Goal: Task Accomplishment & Management: Use online tool/utility

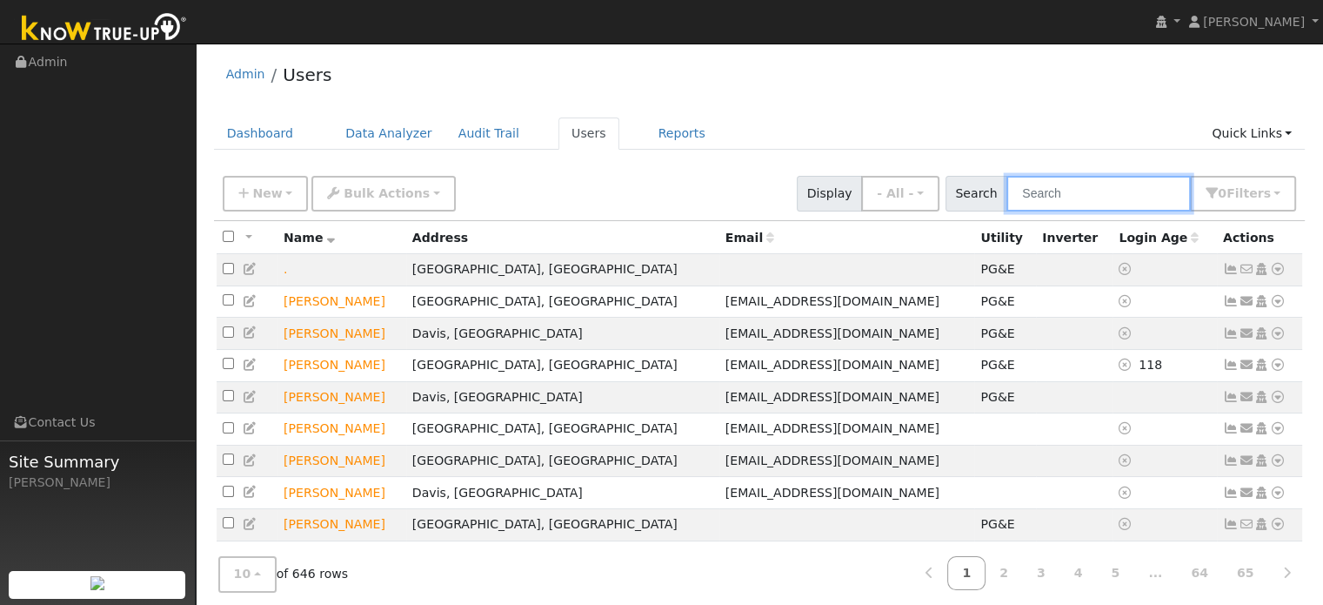
click at [1083, 195] on input "text" at bounding box center [1098, 194] width 184 height 36
click at [1240, 125] on link "Quick Links" at bounding box center [1252, 133] width 106 height 32
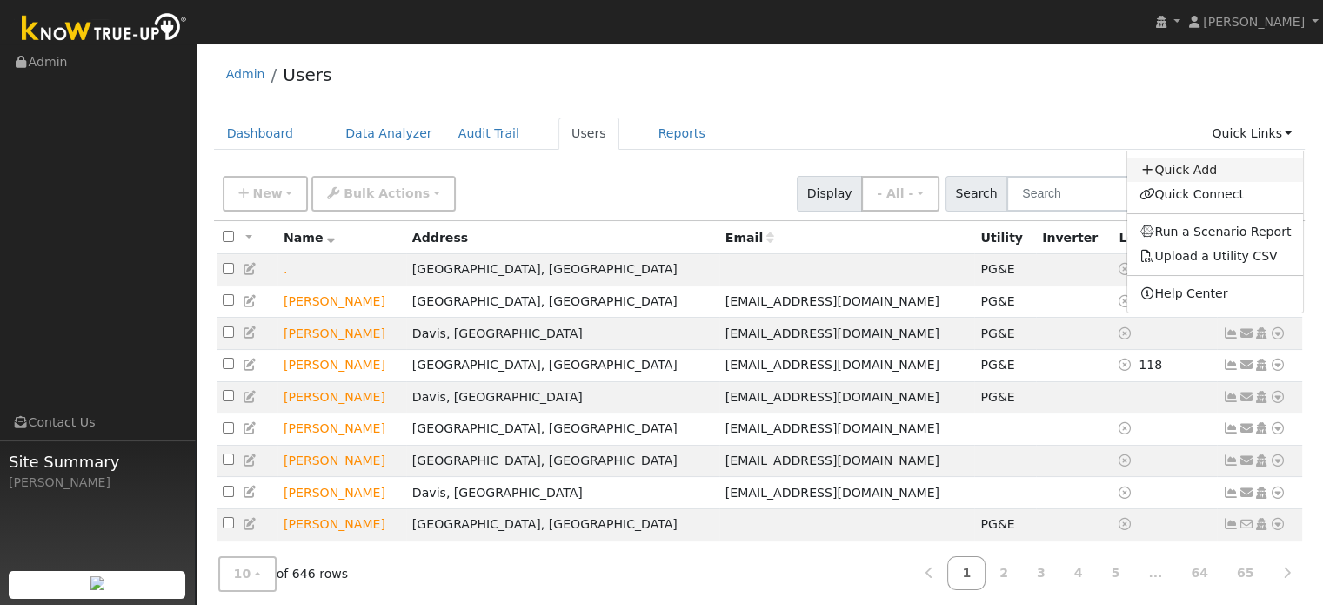
click at [1211, 173] on link "Quick Add" at bounding box center [1215, 169] width 177 height 24
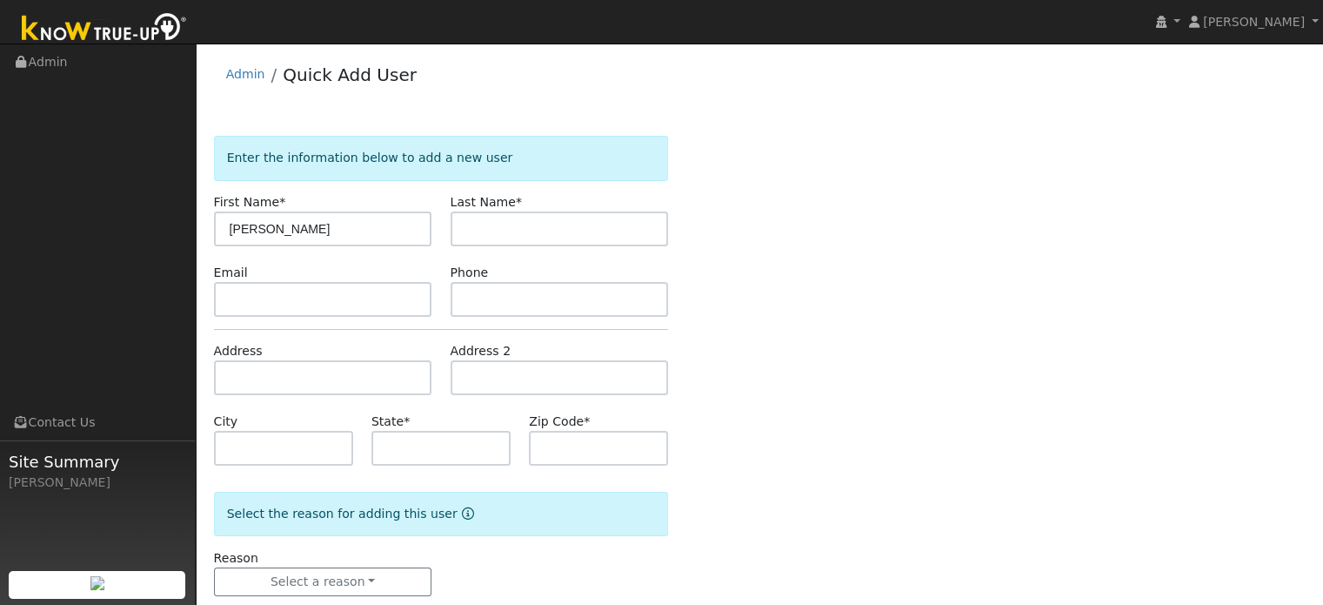
type input "[PERSON_NAME]"
type input "Mower"
click at [307, 291] on input "text" at bounding box center [323, 299] width 218 height 35
paste input "mowertim@gmail.com"
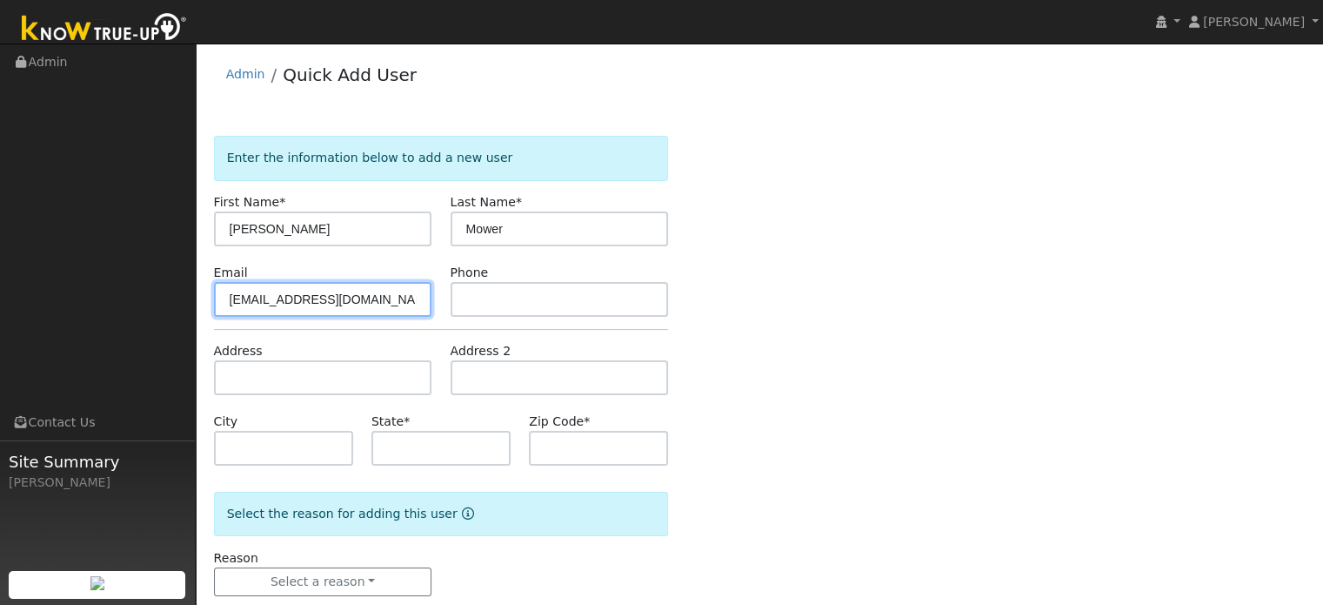
type input "mowertim@gmail.com"
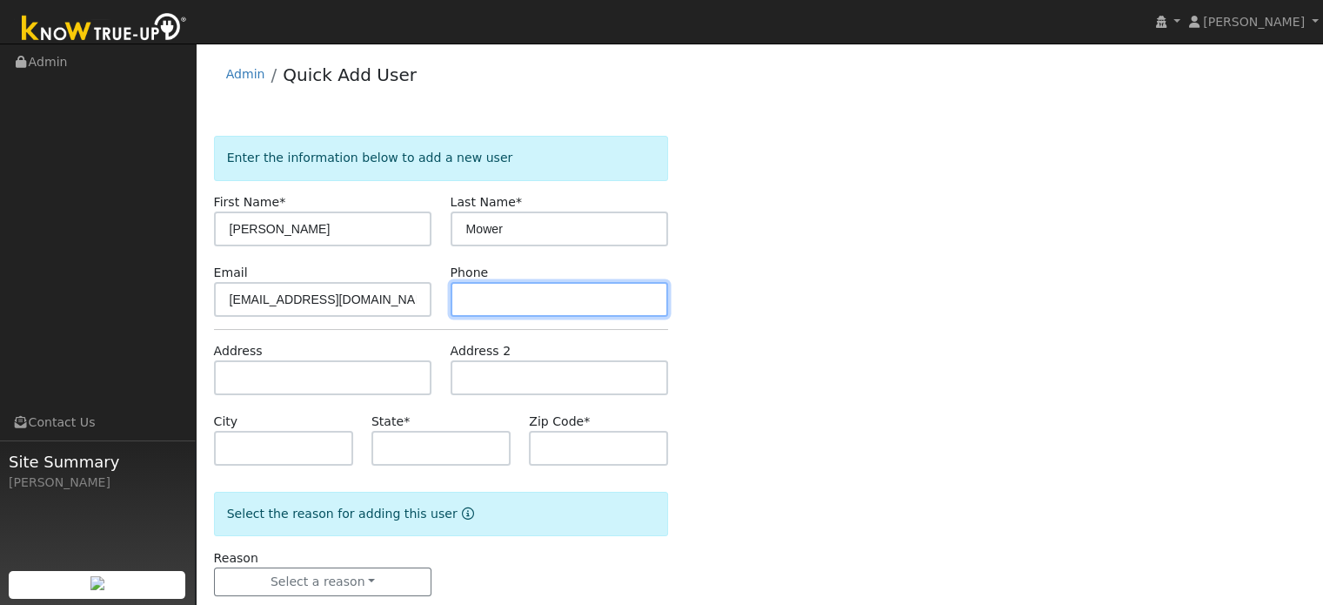
click at [487, 297] on input "text" at bounding box center [560, 299] width 218 height 35
click at [496, 294] on input "text" at bounding box center [560, 299] width 218 height 35
paste input "209-283-4231"
type input "209-283-4231"
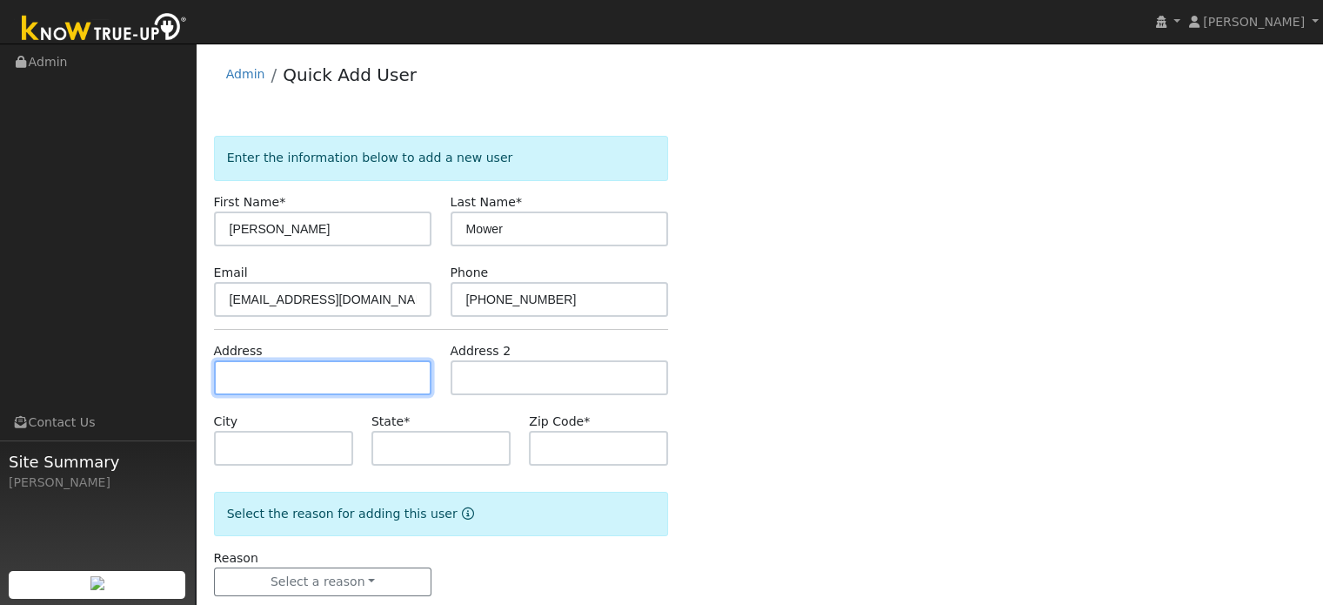
click at [320, 372] on input "text" at bounding box center [323, 377] width 218 height 35
type input "18381 Lodestone Street"
type input "Woodbridge"
type input "CA"
type input "95258"
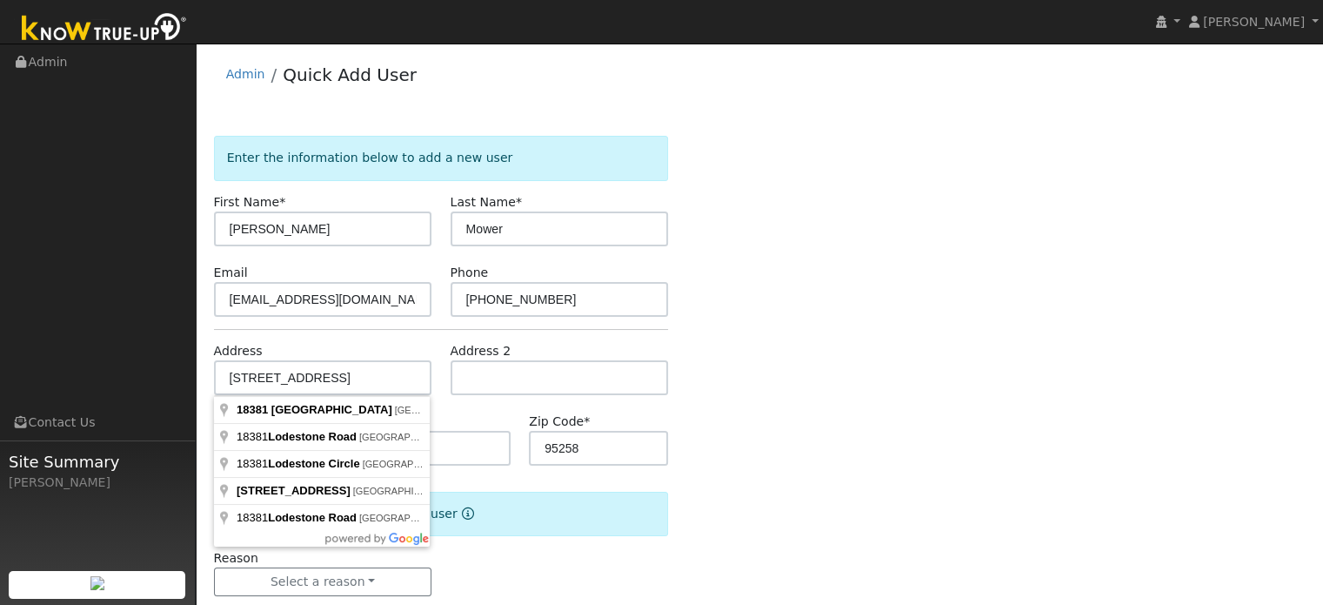
click at [794, 441] on div "Enter the information below to add a new user First Name * Tim Last Name * Mowe…" at bounding box center [760, 383] width 1092 height 495
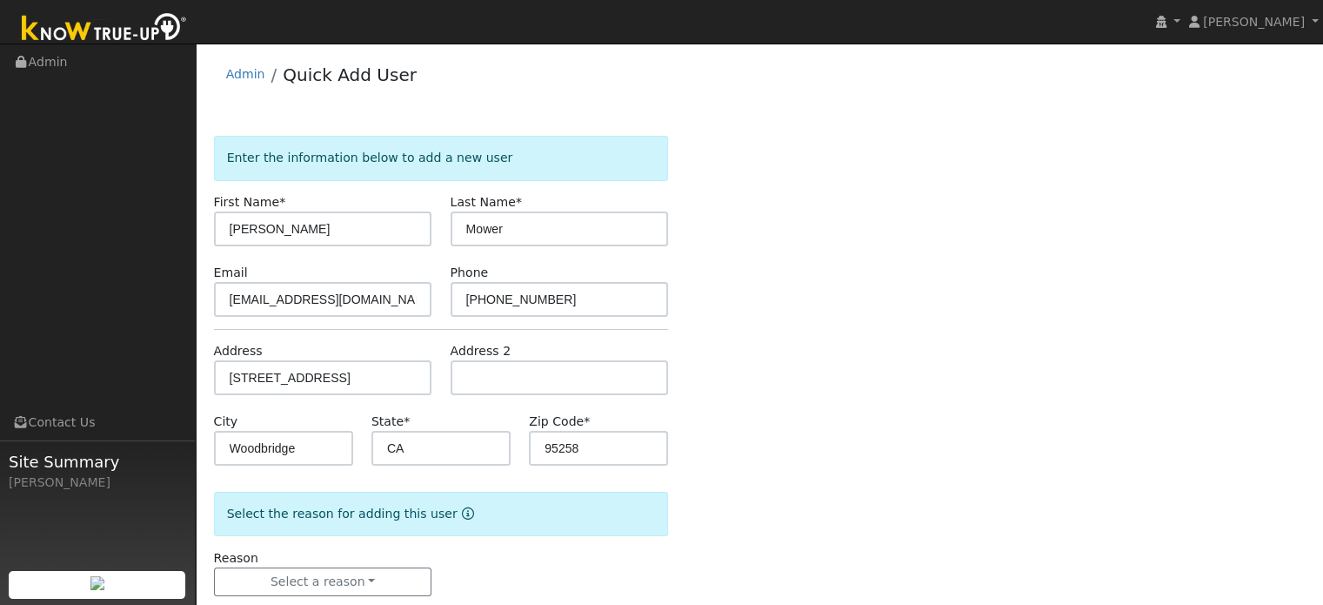
scroll to position [34, 0]
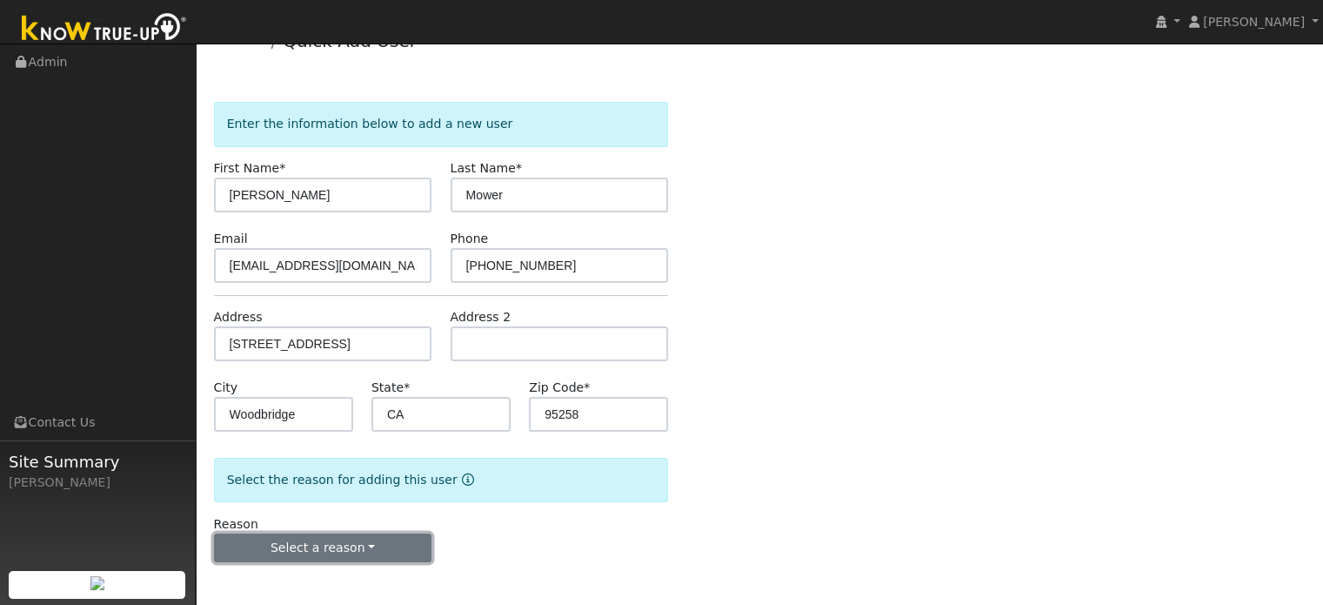
click at [399, 555] on button "Select a reason" at bounding box center [323, 548] width 218 height 30
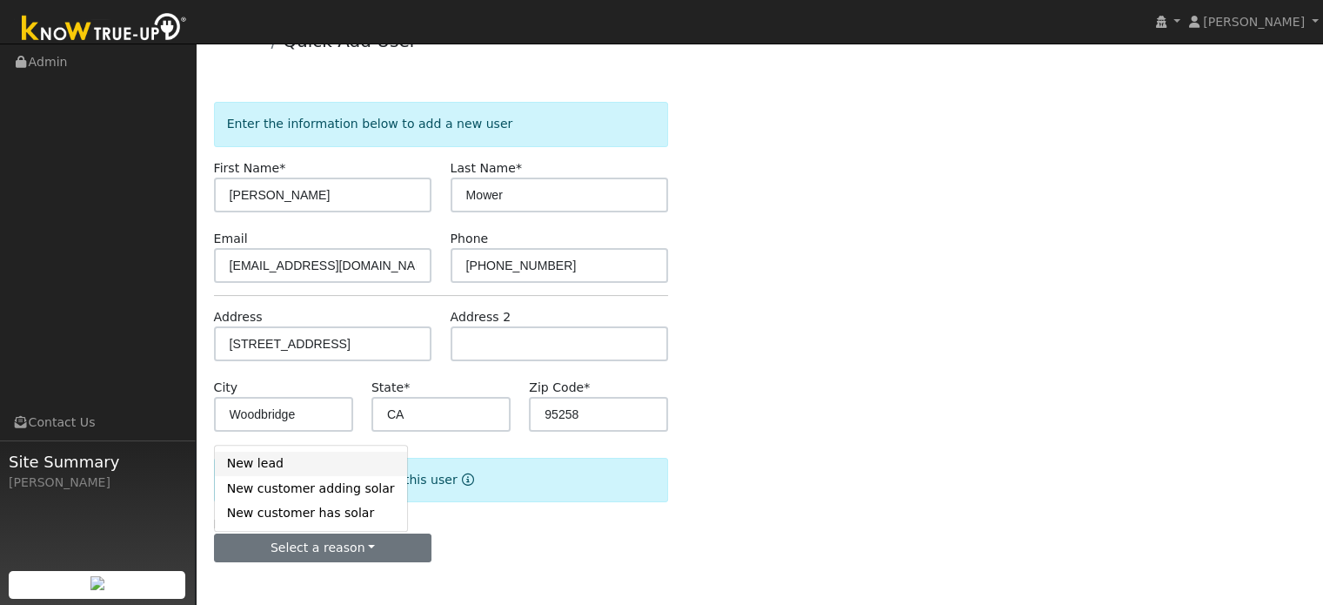
click at [287, 463] on link "New lead" at bounding box center [311, 463] width 192 height 24
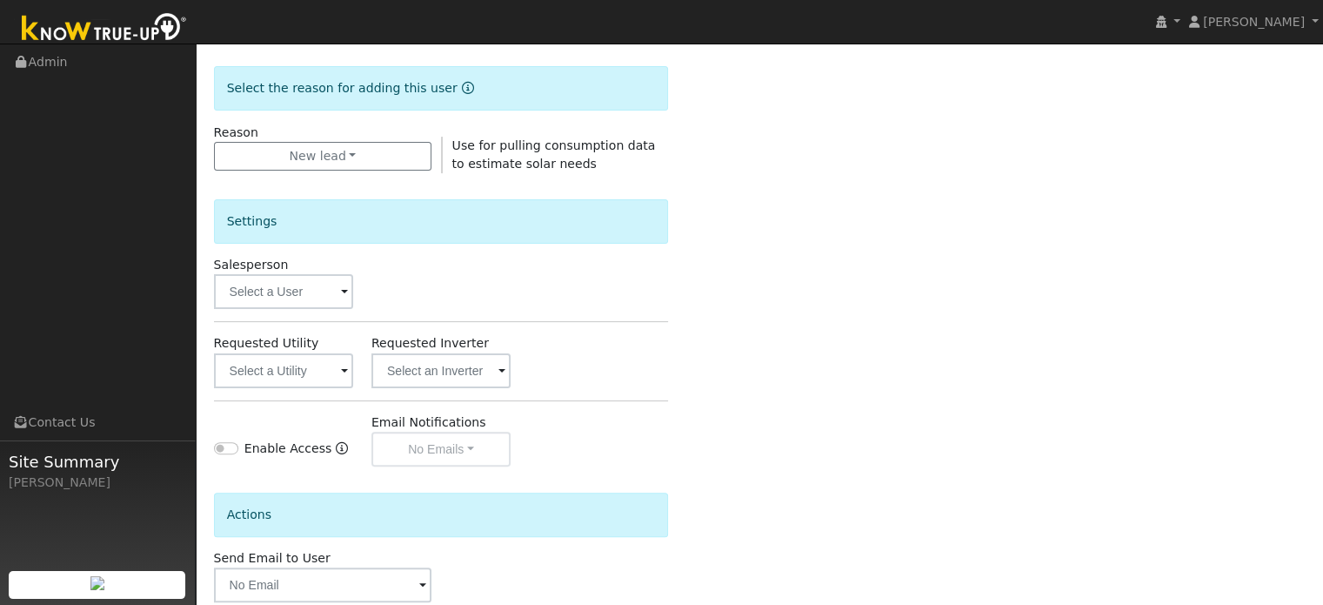
scroll to position [519, 0]
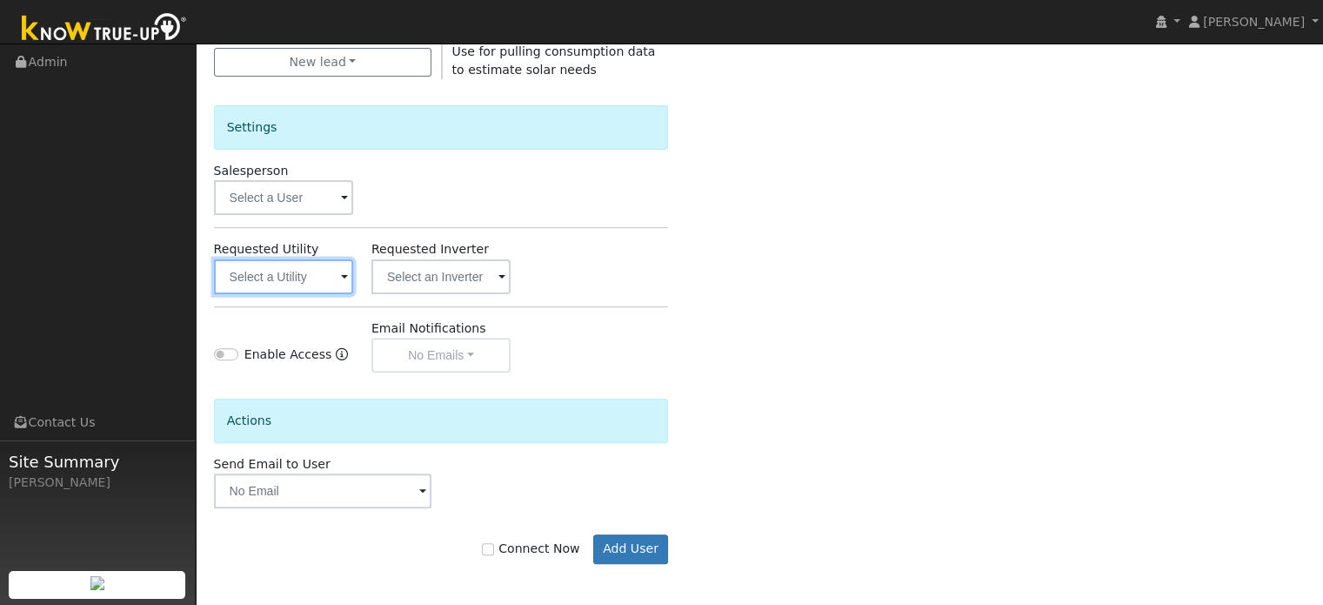
click at [309, 274] on input "text" at bounding box center [283, 276] width 139 height 35
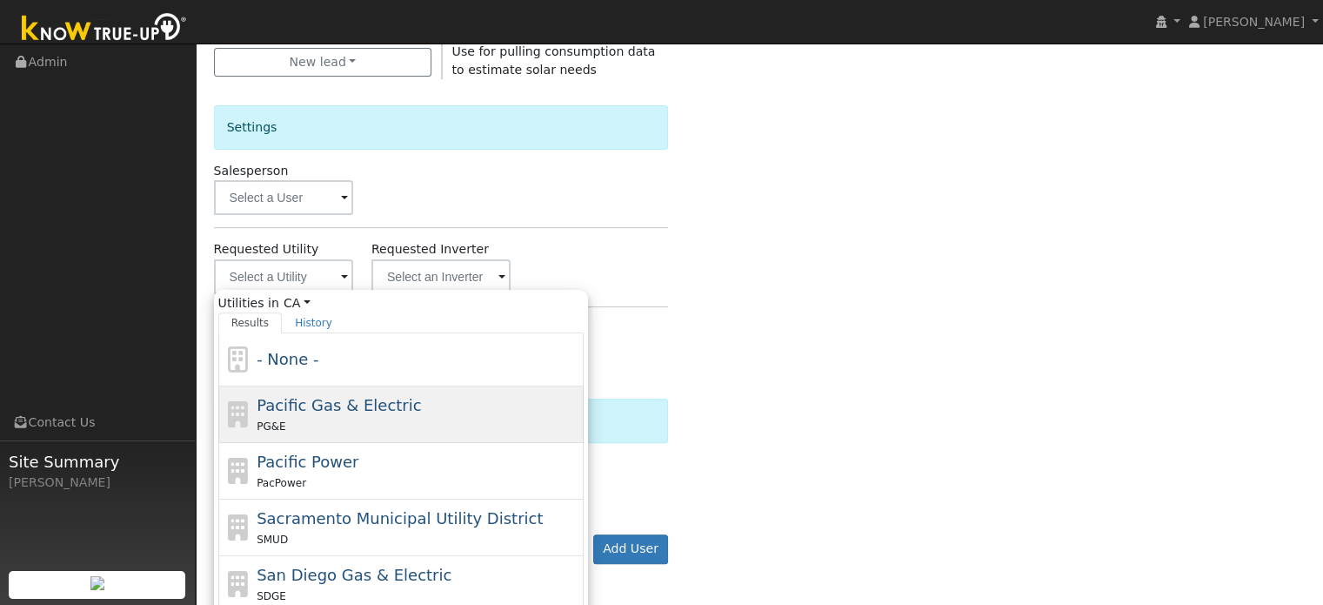
click at [298, 410] on span "Pacific Gas & Electric" at bounding box center [339, 405] width 164 height 18
type input "Pacific Gas & Electric"
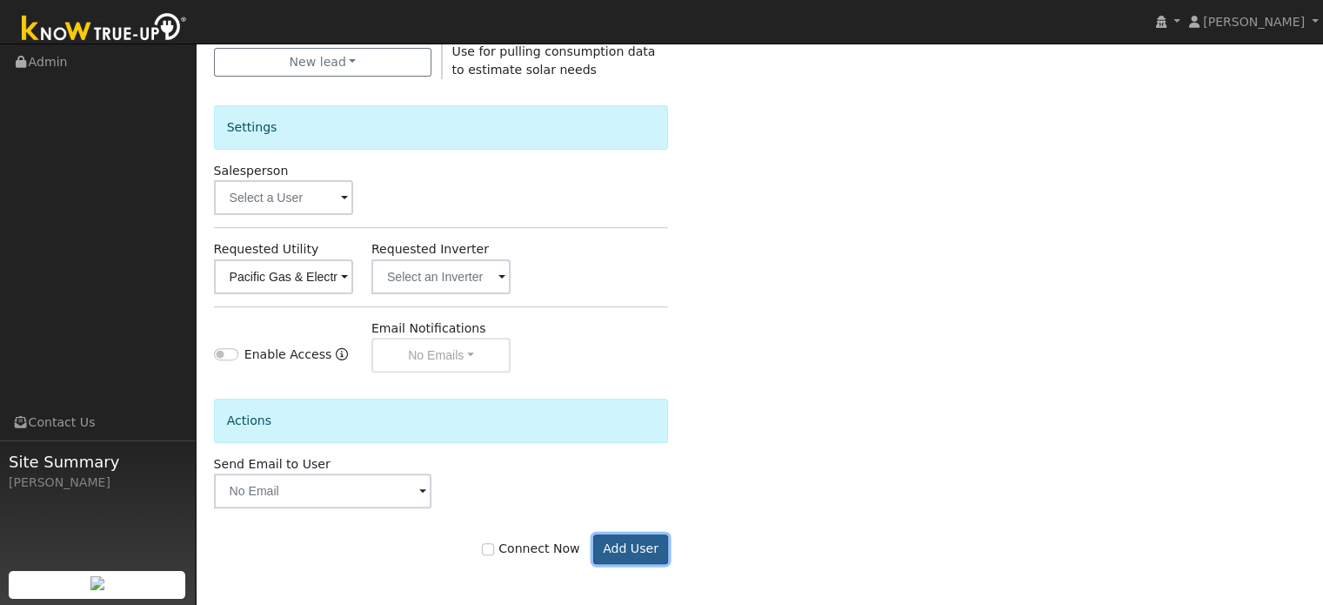
click at [654, 555] on button "Add User" at bounding box center [631, 549] width 76 height 30
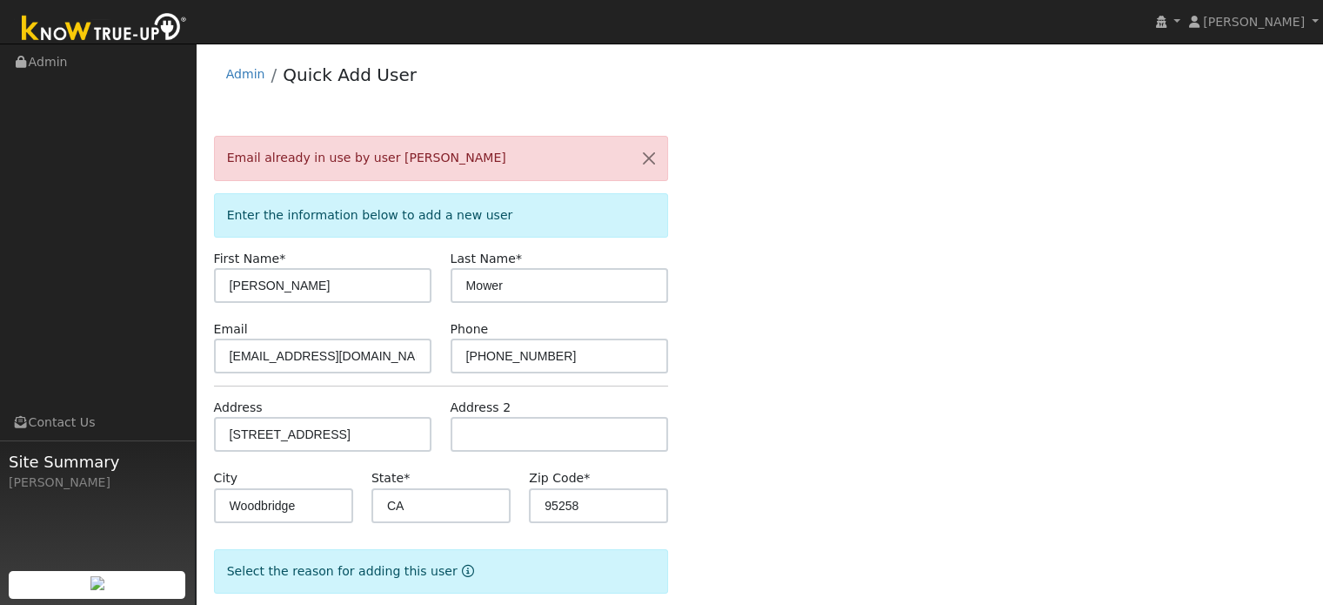
scroll to position [0, 0]
click at [651, 160] on button "button" at bounding box center [649, 158] width 37 height 43
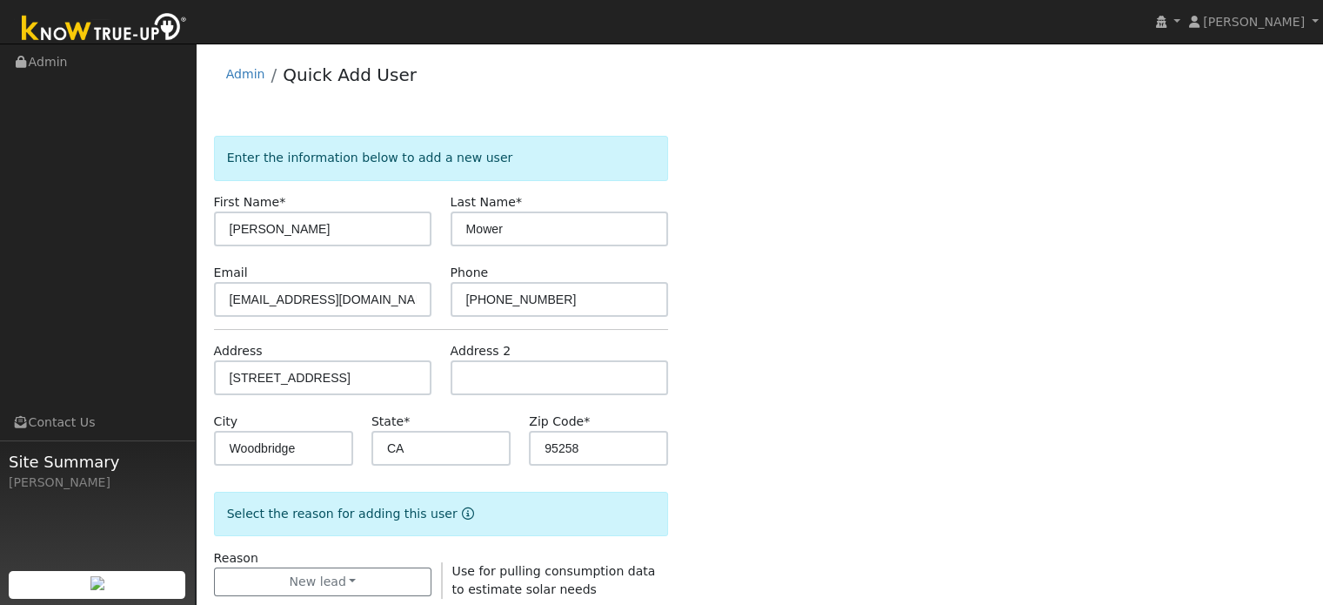
click at [224, 63] on div "Admin Quick Add User" at bounding box center [760, 78] width 1092 height 53
click at [240, 73] on link "Admin" at bounding box center [245, 74] width 39 height 14
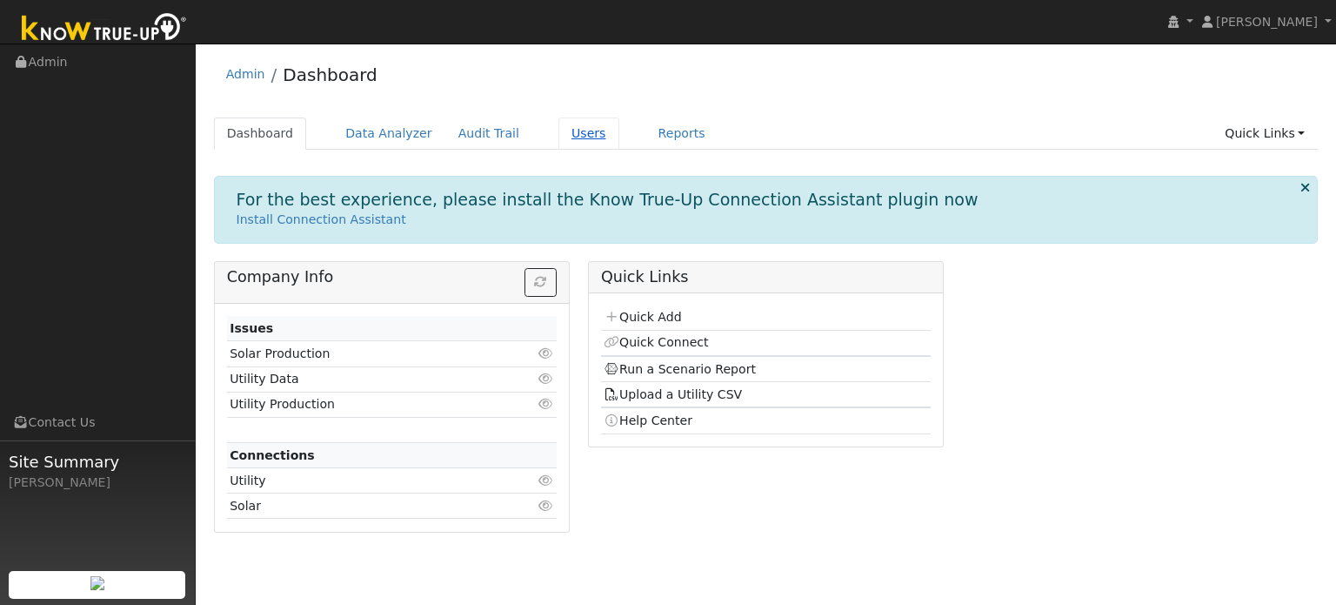
click at [567, 136] on link "Users" at bounding box center [588, 133] width 61 height 32
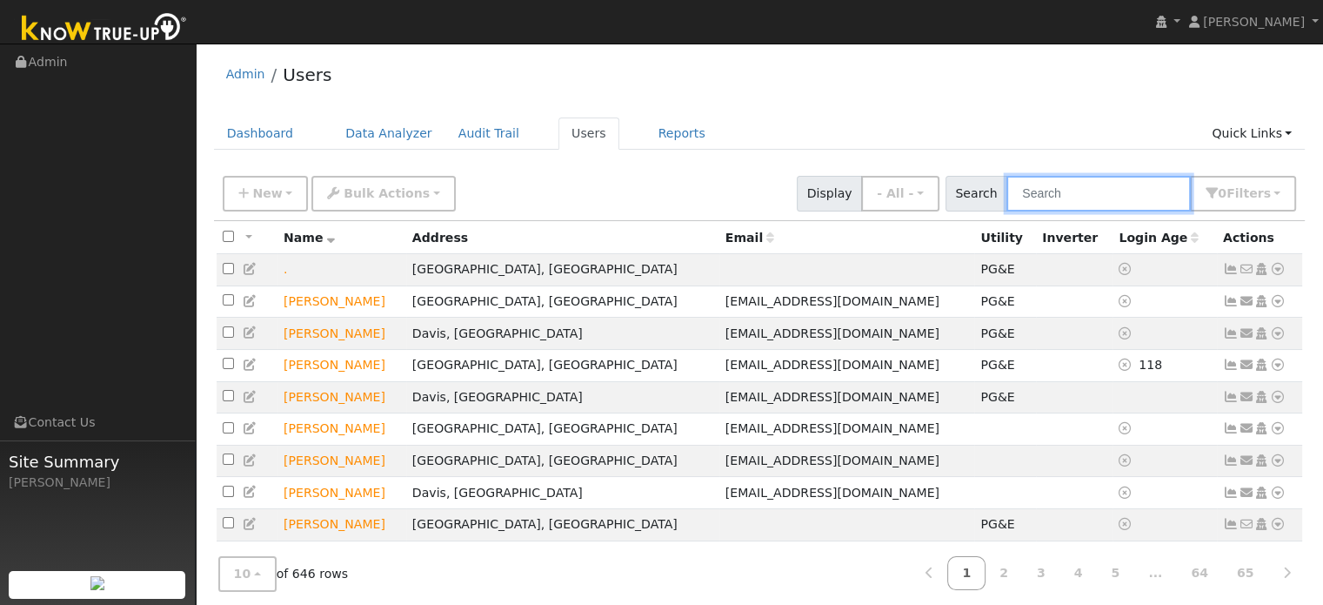
click at [1066, 197] on input "text" at bounding box center [1098, 194] width 184 height 36
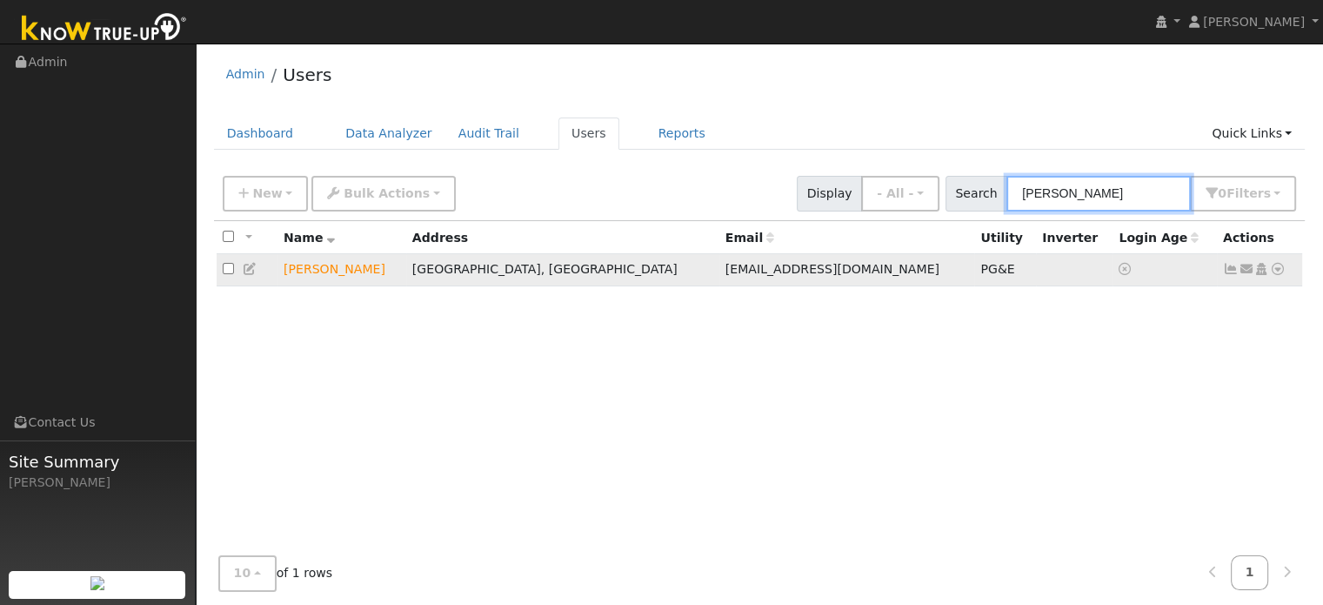
type input "nancy mower"
click at [1274, 271] on icon at bounding box center [1278, 269] width 16 height 12
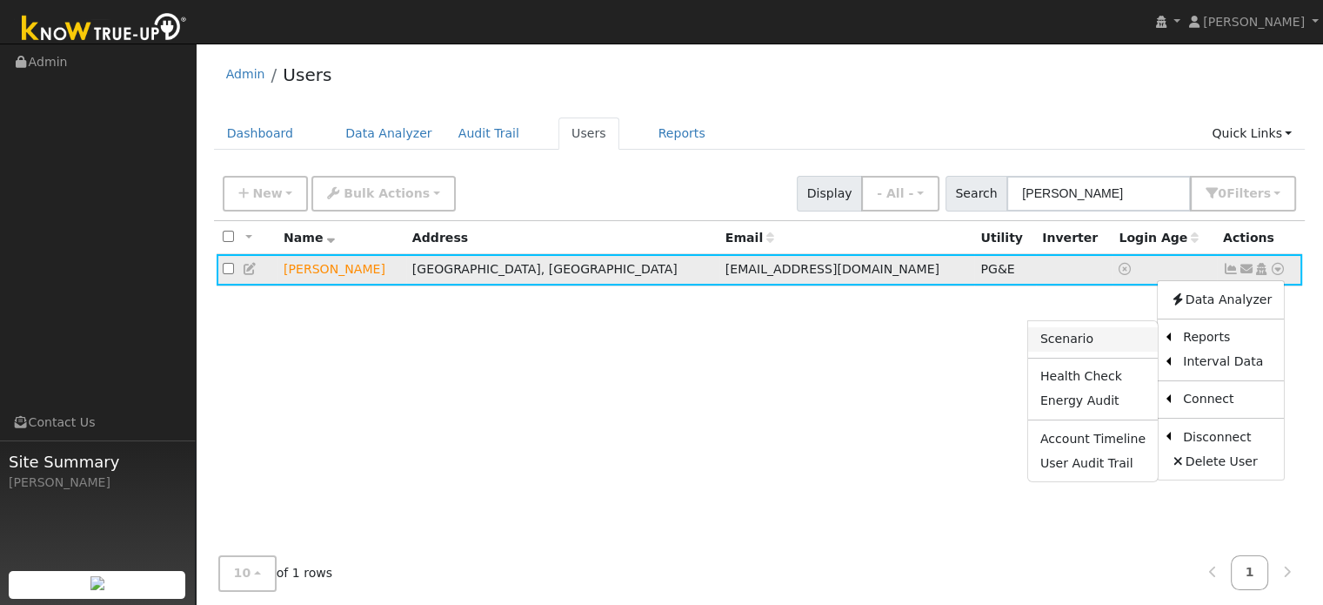
click at [1100, 331] on link "Scenario" at bounding box center [1093, 339] width 130 height 24
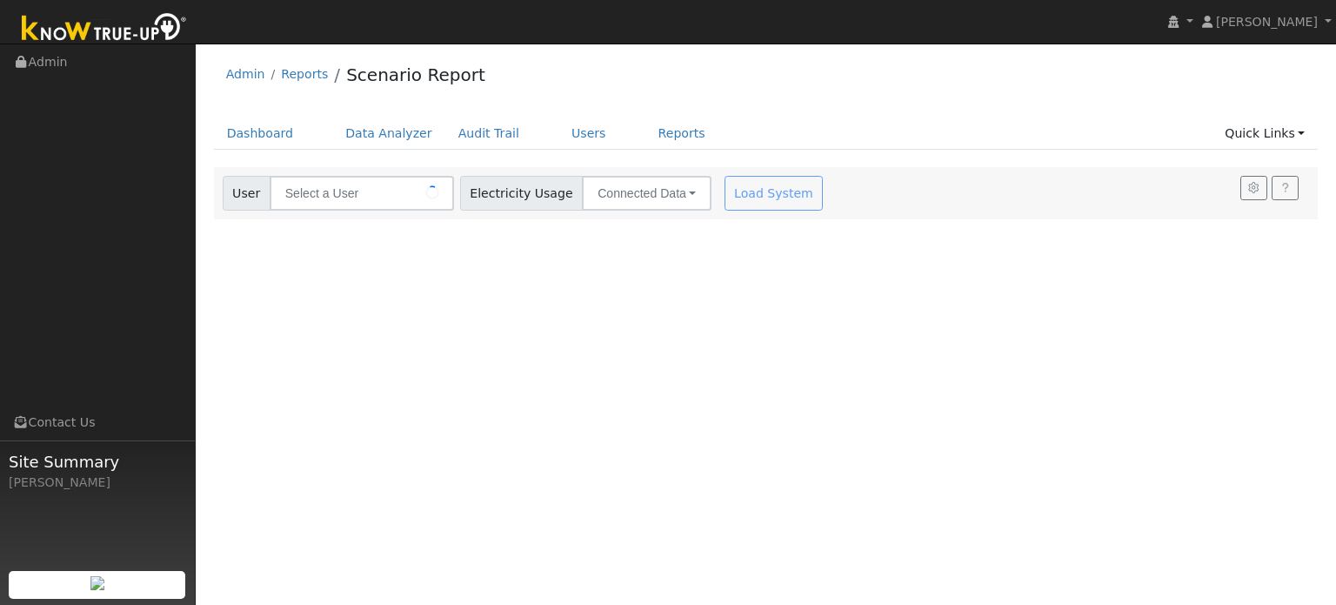
type input "[PERSON_NAME]"
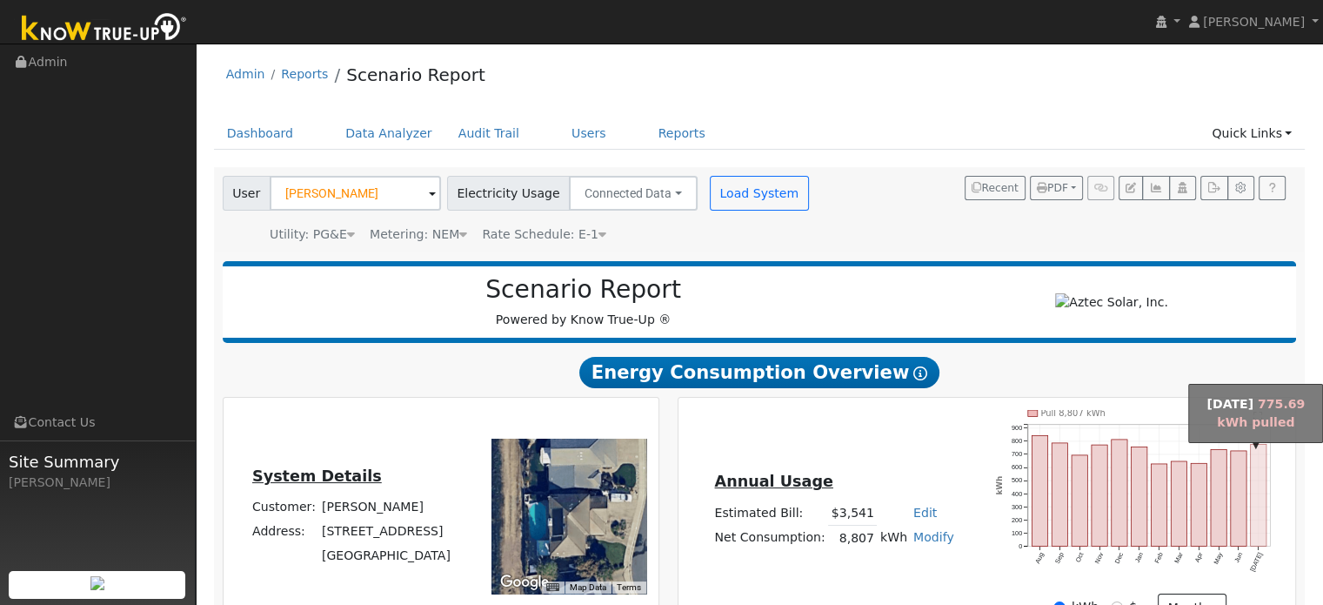
click at [1260, 521] on rect "onclick=""" at bounding box center [1259, 495] width 16 height 102
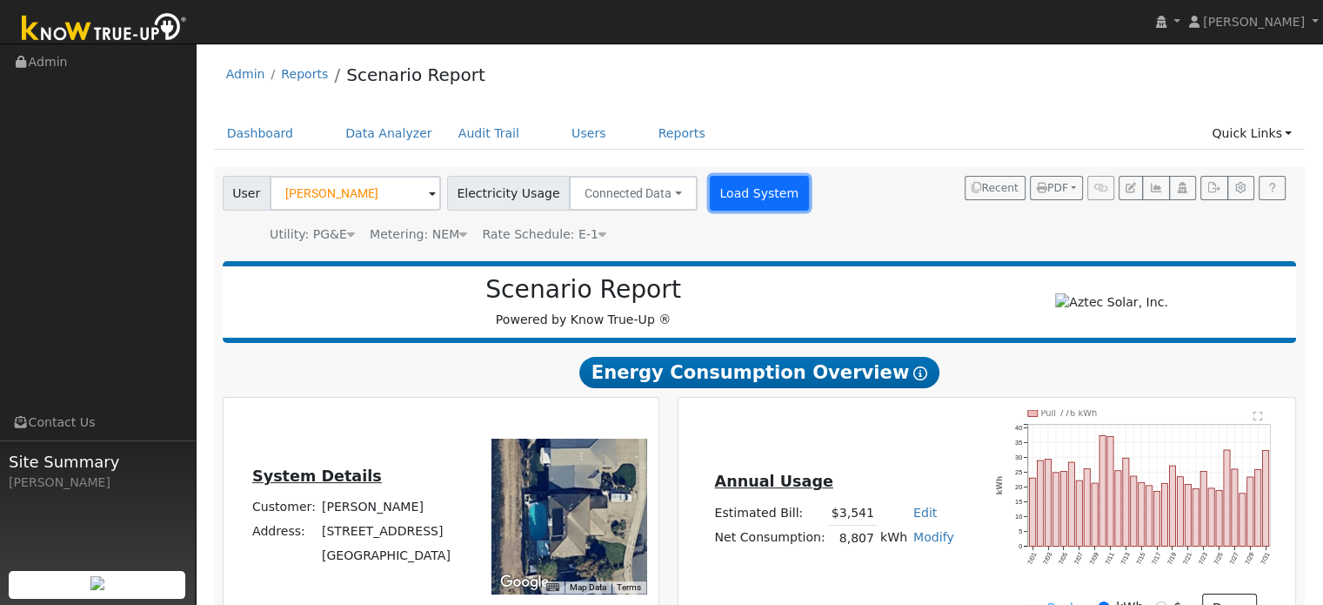
click at [731, 206] on button "Load System" at bounding box center [759, 193] width 99 height 35
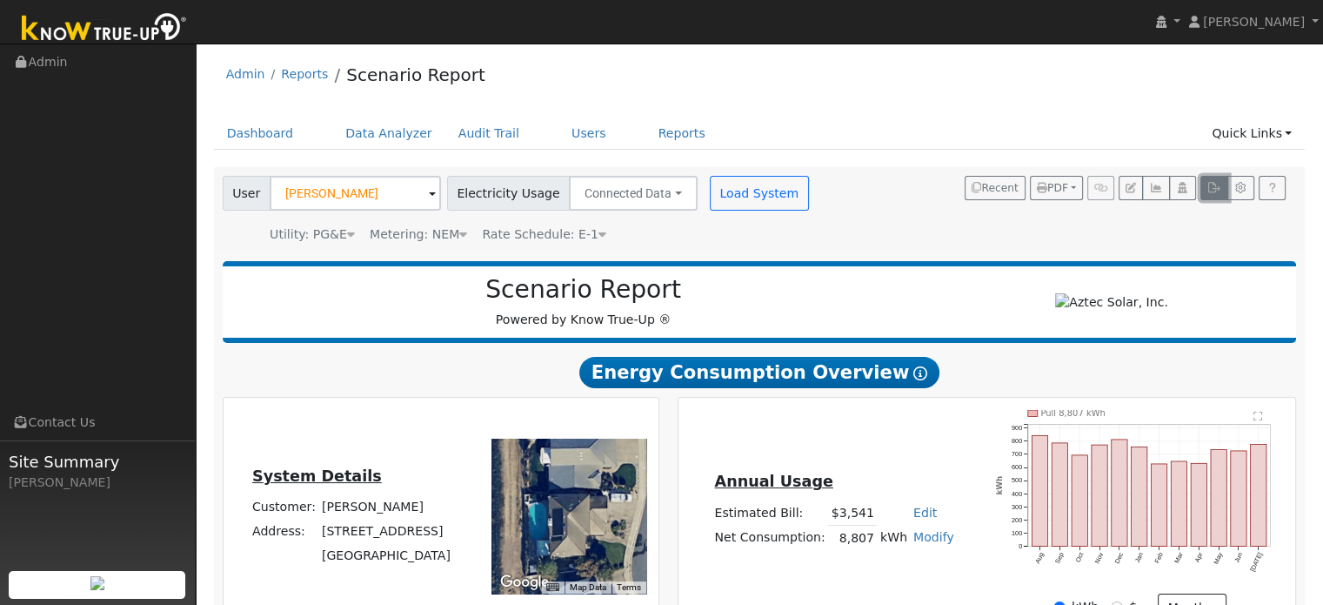
click at [1209, 190] on icon "button" at bounding box center [1213, 188] width 13 height 10
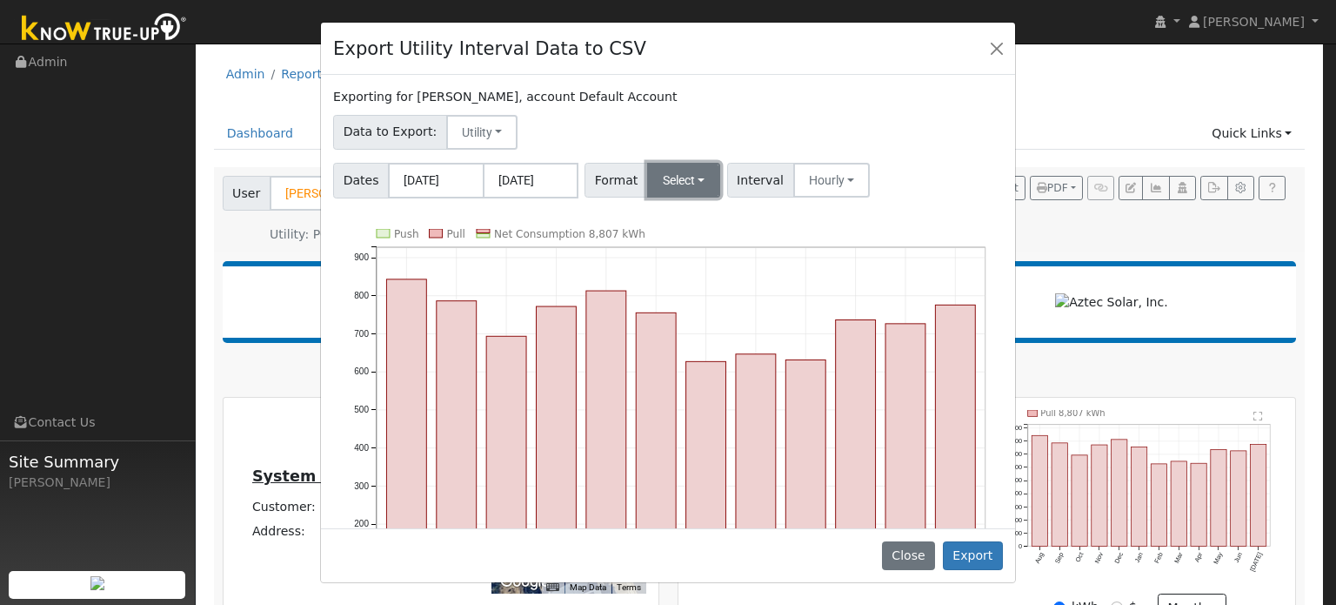
click at [692, 177] on button "Select" at bounding box center [684, 180] width 74 height 35
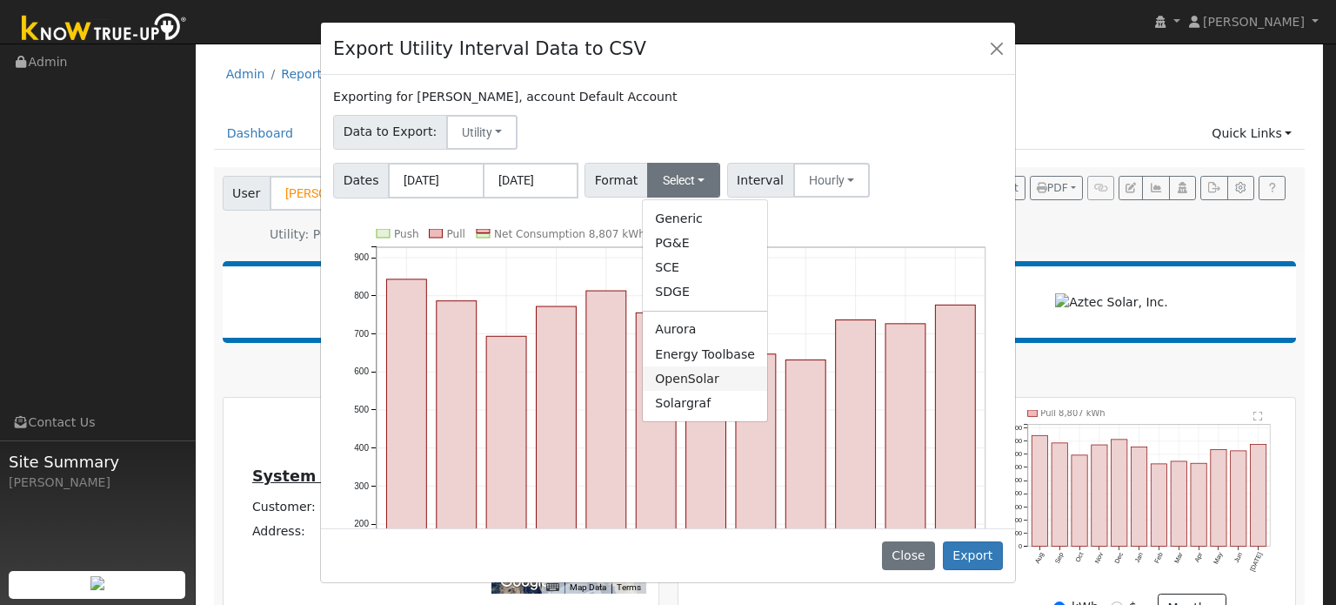
click at [685, 378] on link "OpenSolar" at bounding box center [705, 378] width 124 height 24
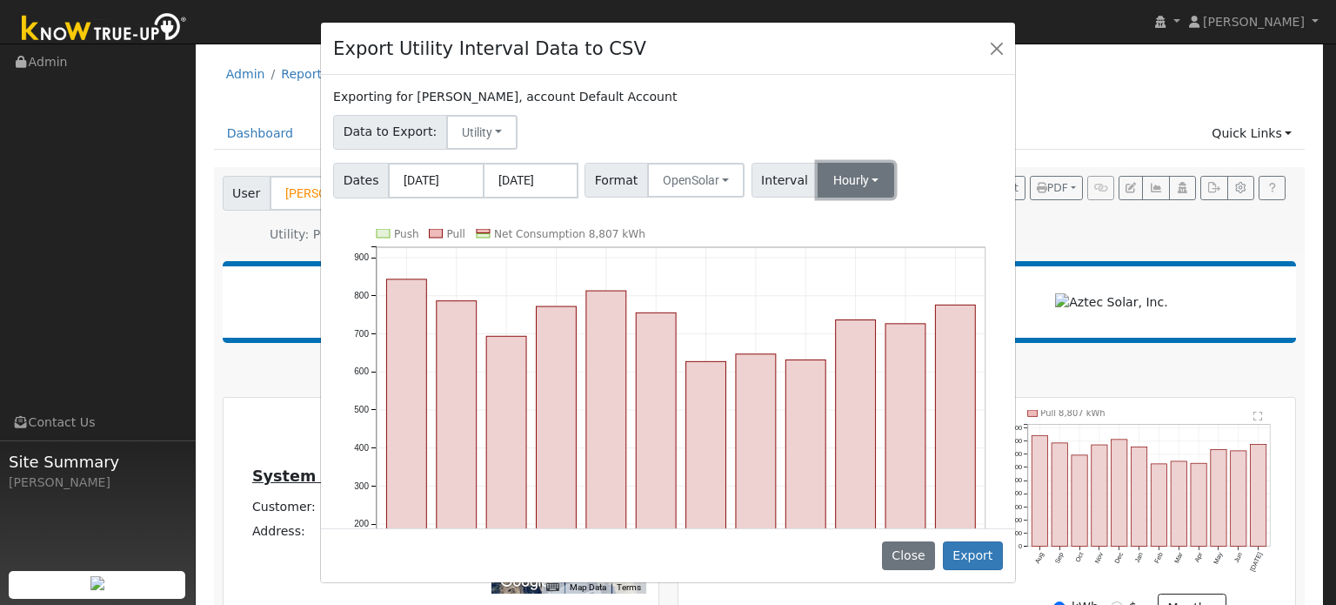
click at [839, 186] on button "Hourly" at bounding box center [856, 180] width 77 height 35
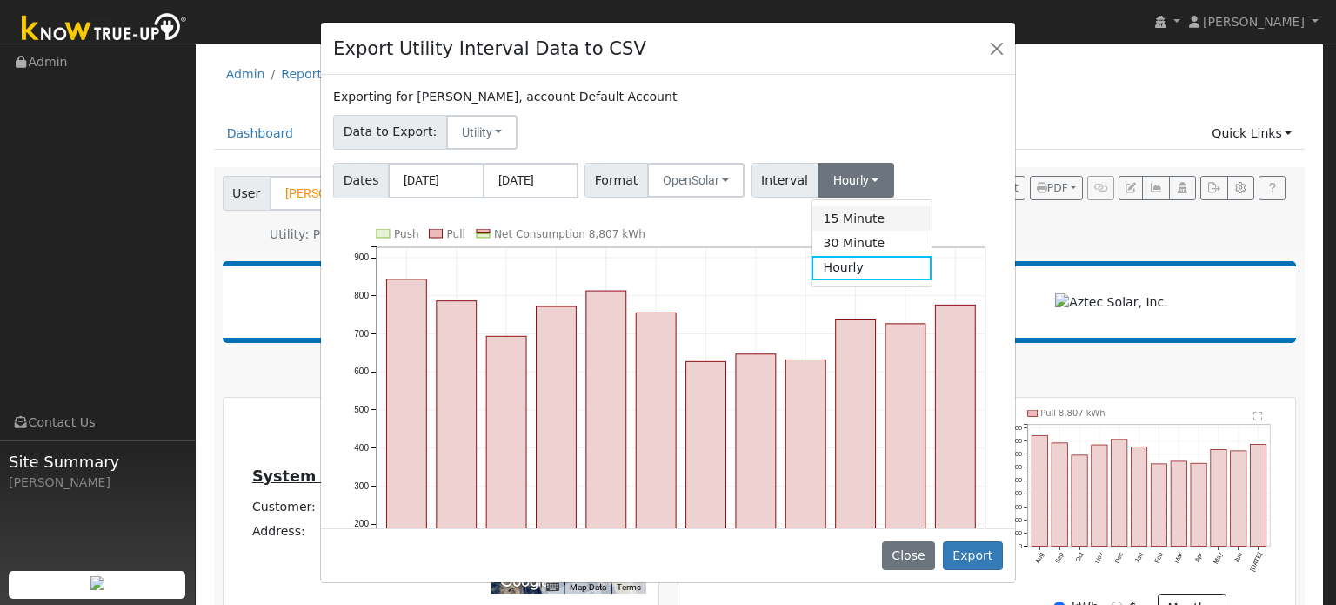
click at [832, 213] on link "15 Minute" at bounding box center [872, 218] width 121 height 24
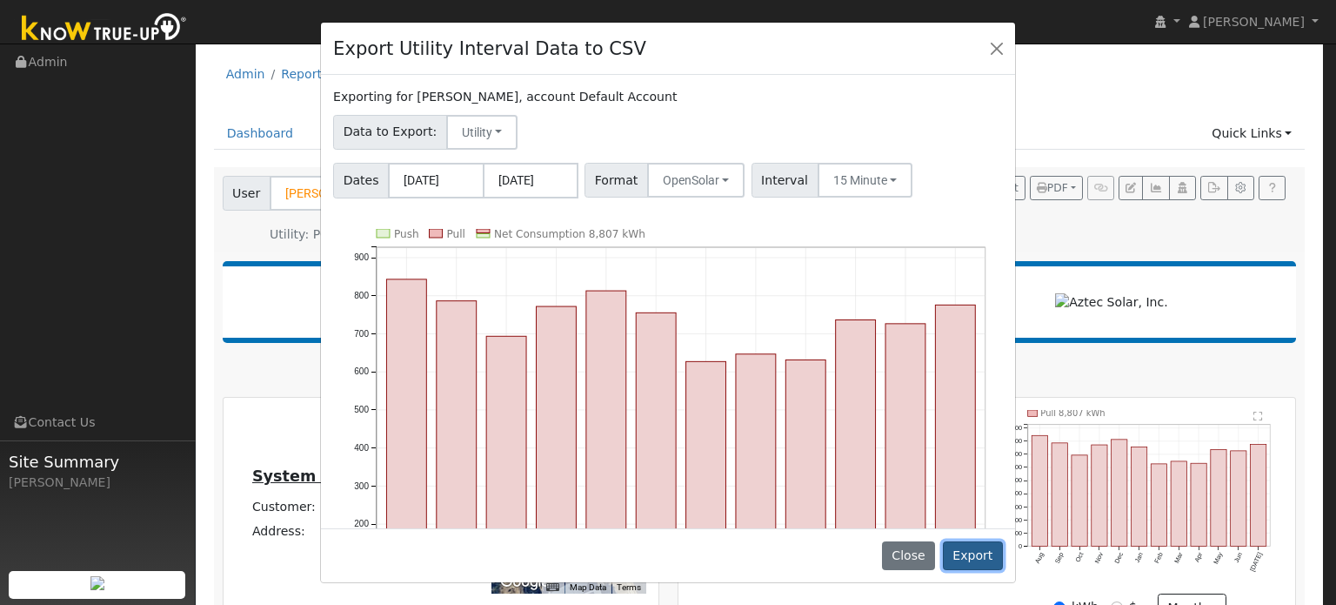
click at [972, 565] on button "Export" at bounding box center [973, 556] width 60 height 30
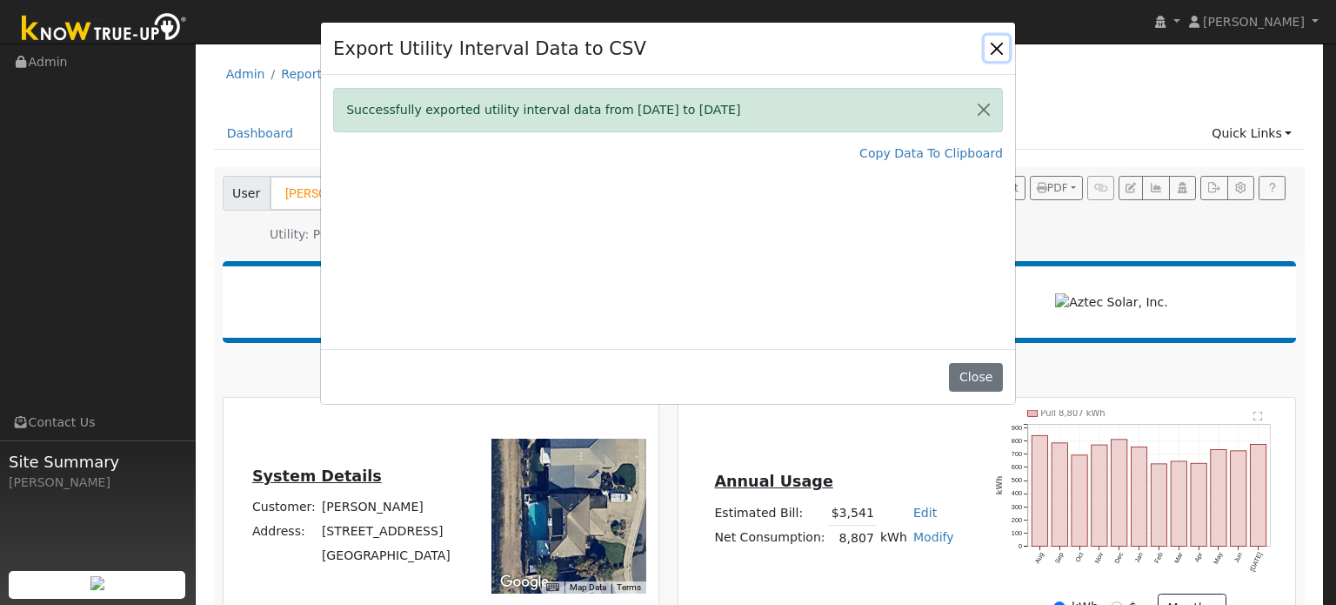
click at [992, 43] on button "Close" at bounding box center [997, 48] width 24 height 24
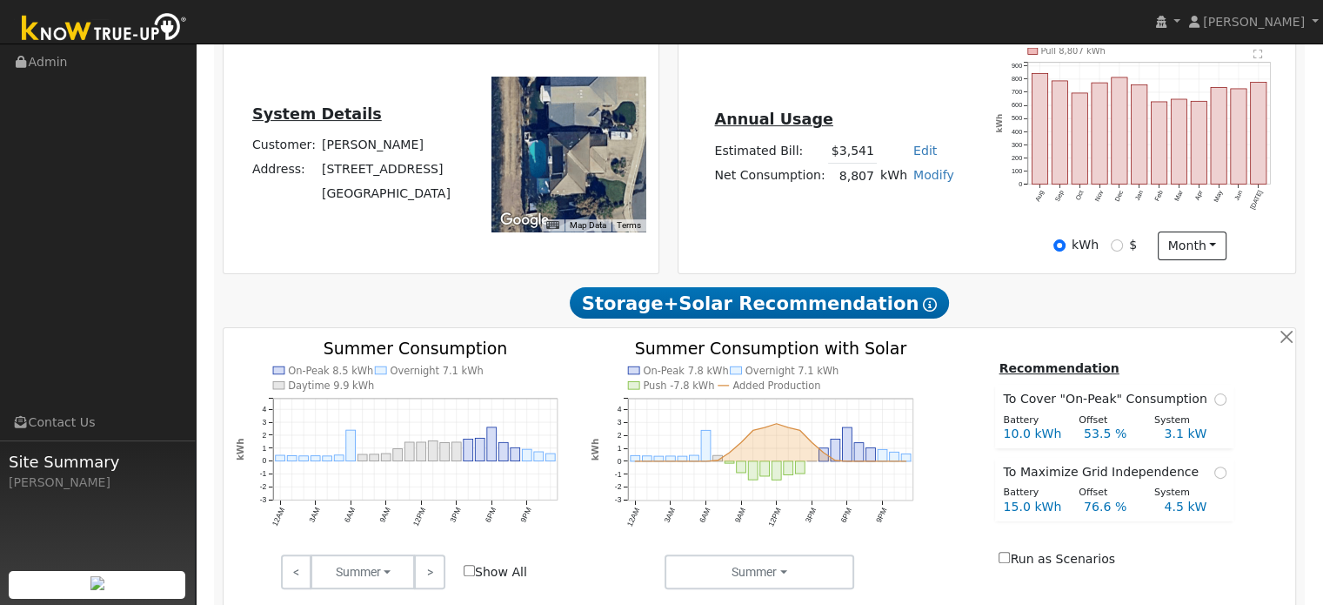
scroll to position [587, 0]
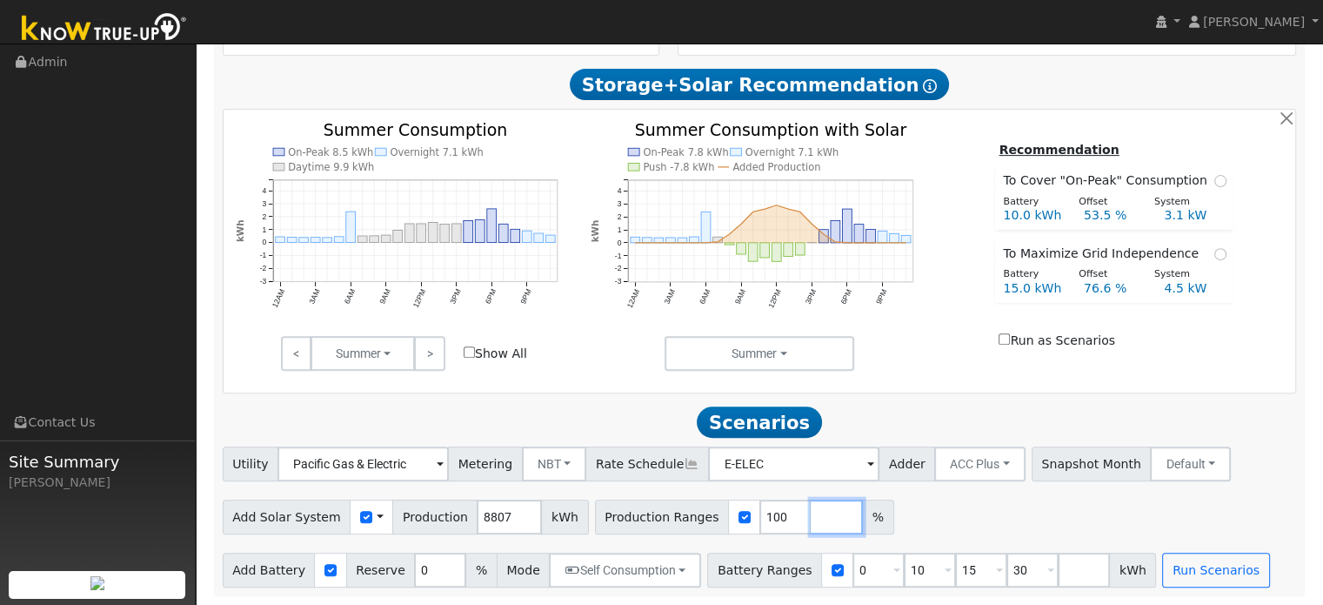
click at [811, 518] on input "number" at bounding box center [837, 516] width 52 height 35
type input "91"
type input "100"
click at [949, 498] on div "Add Solar System Use CSV Data Production 8807 kWh Production Ranges 91 100 %" at bounding box center [759, 513] width 1080 height 41
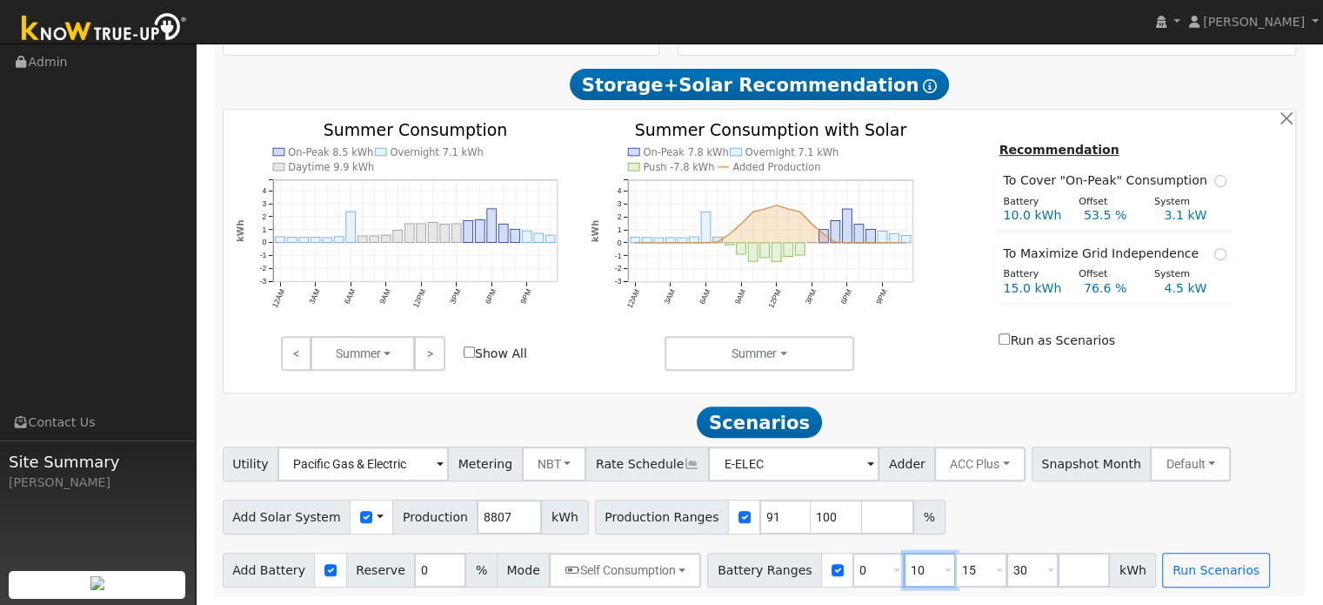
drag, startPoint x: 898, startPoint y: 573, endPoint x: 875, endPoint y: 577, distance: 22.9
click at [904, 577] on input "10" at bounding box center [930, 569] width 52 height 35
click at [1162, 577] on button "Run Scenarios" at bounding box center [1215, 569] width 107 height 35
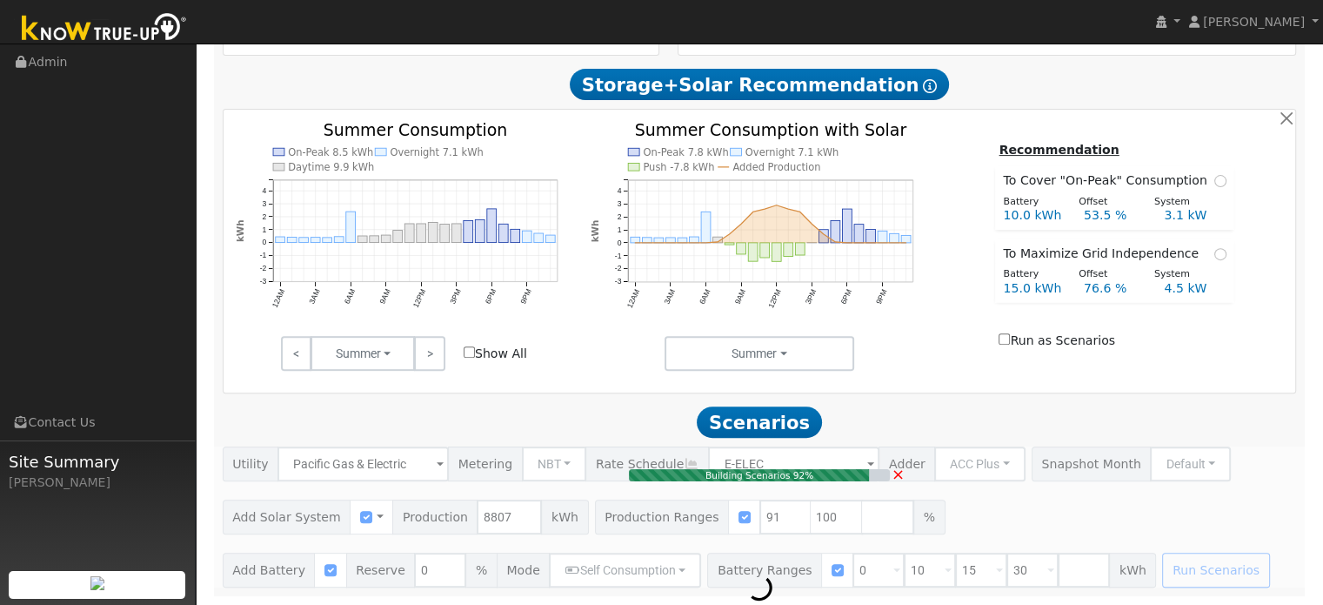
type input "5.3"
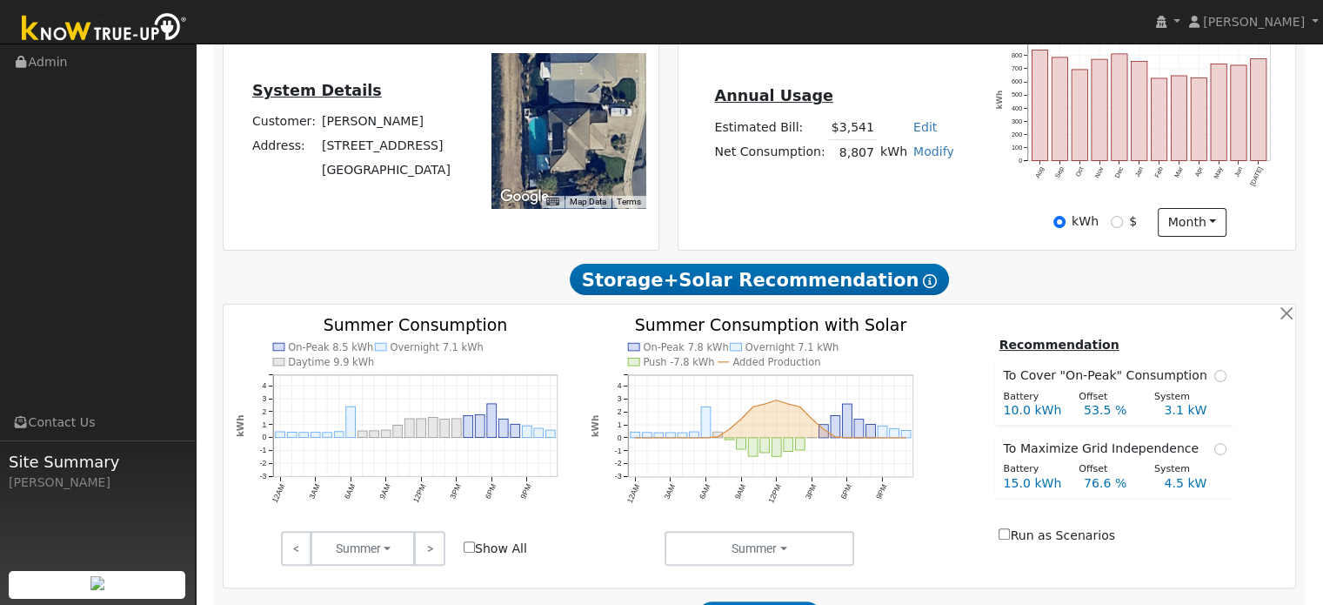
scroll to position [244, 0]
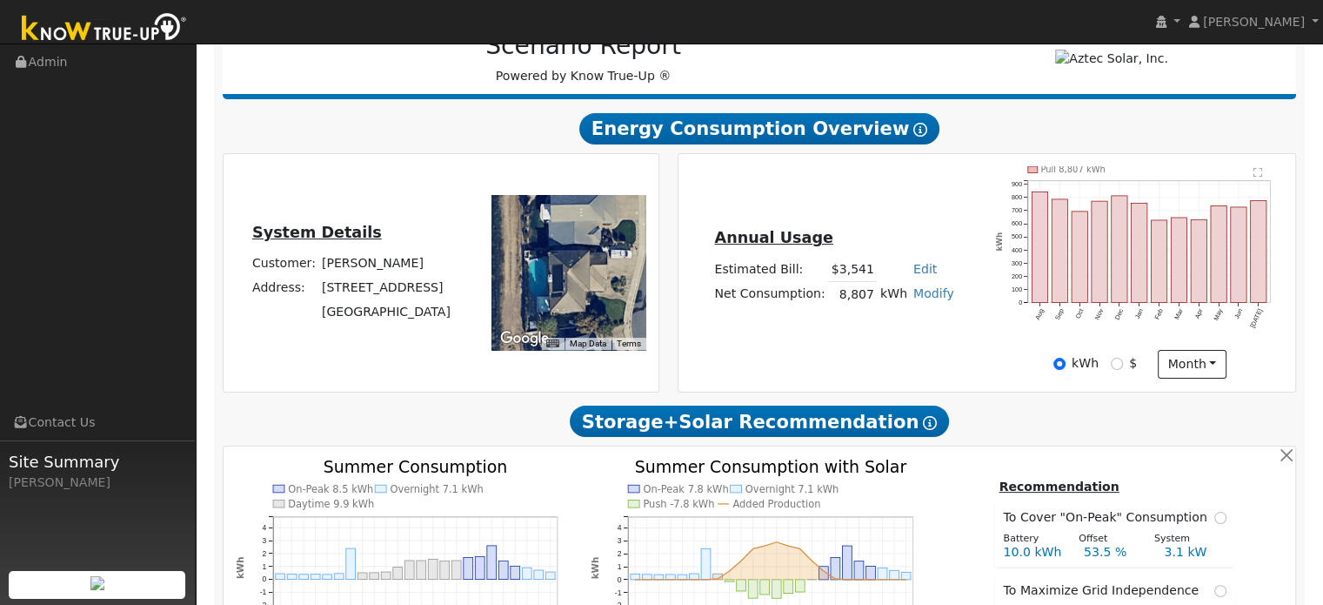
drag, startPoint x: 445, startPoint y: 313, endPoint x: 319, endPoint y: 297, distance: 127.2
click at [319, 297] on tbody "Customer: Nancy Mower Address: 18381 Lodestone Street Woodbridge, CA 95258" at bounding box center [351, 287] width 204 height 73
copy tbody "18381 Lodestone Street Woodbridge, CA 95258"
click at [993, 359] on div "kWh $ month Day Month" at bounding box center [1139, 365] width 305 height 30
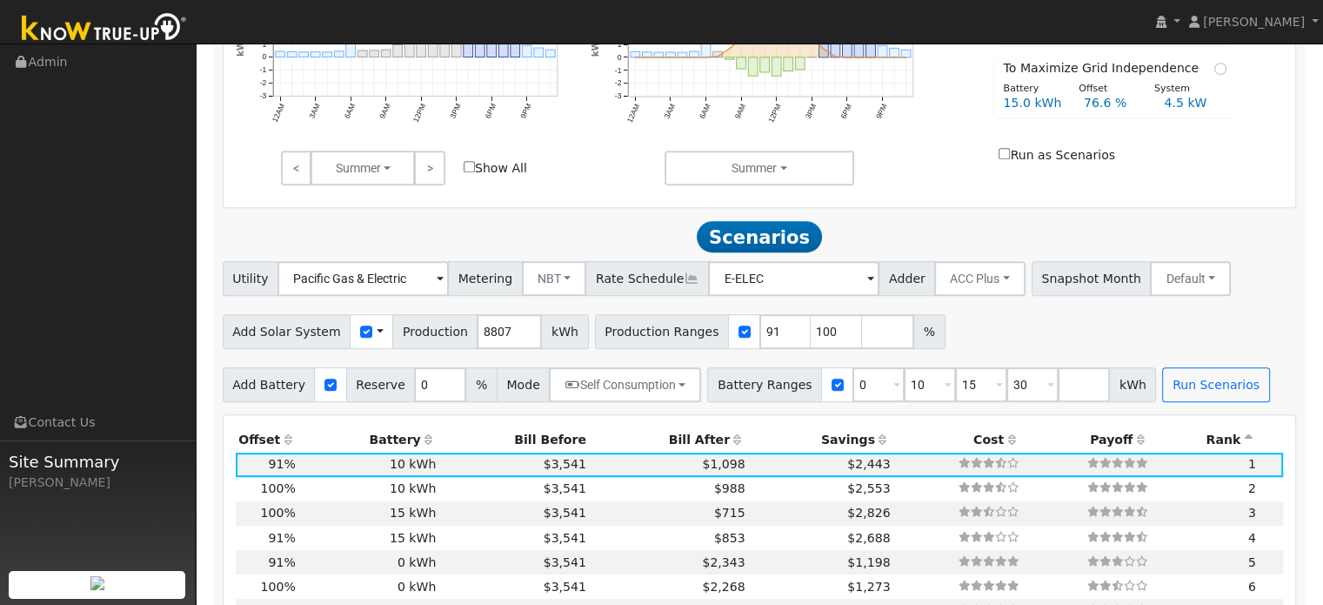
scroll to position [852, 0]
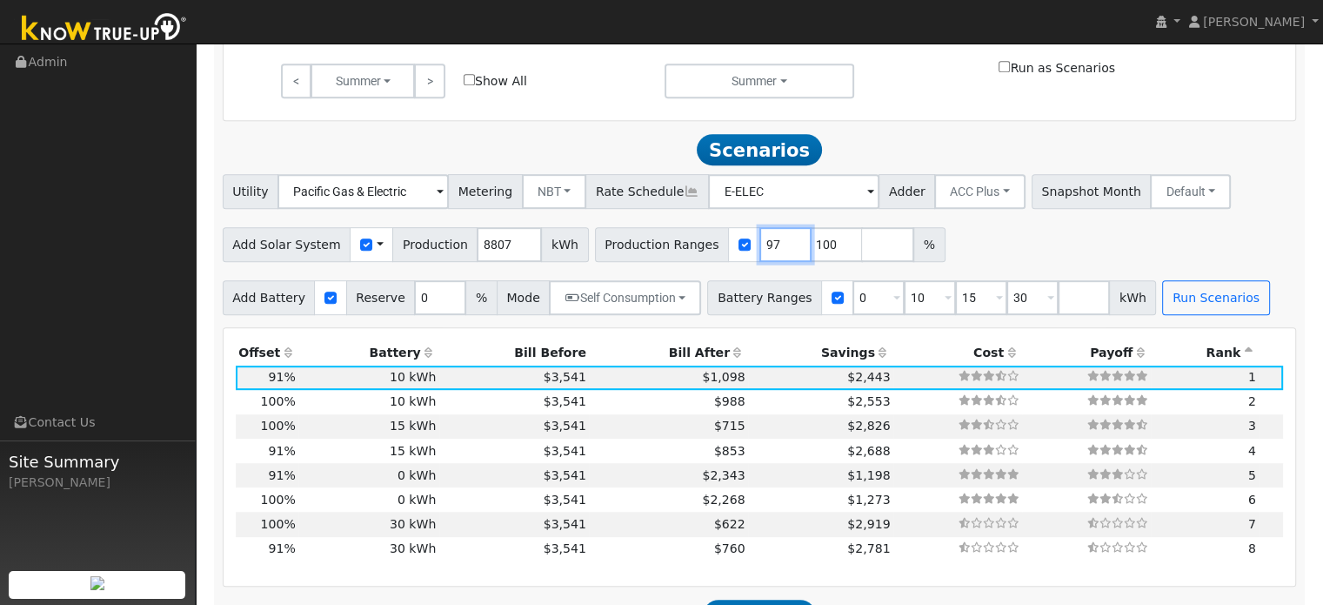
click at [761, 246] on input "98" at bounding box center [785, 244] width 52 height 35
type input "97"
click at [761, 254] on input "97" at bounding box center [785, 244] width 52 height 35
click at [812, 248] on input "101" at bounding box center [837, 244] width 52 height 35
click at [812, 248] on input "103" at bounding box center [837, 244] width 52 height 35
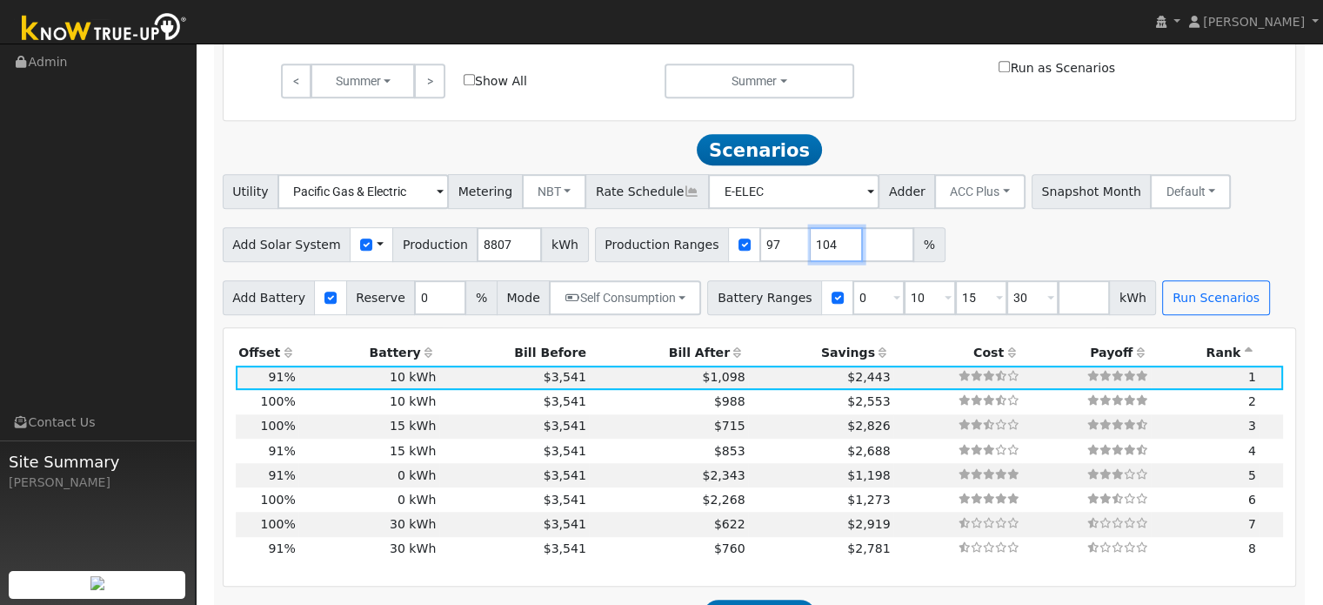
click at [812, 248] on input "104" at bounding box center [837, 244] width 52 height 35
click at [812, 248] on input "105" at bounding box center [837, 244] width 52 height 35
click at [812, 248] on input "106" at bounding box center [837, 244] width 52 height 35
type input "107"
click at [812, 248] on input "107" at bounding box center [837, 244] width 52 height 35
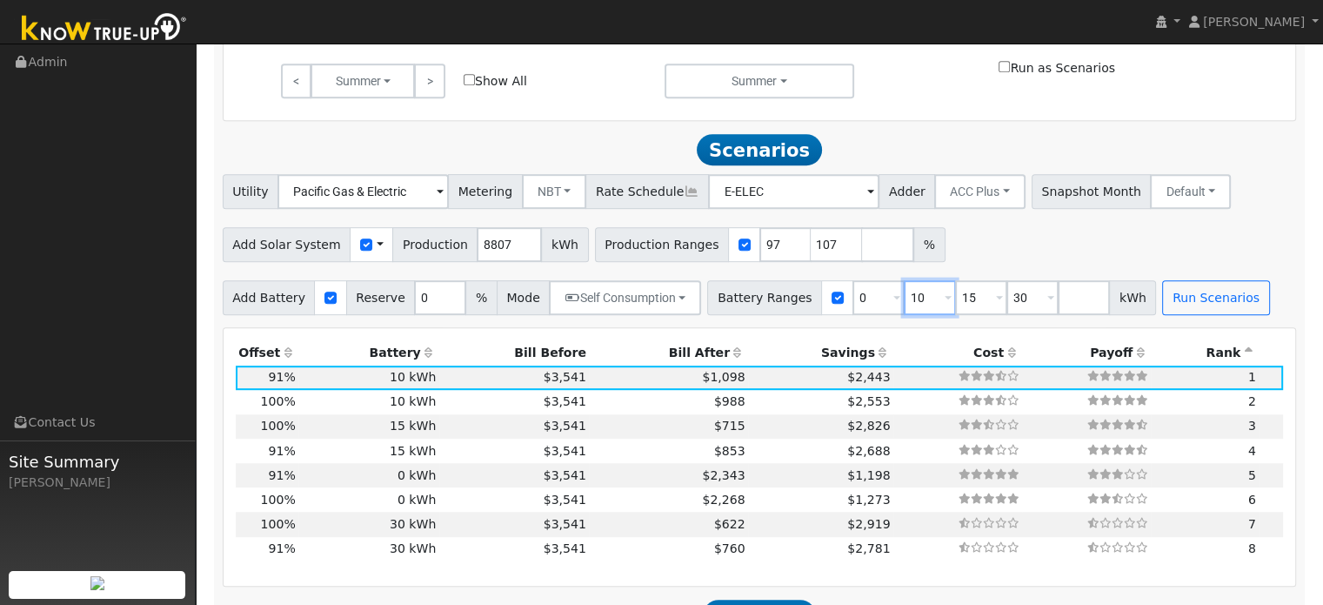
click at [904, 301] on input "10" at bounding box center [930, 297] width 52 height 35
type input "15"
type input "30"
type input "15"
click at [955, 305] on input "30" at bounding box center [981, 297] width 52 height 35
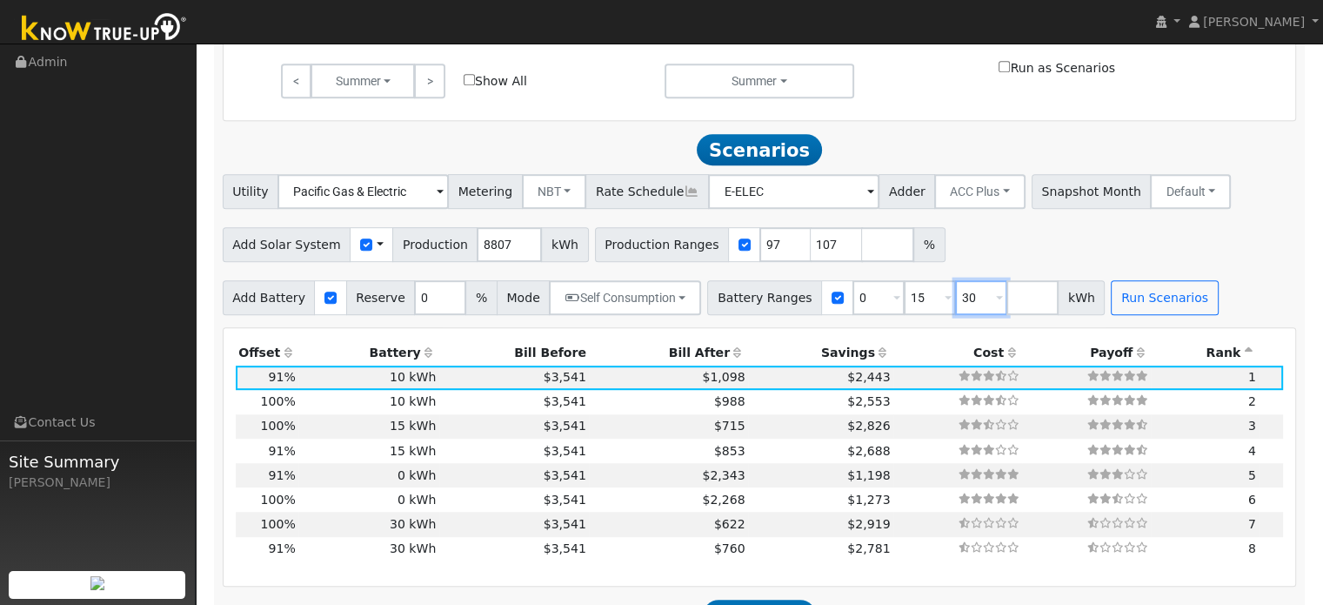
type input "3"
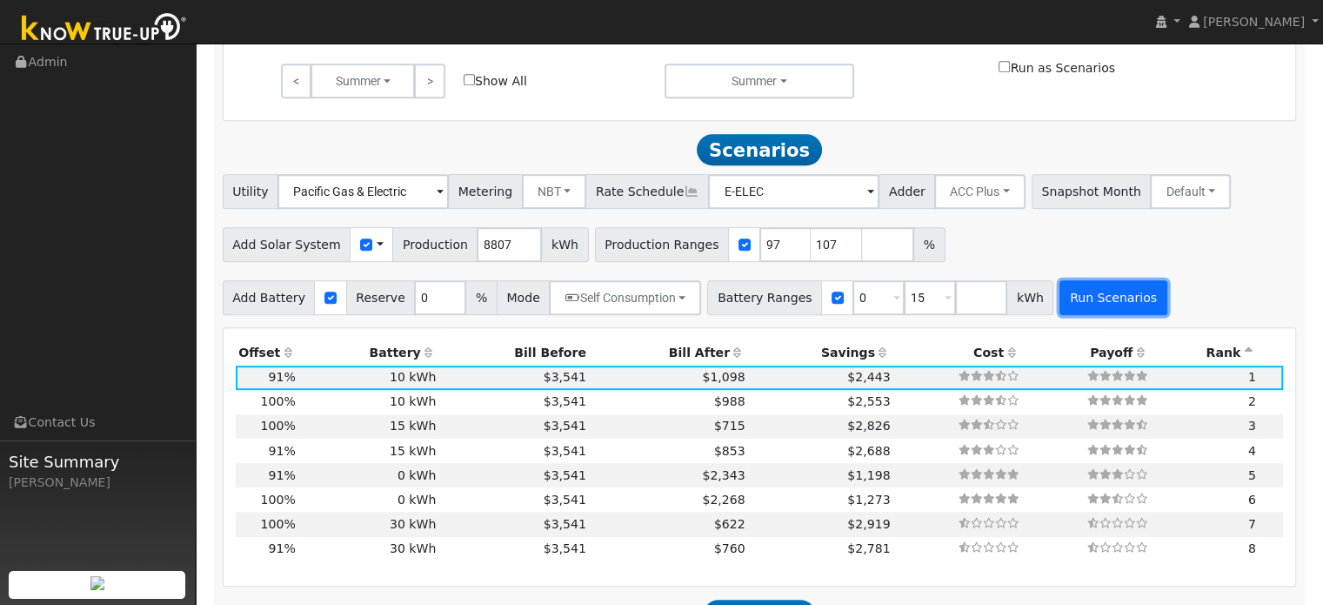
click at [1059, 309] on button "Run Scenarios" at bounding box center [1112, 297] width 107 height 35
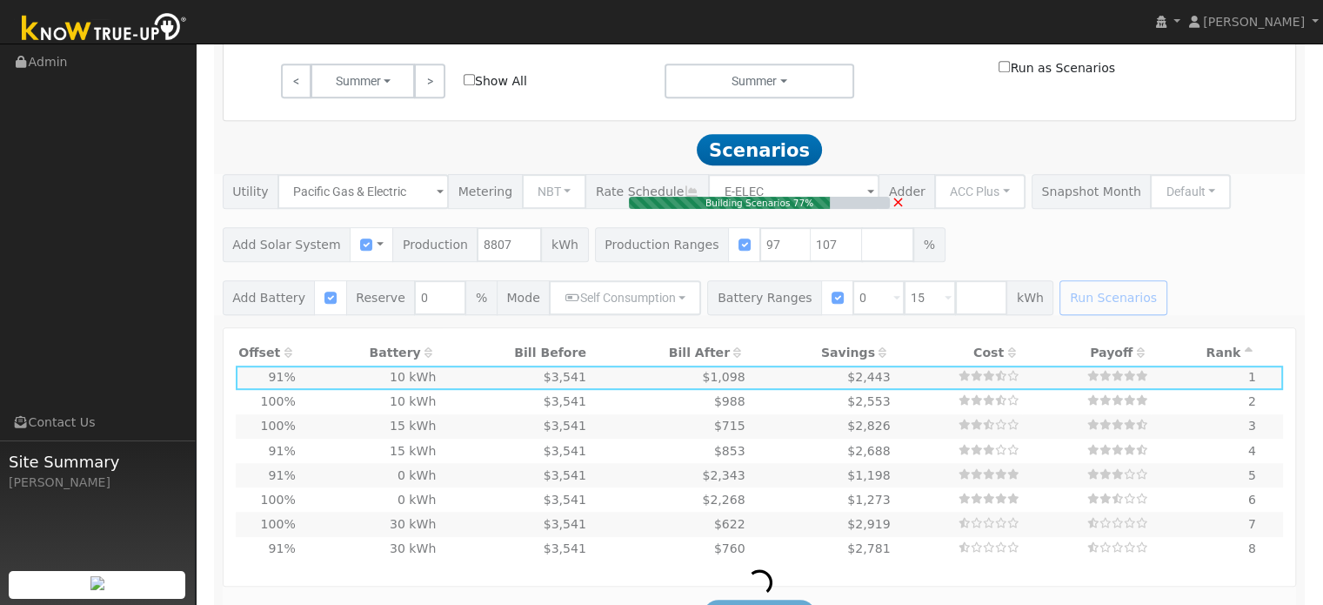
type input "5.7"
type input "$19,934"
type input "$18,000"
type input "$11,380"
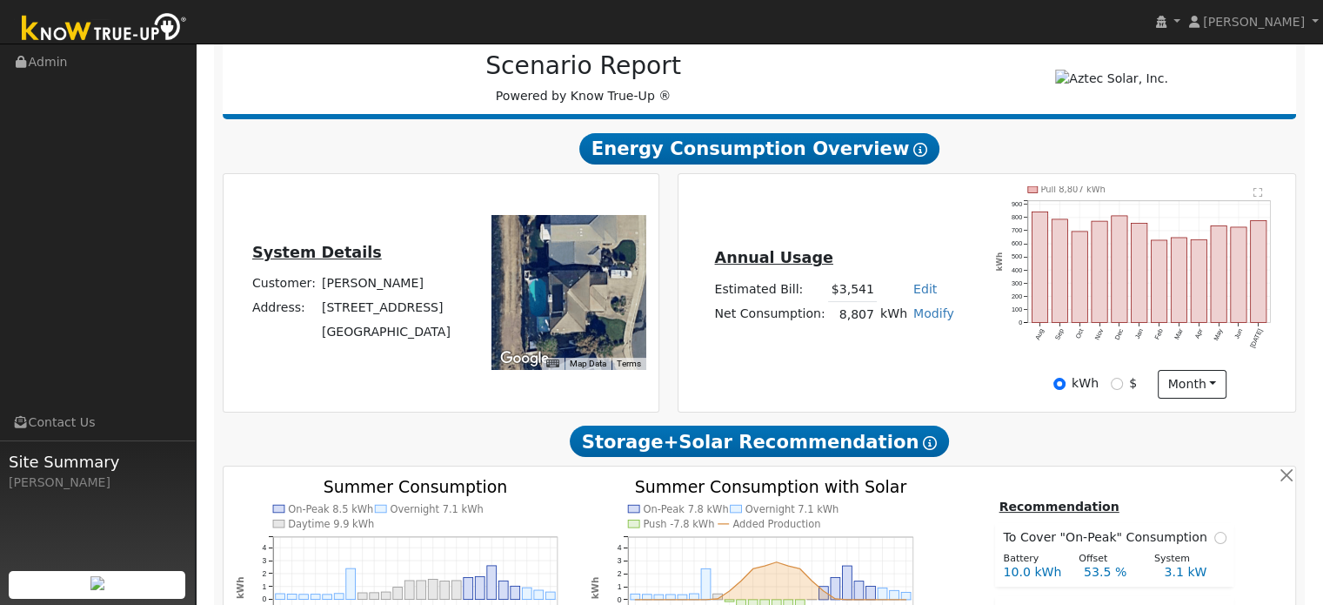
scroll to position [0, 0]
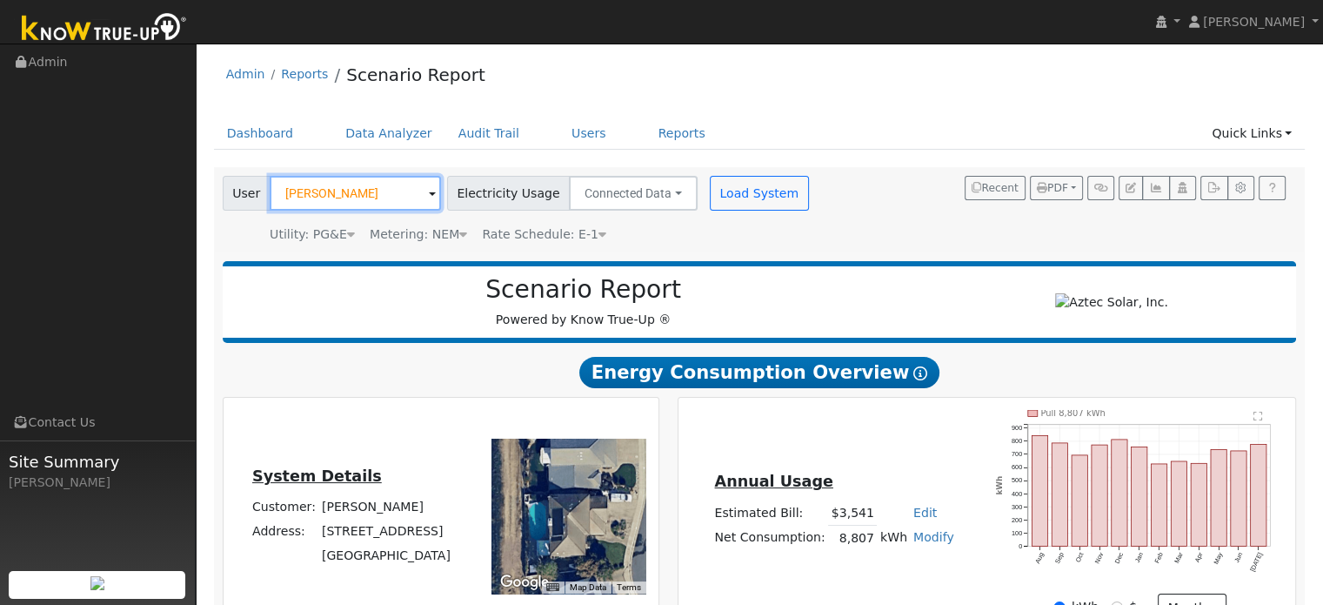
click at [369, 184] on input "Nancy Mower" at bounding box center [355, 193] width 171 height 35
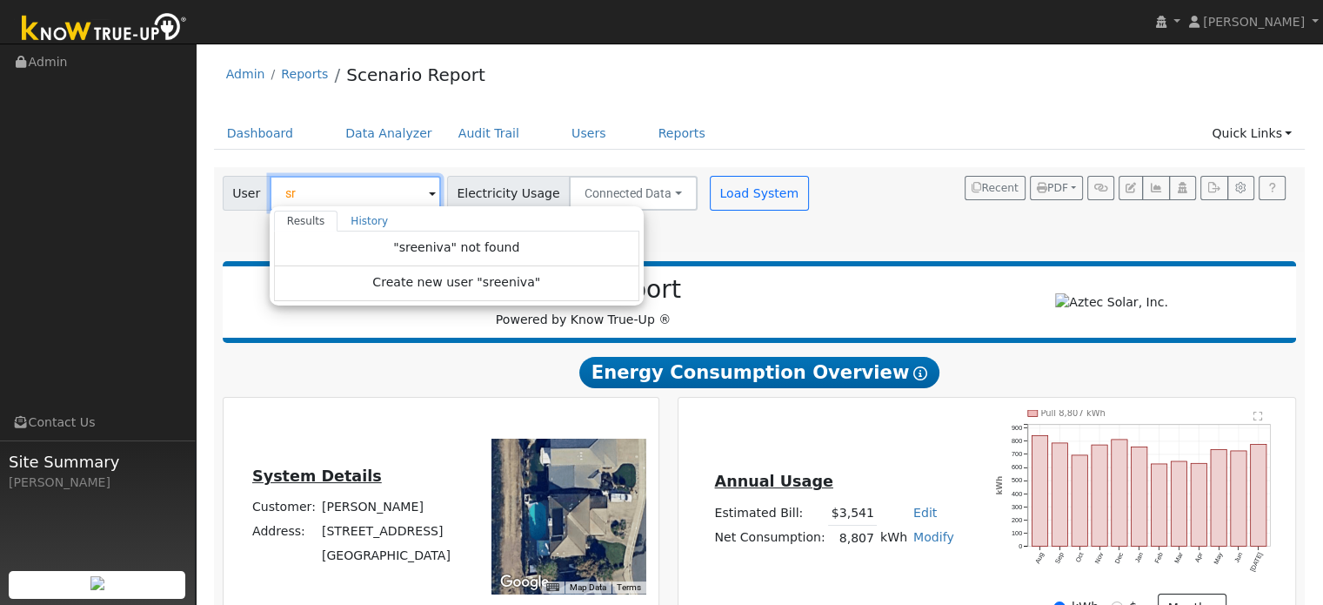
type input "s"
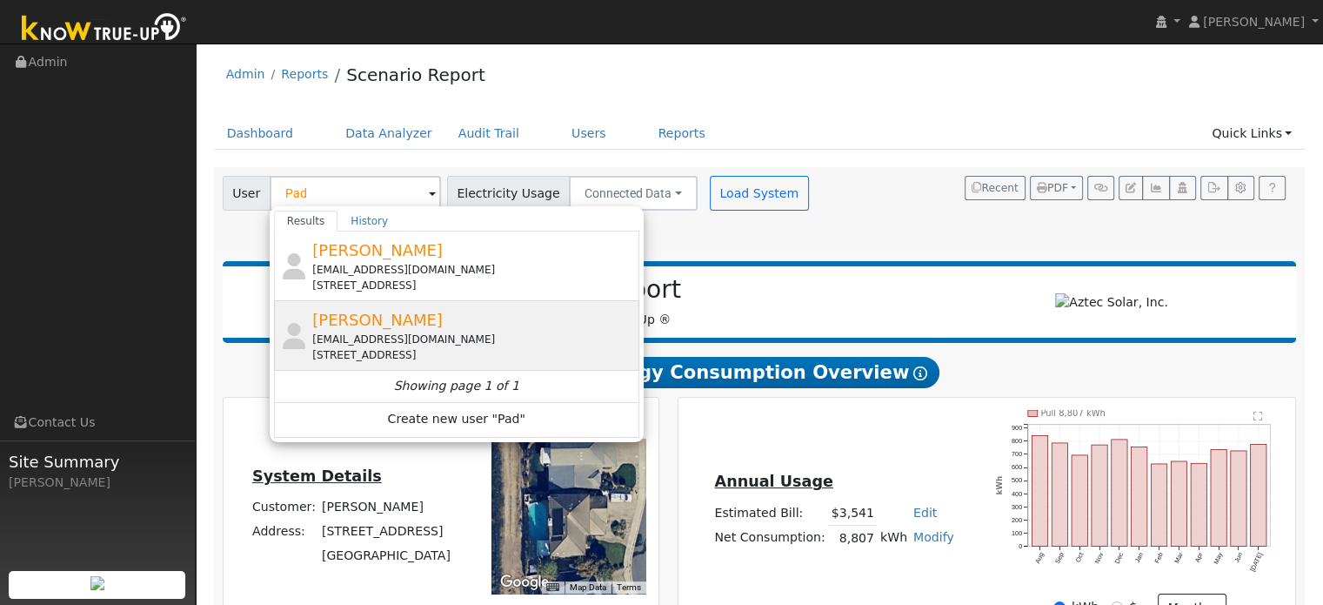
click at [377, 316] on span "[PERSON_NAME]" at bounding box center [377, 320] width 130 height 18
type input "[PERSON_NAME]"
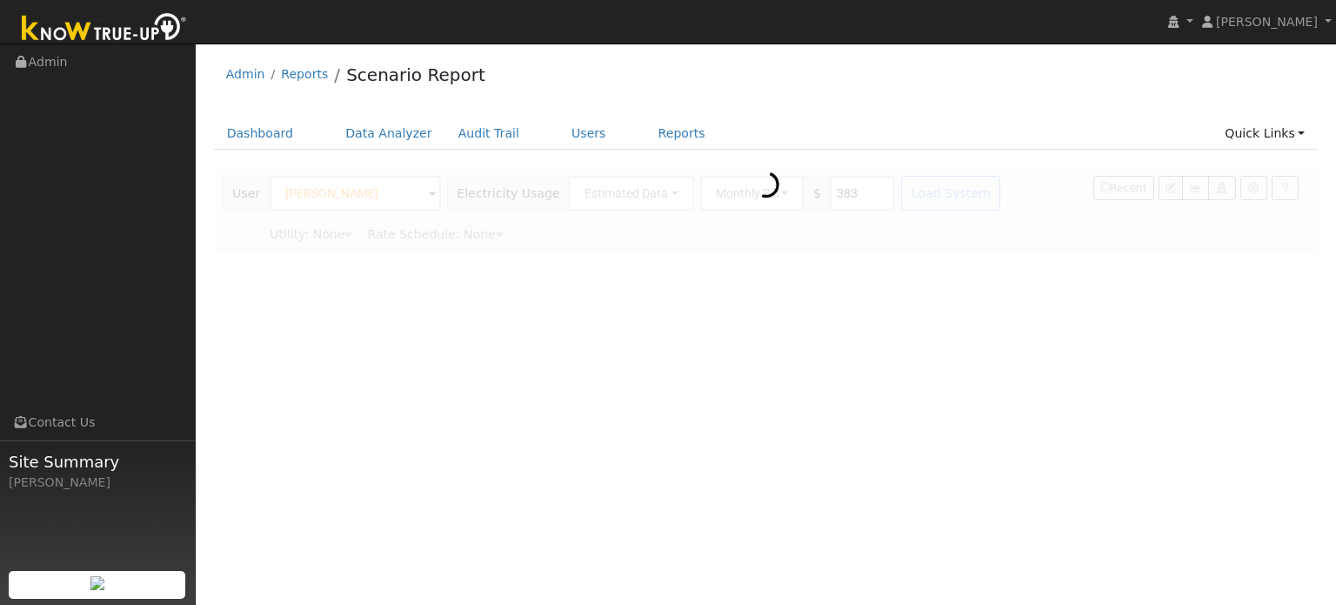
type input "Pacific Gas & Electric"
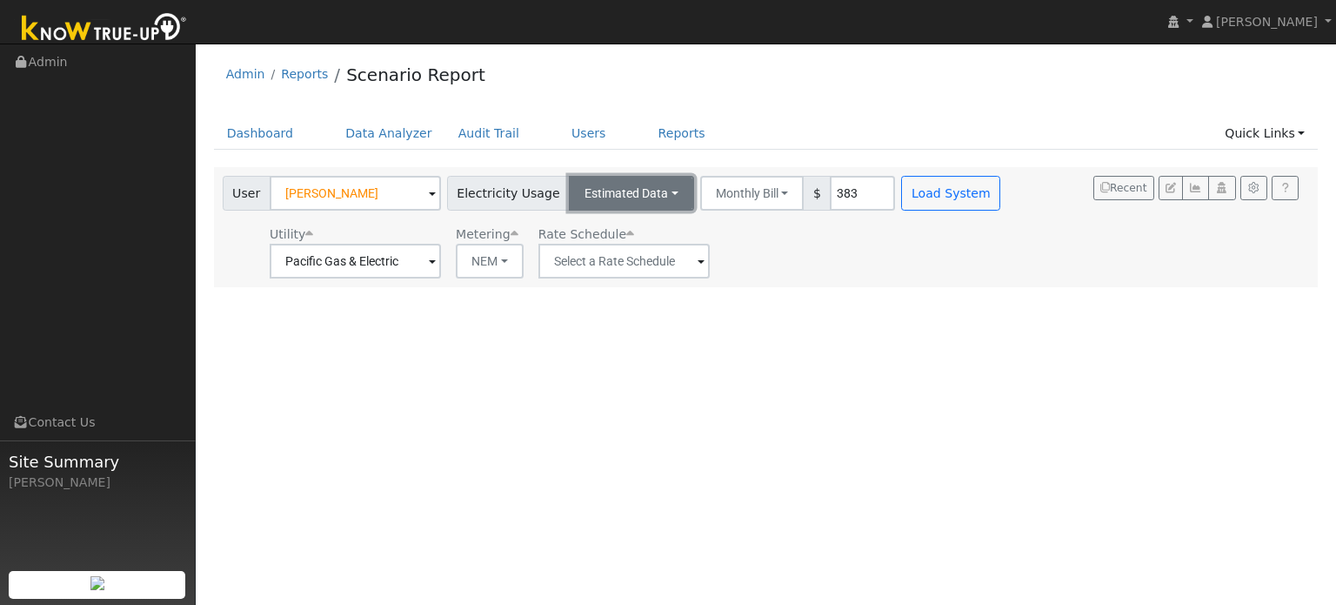
click at [634, 197] on button "Estimated Data" at bounding box center [631, 193] width 125 height 35
click at [621, 228] on link "Connected Data" at bounding box center [631, 231] width 124 height 24
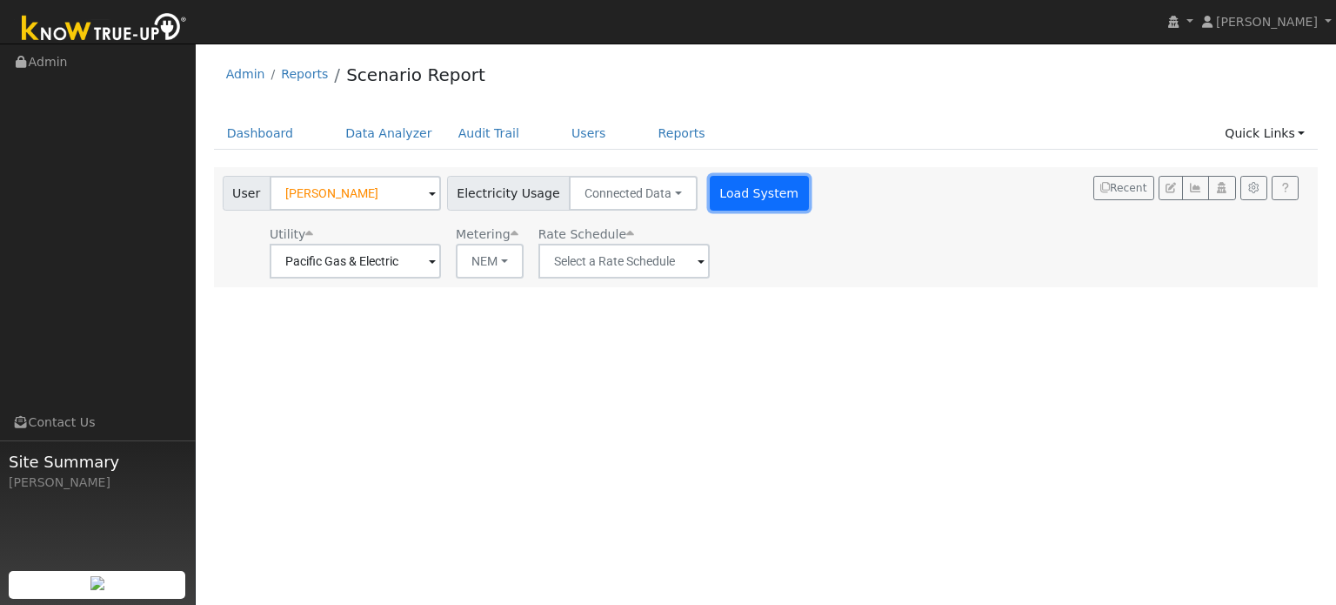
click at [755, 201] on button "Load System" at bounding box center [759, 193] width 99 height 35
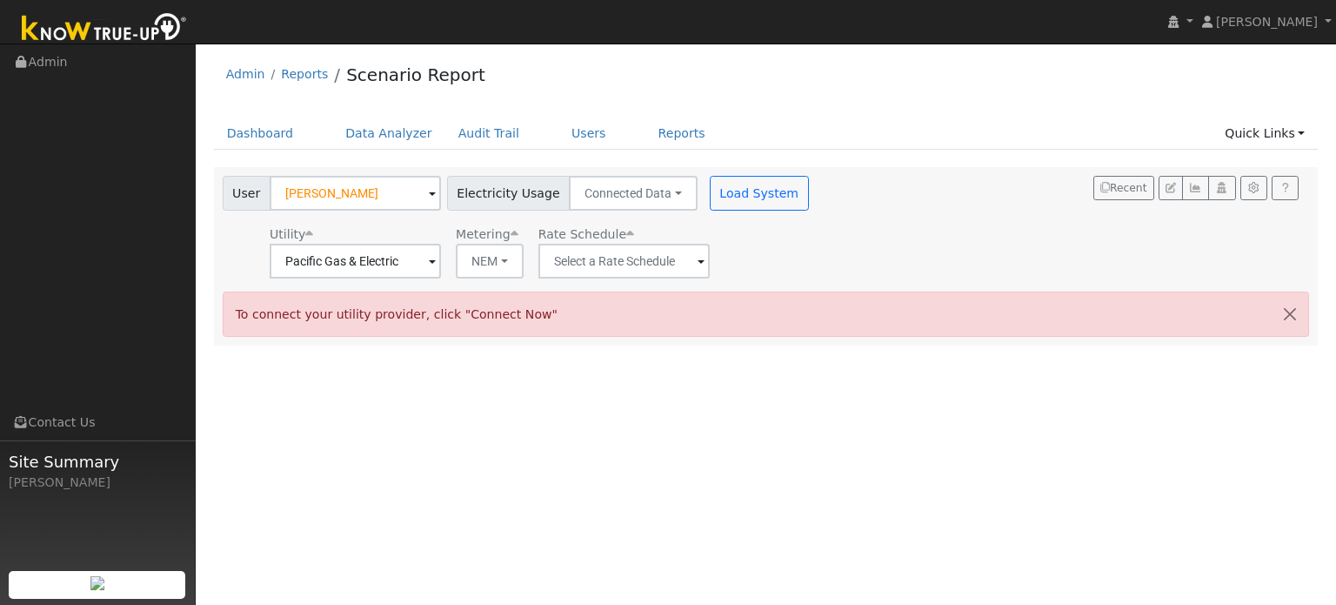
click at [734, 238] on div "Utility Pacific Gas & Electric Metering NEM NEM NBT Rate Schedule" at bounding box center [517, 248] width 597 height 59
click at [441, 271] on input "text" at bounding box center [355, 261] width 171 height 35
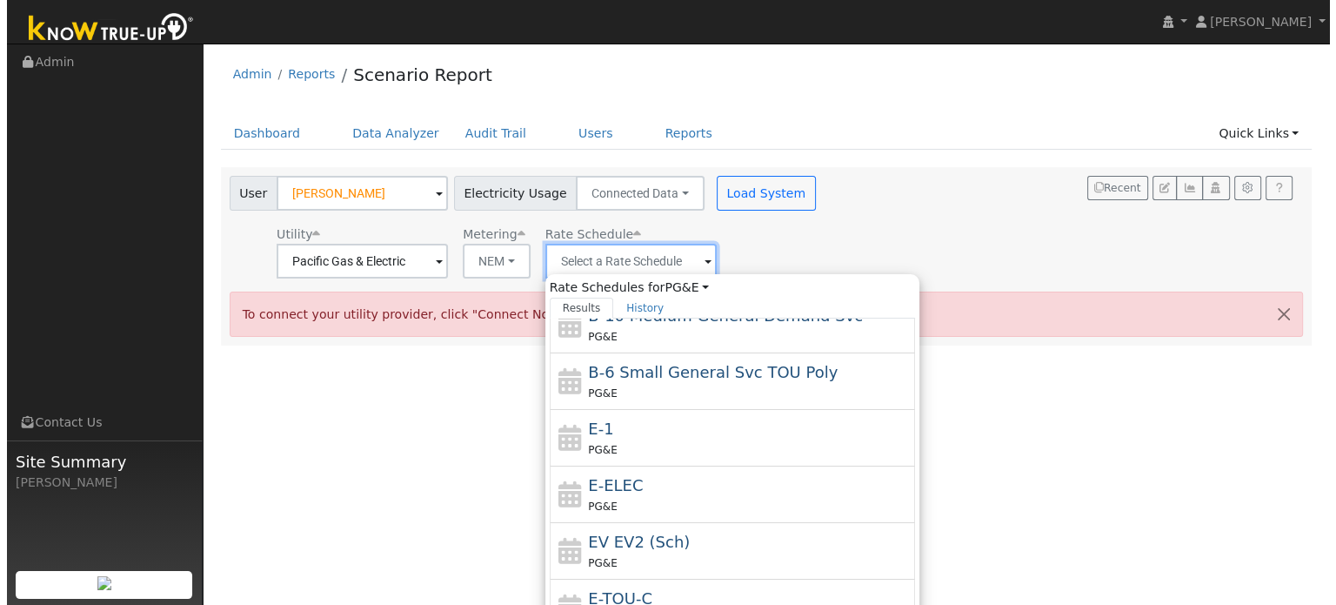
scroll to position [188, 0]
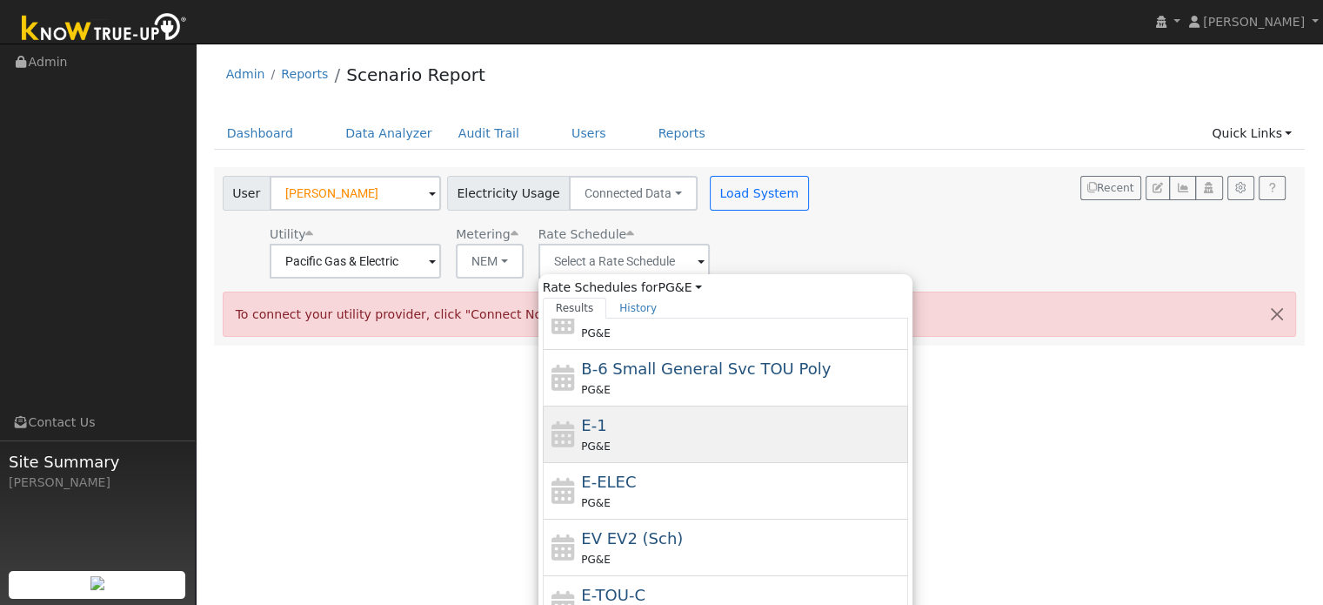
click at [616, 415] on div "E-1 PG&E" at bounding box center [742, 434] width 323 height 42
type input "E-1"
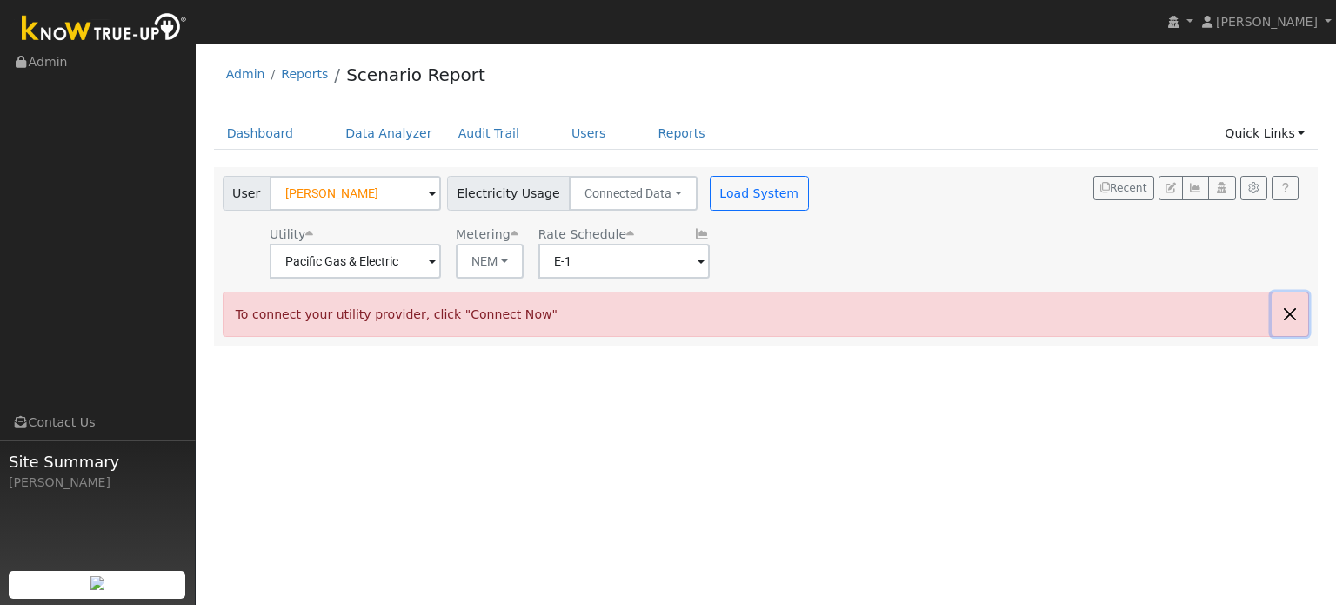
click at [1288, 315] on button "button" at bounding box center [1290, 313] width 37 height 43
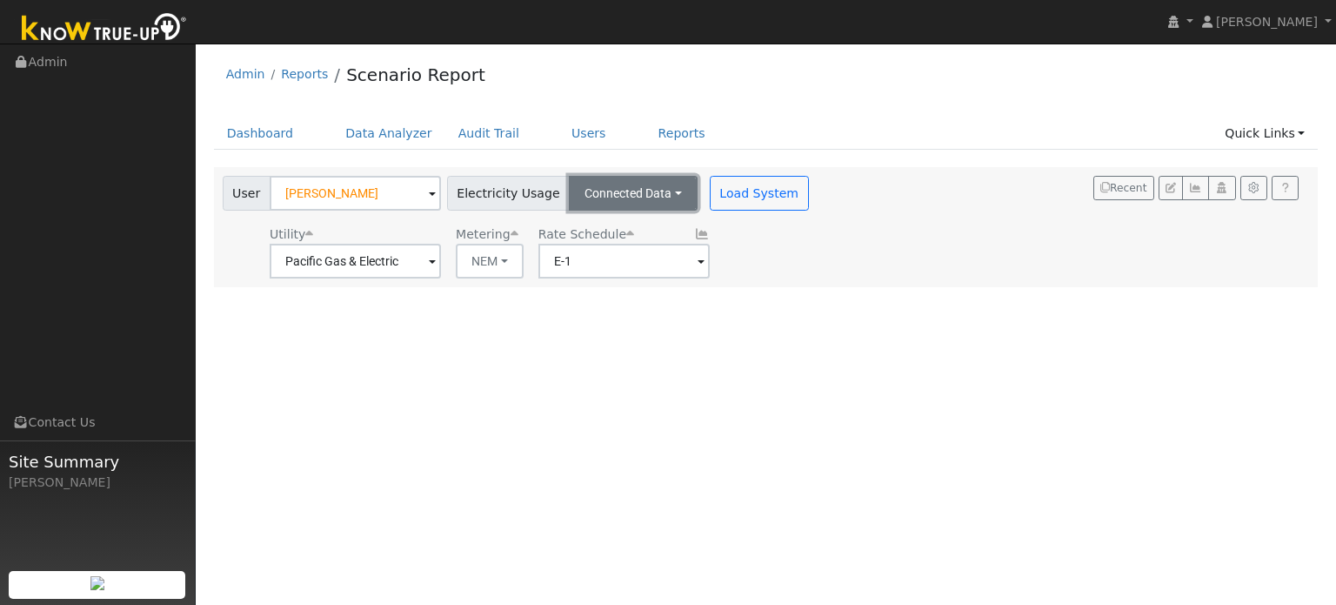
click at [623, 182] on button "Connected Data" at bounding box center [633, 193] width 129 height 35
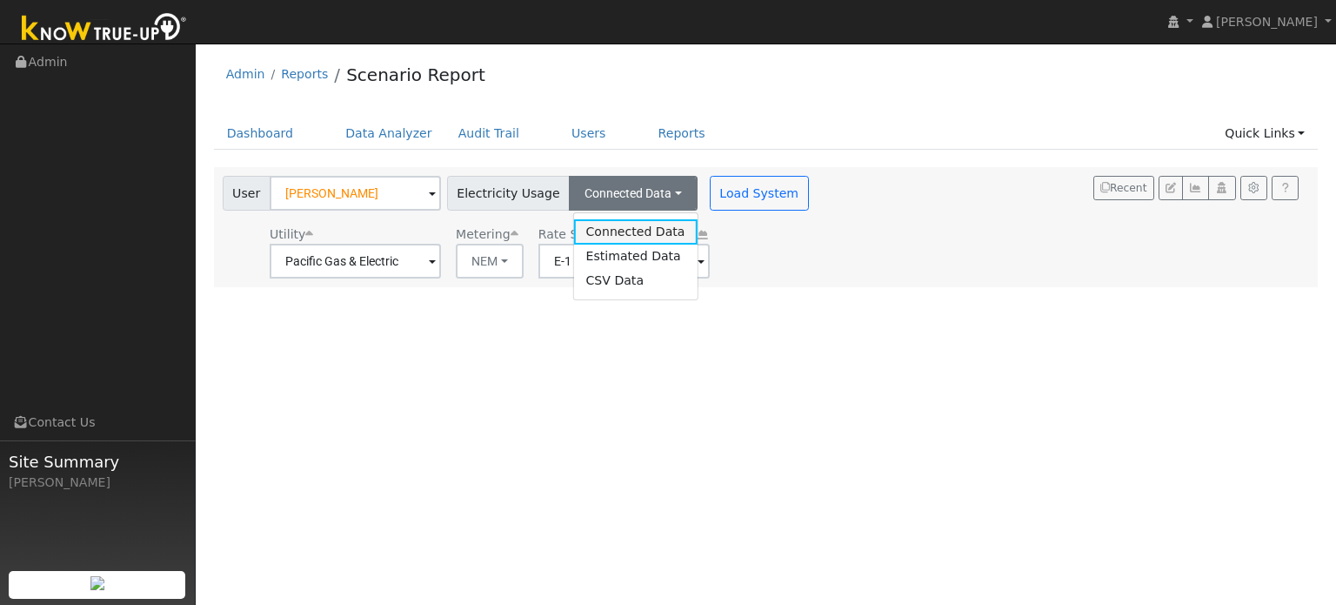
click at [605, 229] on link "Connected Data" at bounding box center [635, 231] width 124 height 24
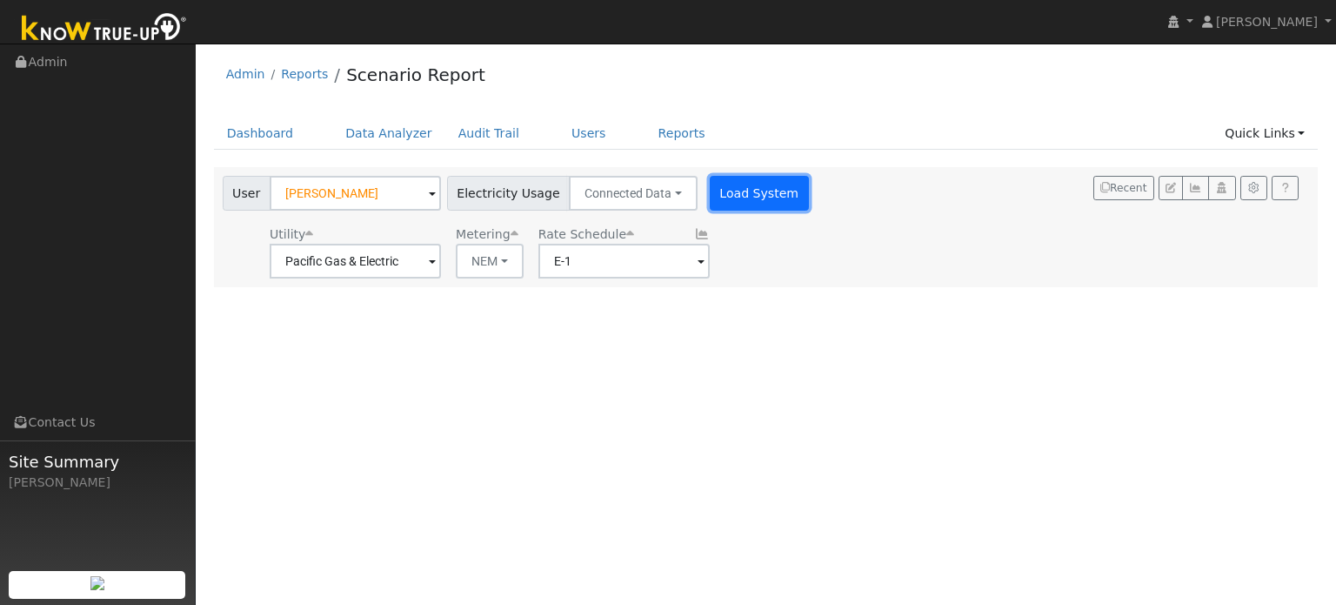
click at [733, 197] on button "Load System" at bounding box center [759, 193] width 99 height 35
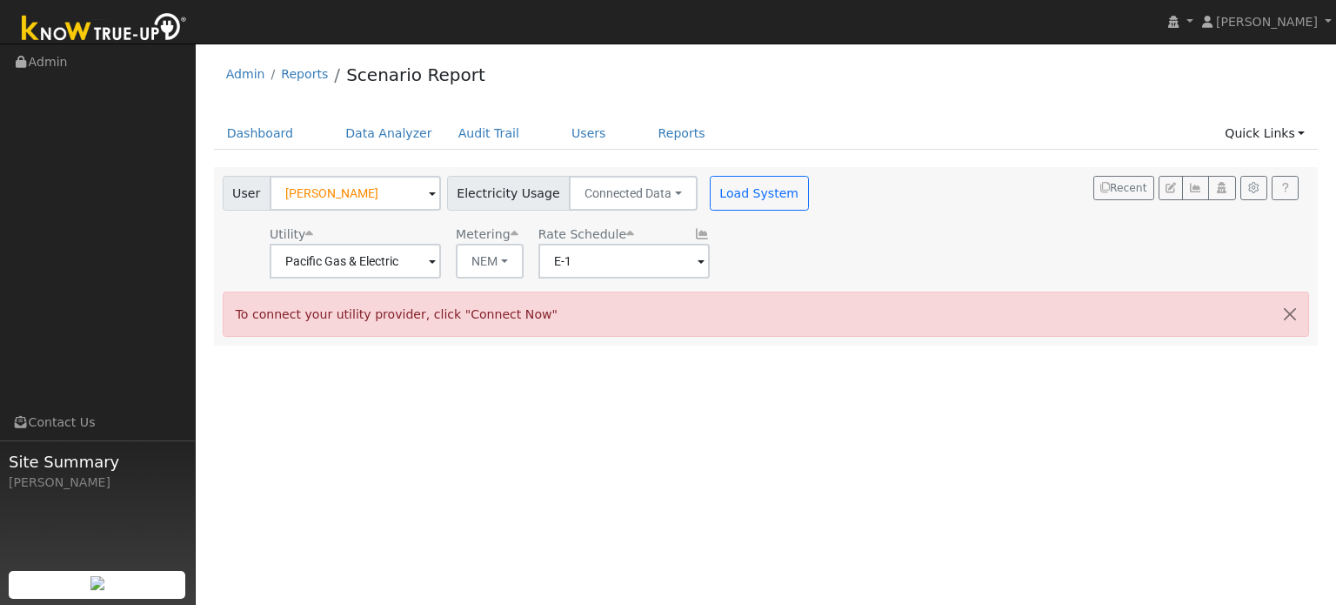
click at [1044, 217] on div "User Padmaja Ravuri Account Default Account Default Account 2808 Giorno Way, El…" at bounding box center [762, 224] width 1087 height 109
click at [1293, 314] on button "button" at bounding box center [1290, 313] width 37 height 43
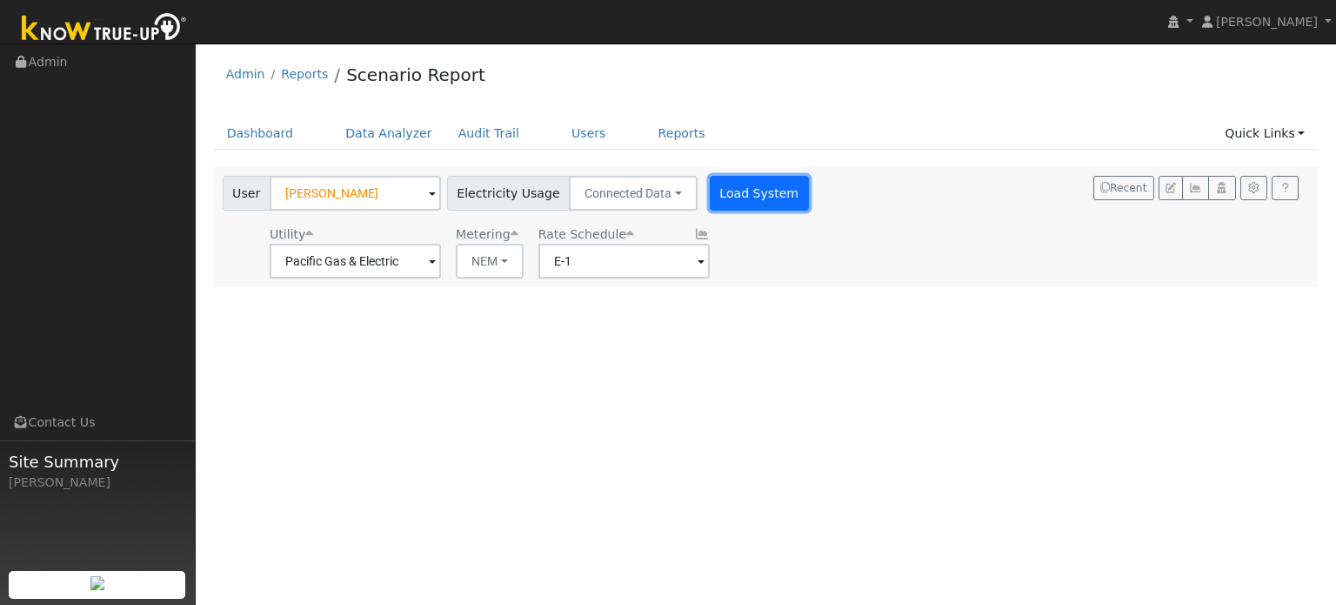
click at [749, 201] on button "Load System" at bounding box center [759, 193] width 99 height 35
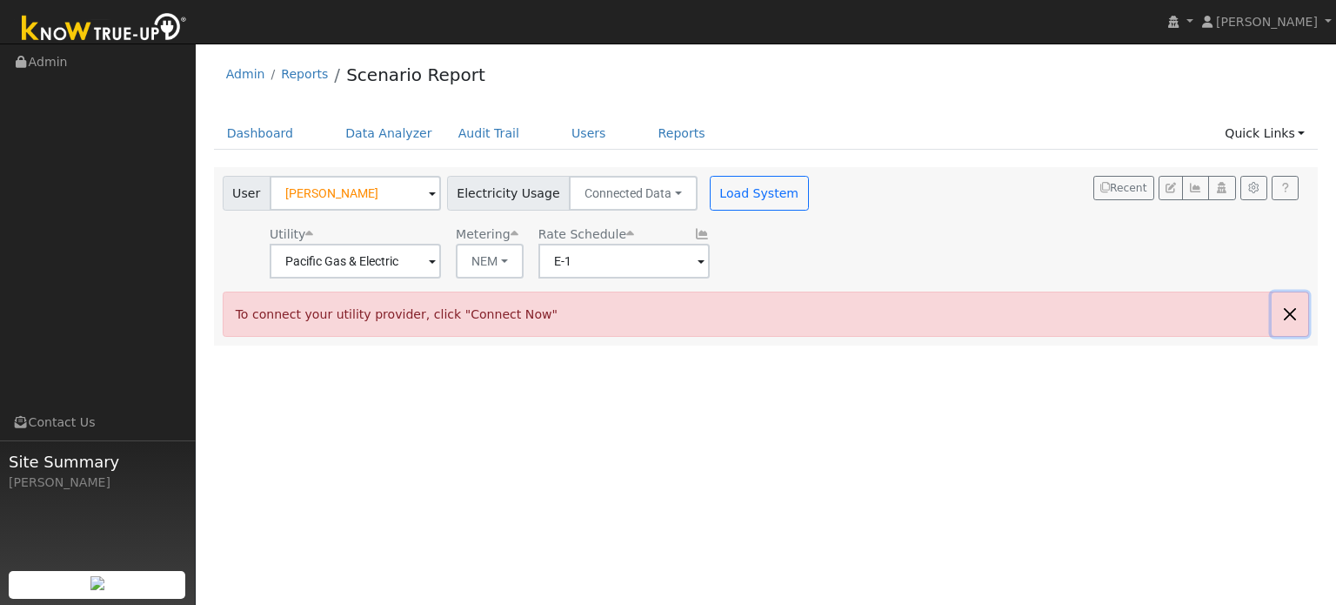
click at [1280, 312] on button "button" at bounding box center [1290, 313] width 37 height 43
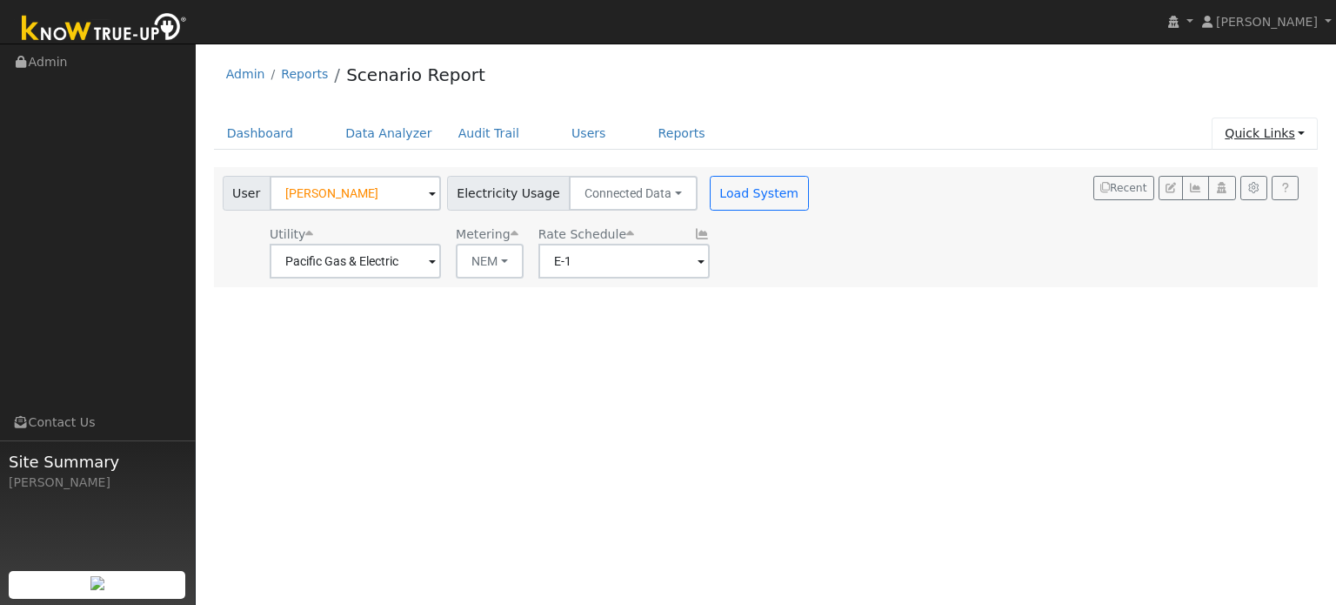
click at [1254, 139] on link "Quick Links" at bounding box center [1265, 133] width 106 height 32
click at [1239, 204] on link "Quick Connect" at bounding box center [1228, 194] width 177 height 24
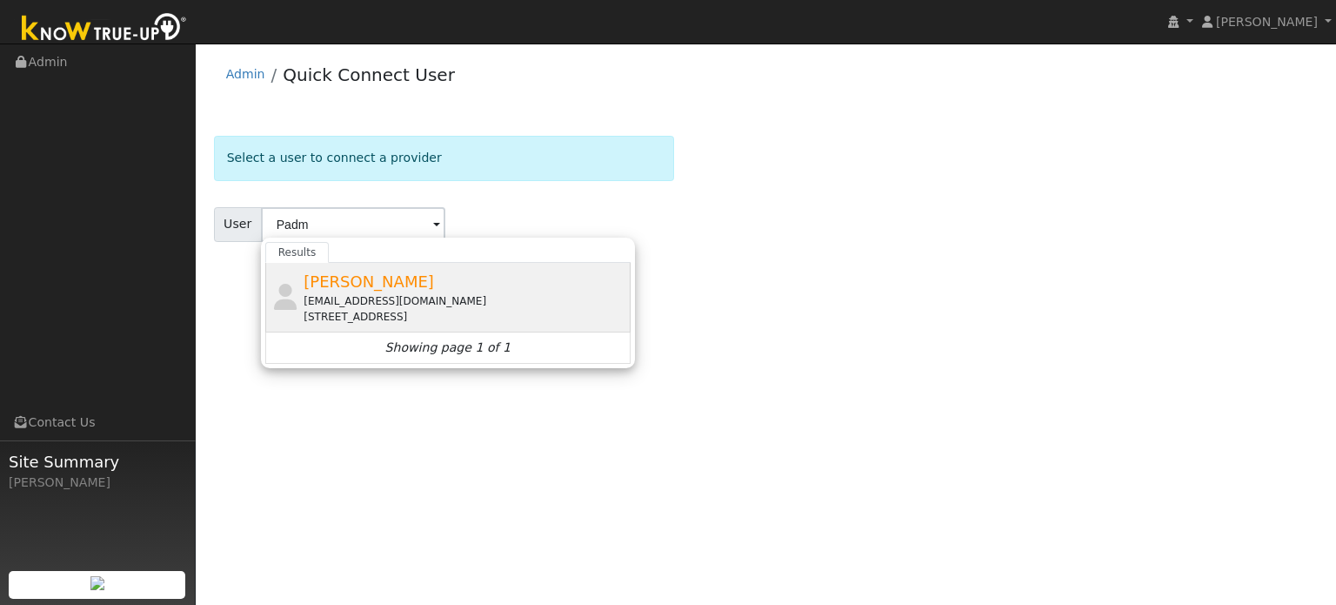
click at [366, 282] on span "[PERSON_NAME]" at bounding box center [369, 281] width 130 height 18
type input "[PERSON_NAME]"
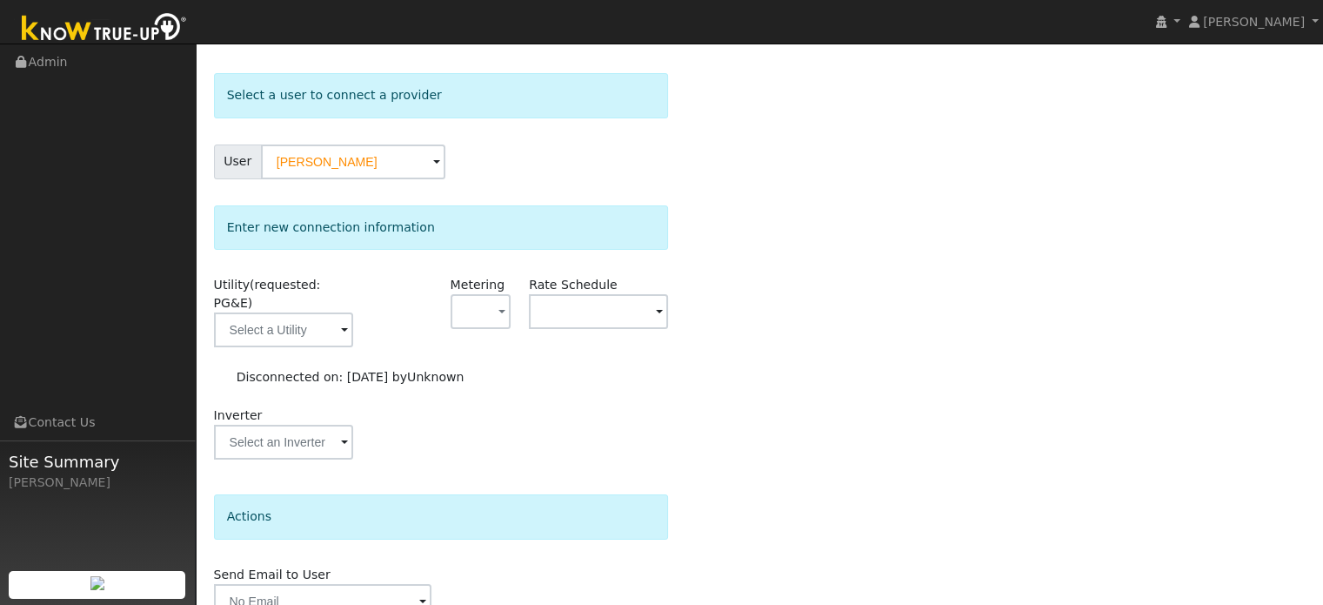
scroll to position [129, 0]
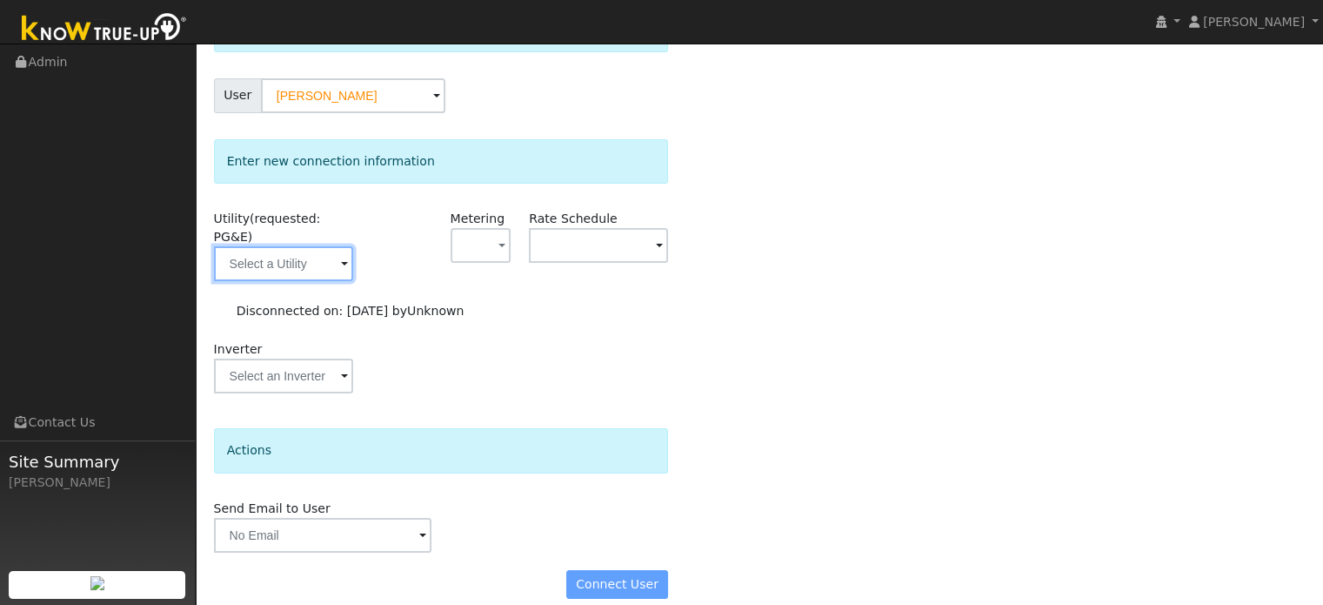
click at [313, 251] on input "text" at bounding box center [283, 263] width 139 height 35
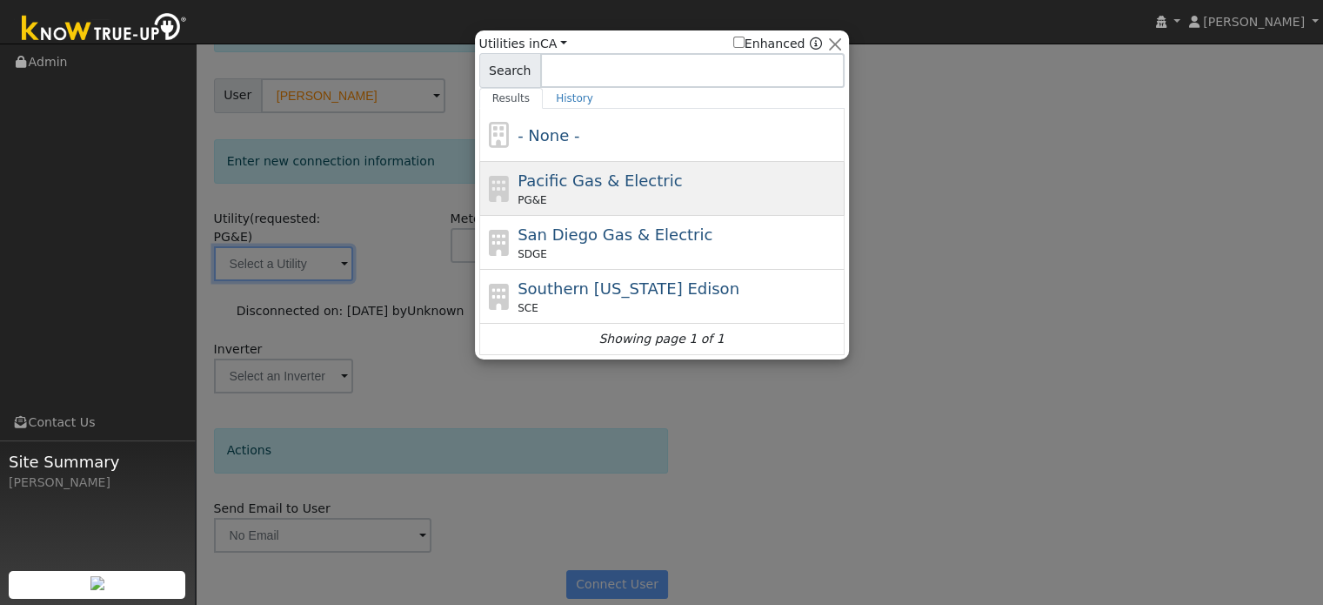
click at [548, 190] on div "Pacific Gas & Electric PG&E" at bounding box center [679, 188] width 323 height 39
type input "PG&E"
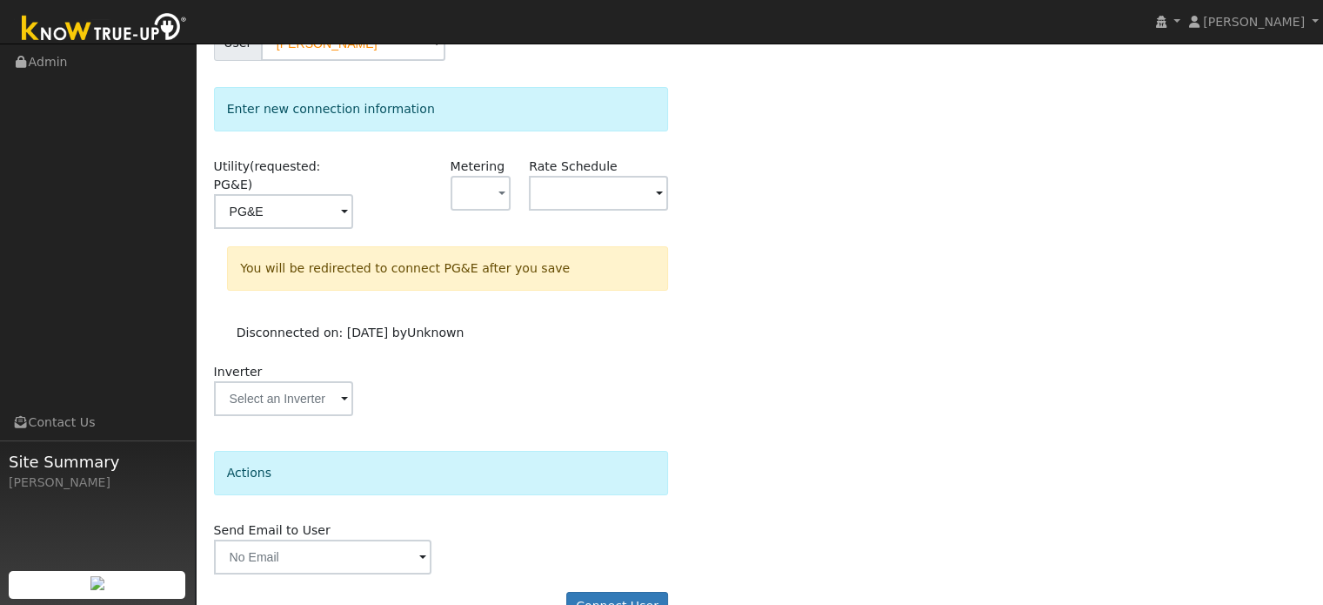
scroll to position [203, 0]
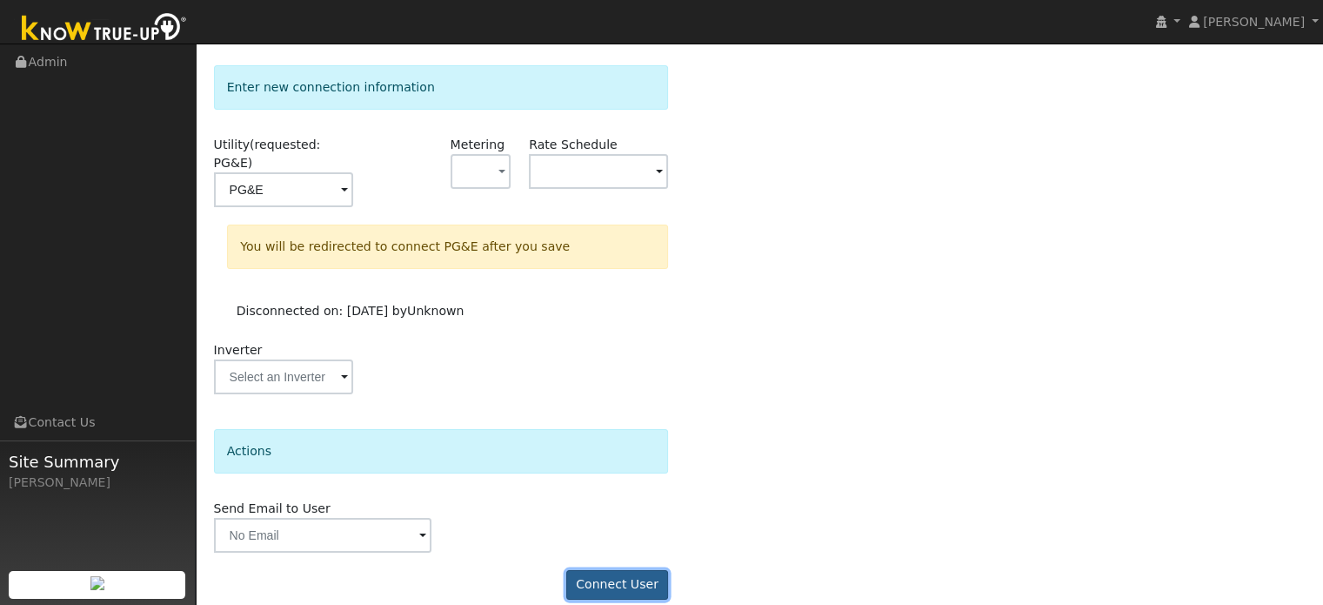
click at [605, 570] on button "Connect User" at bounding box center [617, 585] width 103 height 30
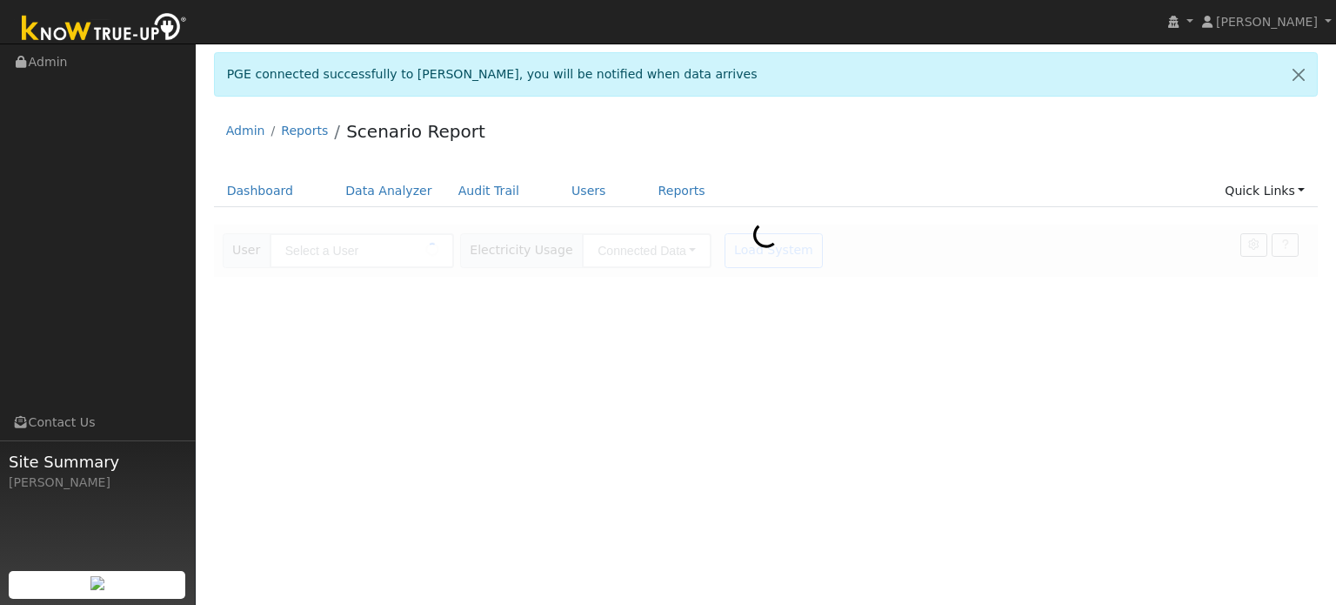
type input "[PERSON_NAME]"
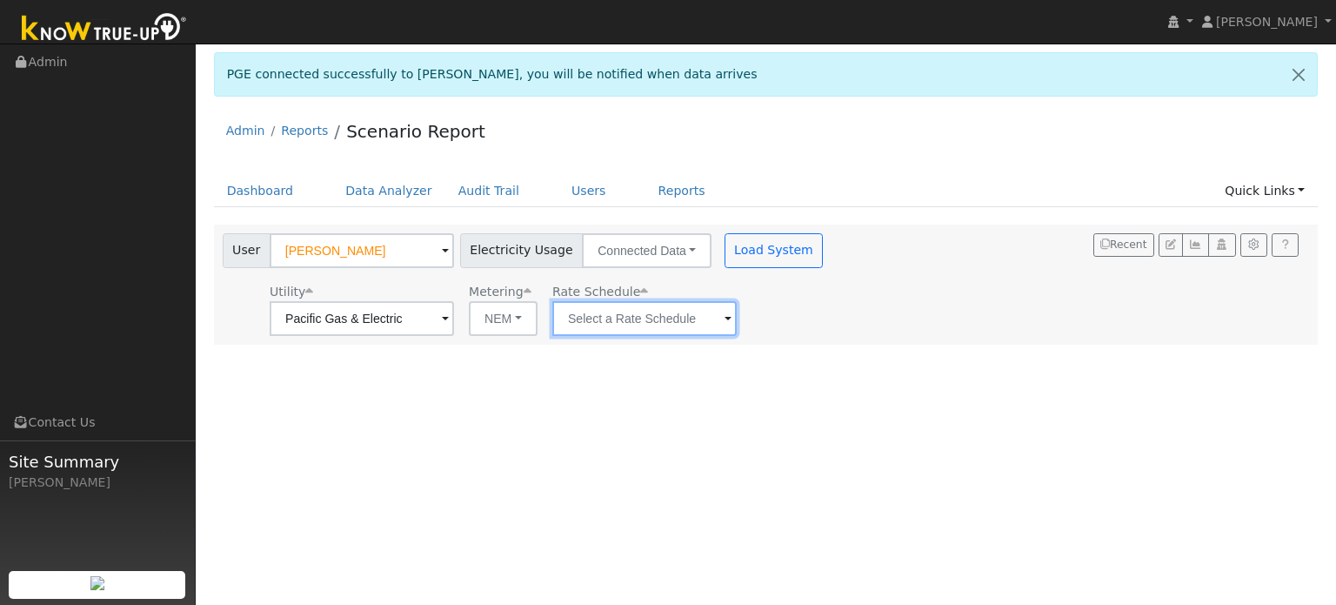
click at [454, 316] on input "text" at bounding box center [362, 318] width 184 height 35
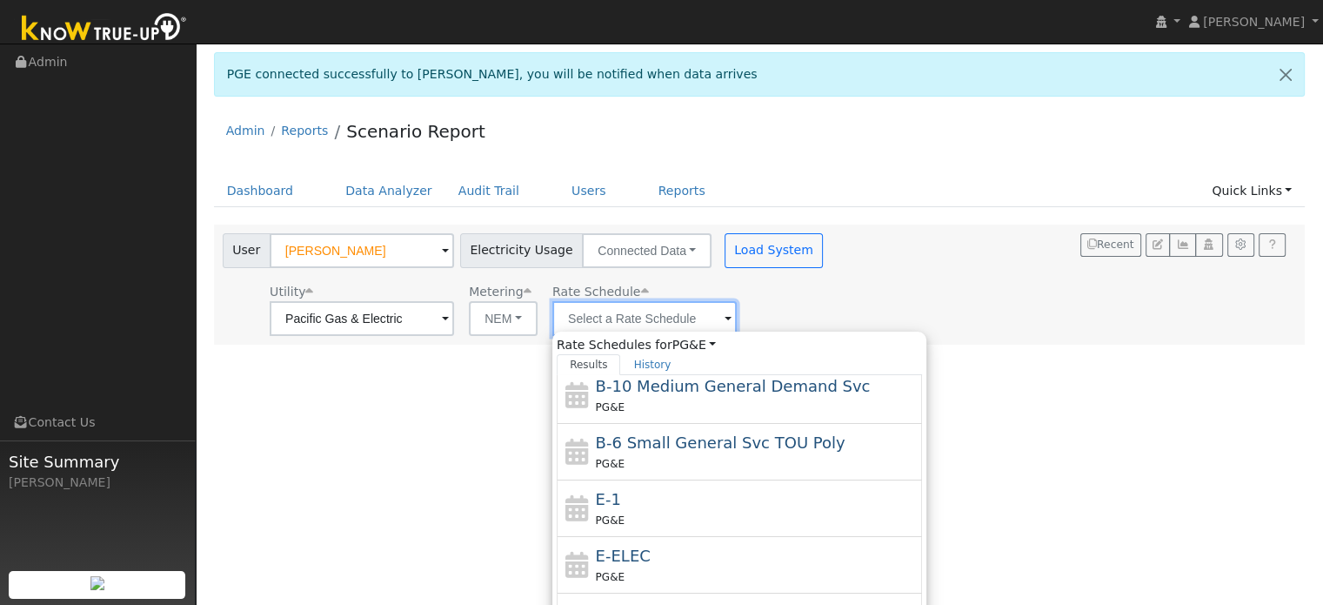
scroll to position [174, 0]
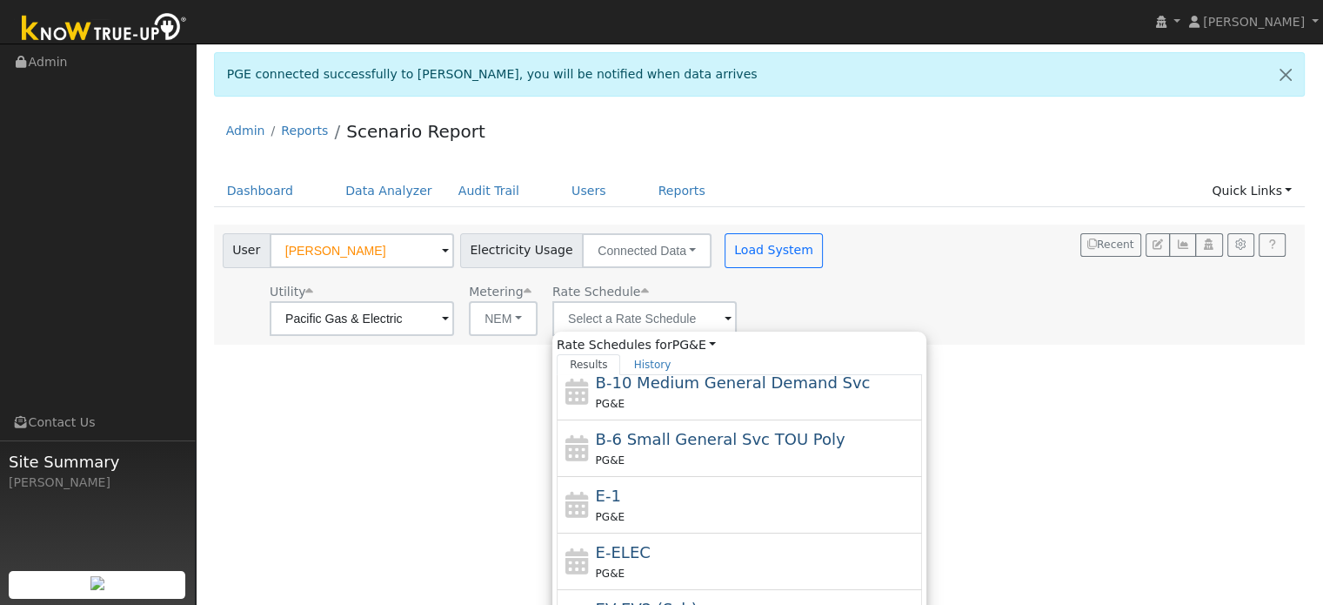
click at [644, 511] on div "PG&E" at bounding box center [757, 516] width 323 height 18
type input "E-1"
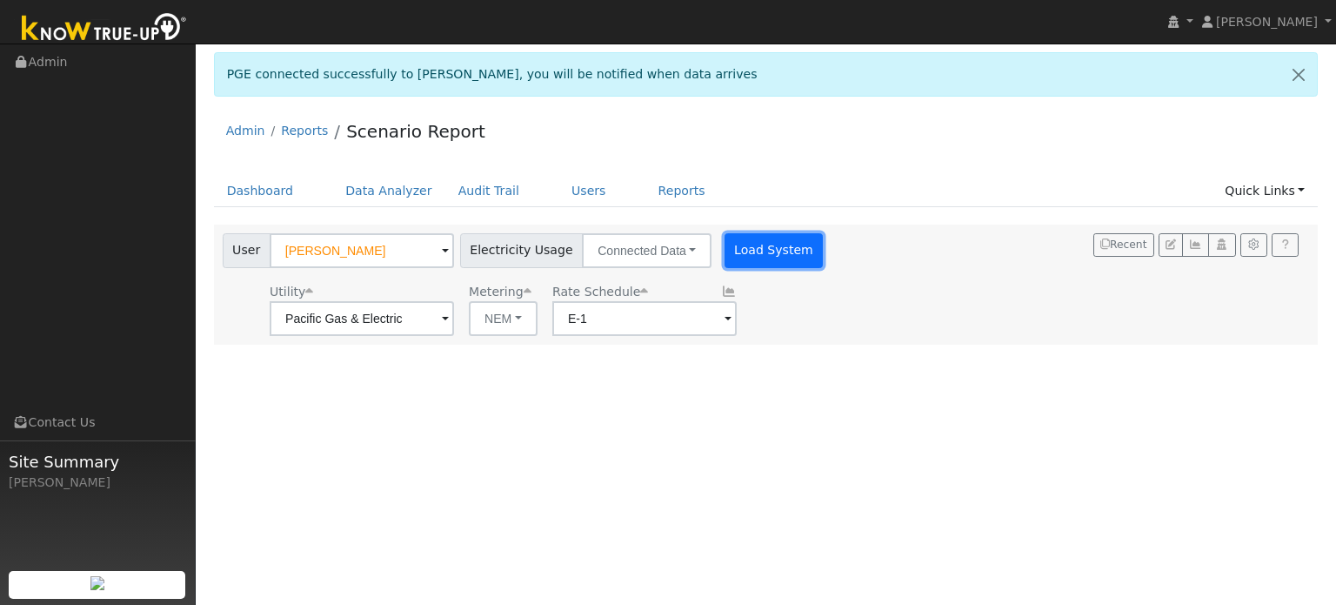
click at [774, 245] on button "Load System" at bounding box center [774, 250] width 99 height 35
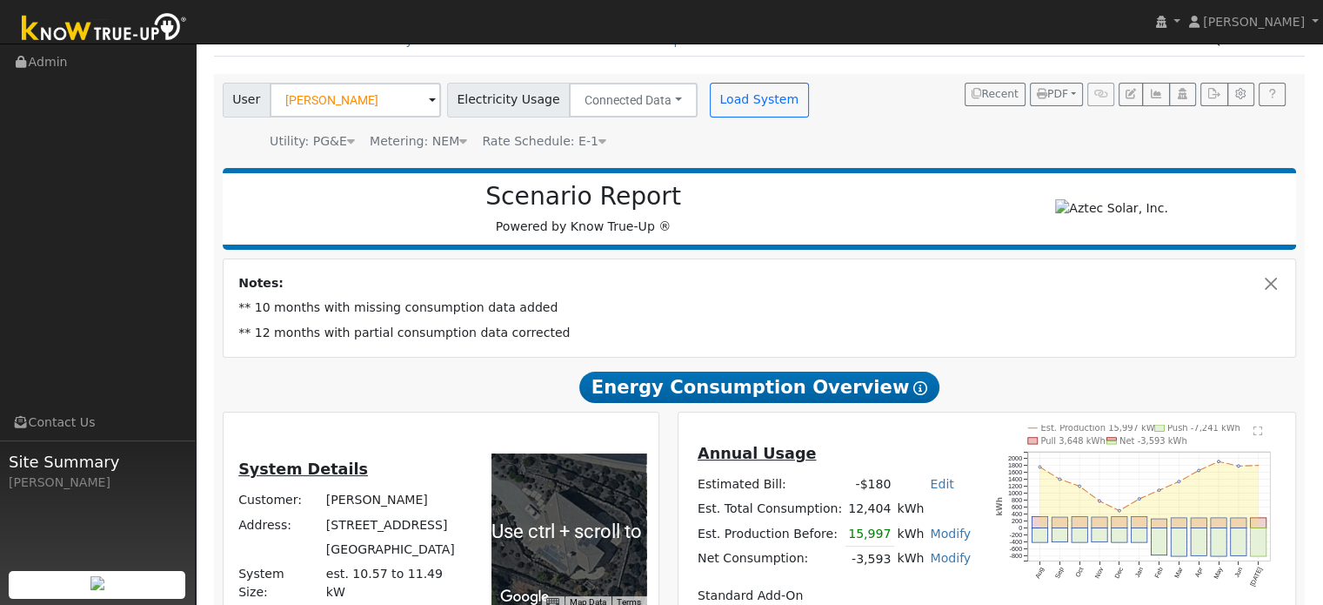
scroll to position [0, 0]
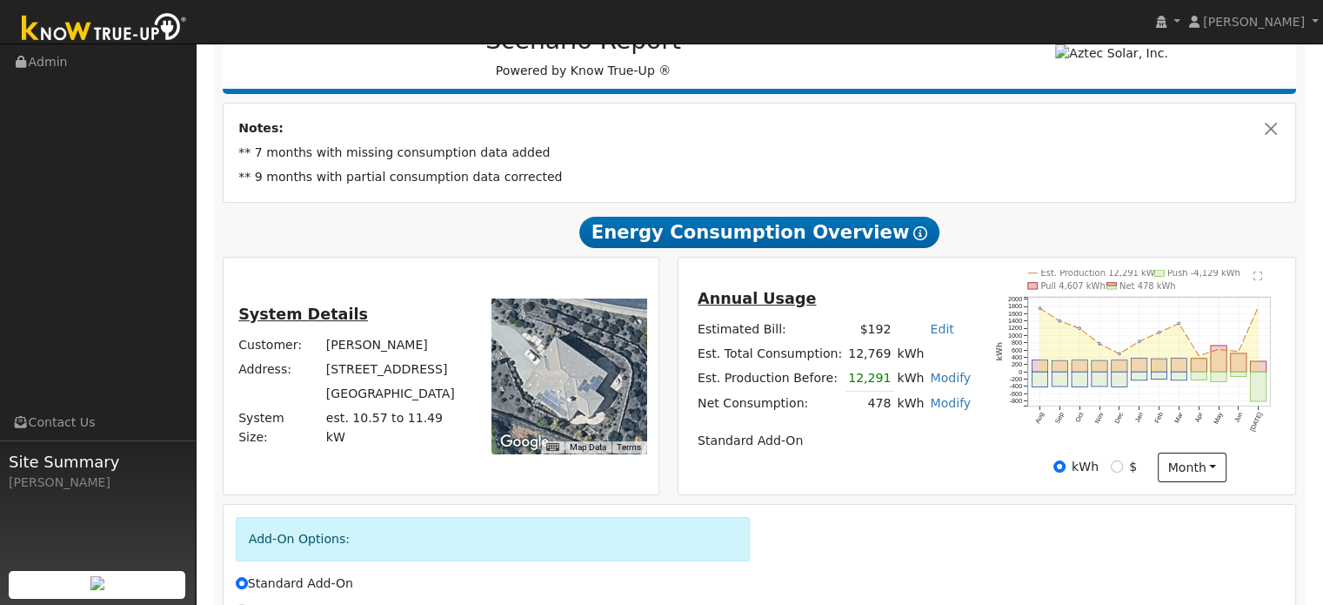
scroll to position [261, 0]
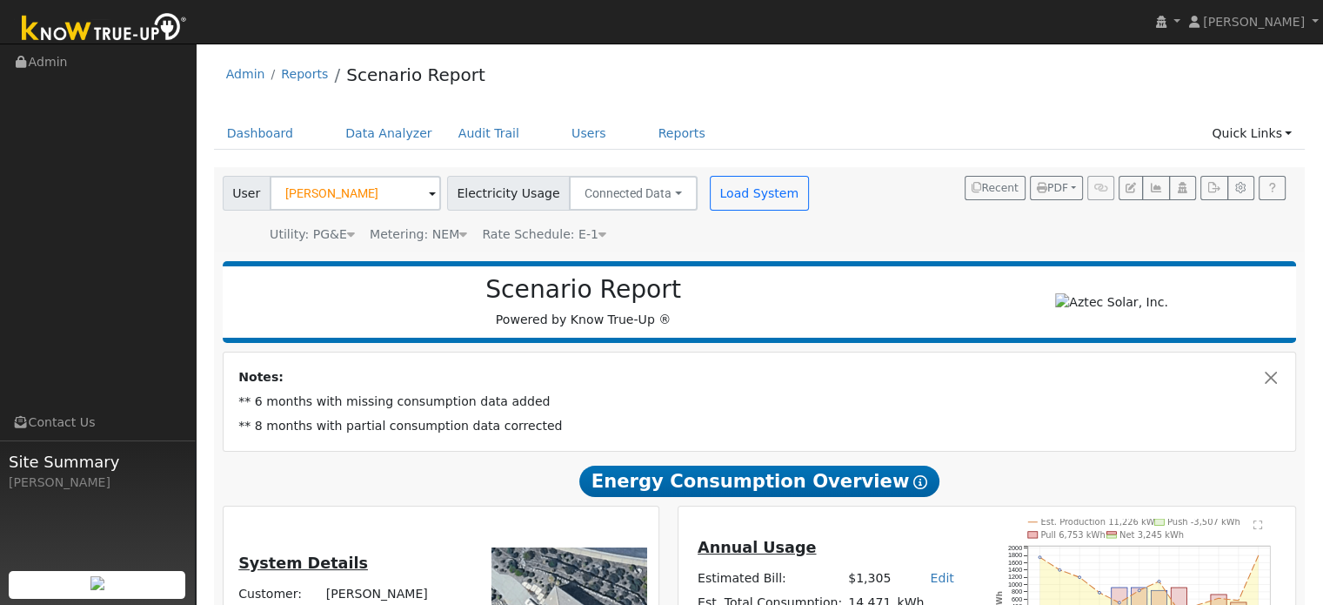
scroll to position [174, 0]
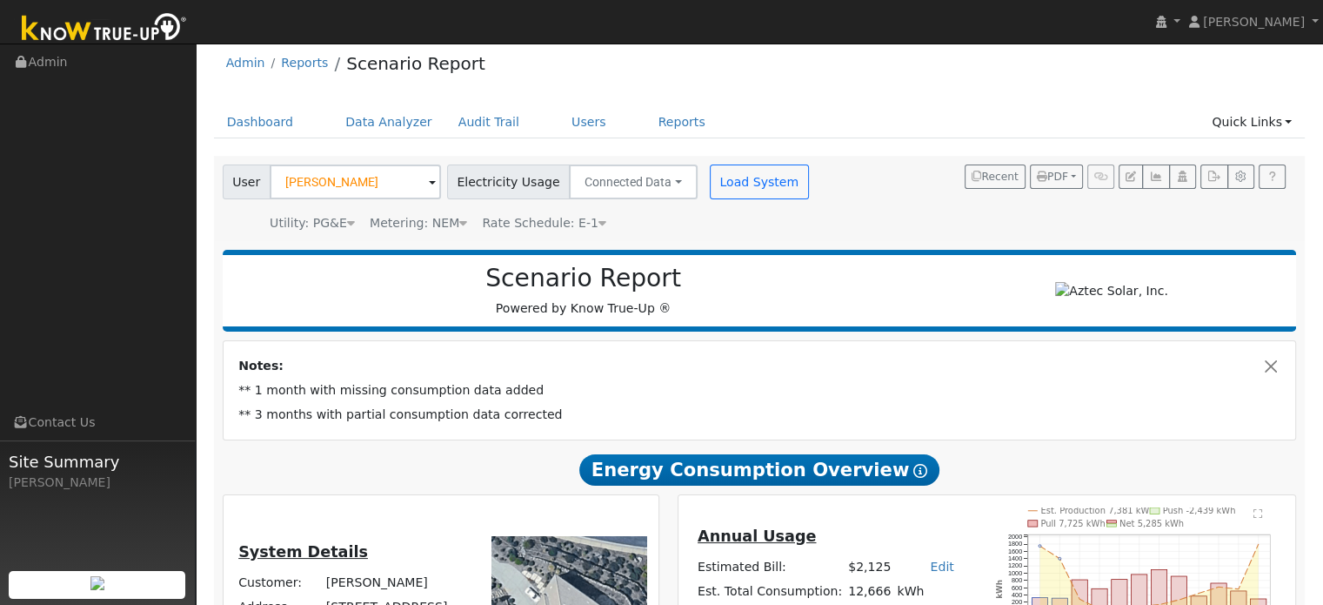
scroll to position [174, 0]
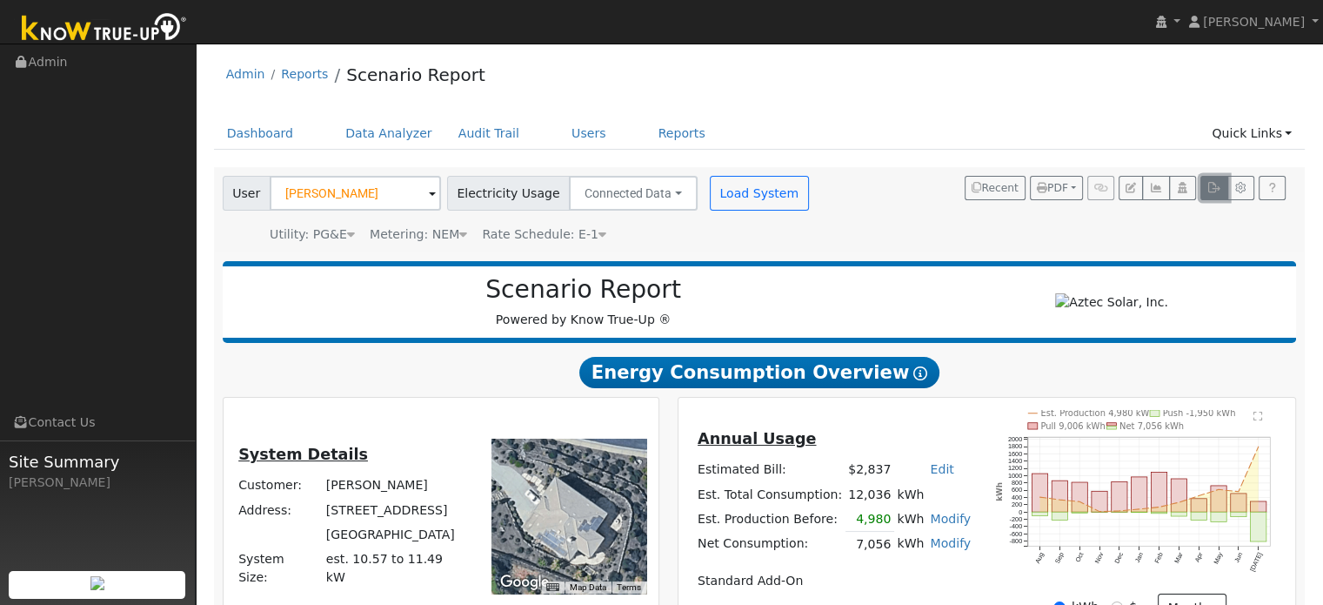
click at [1214, 193] on icon "button" at bounding box center [1213, 188] width 13 height 10
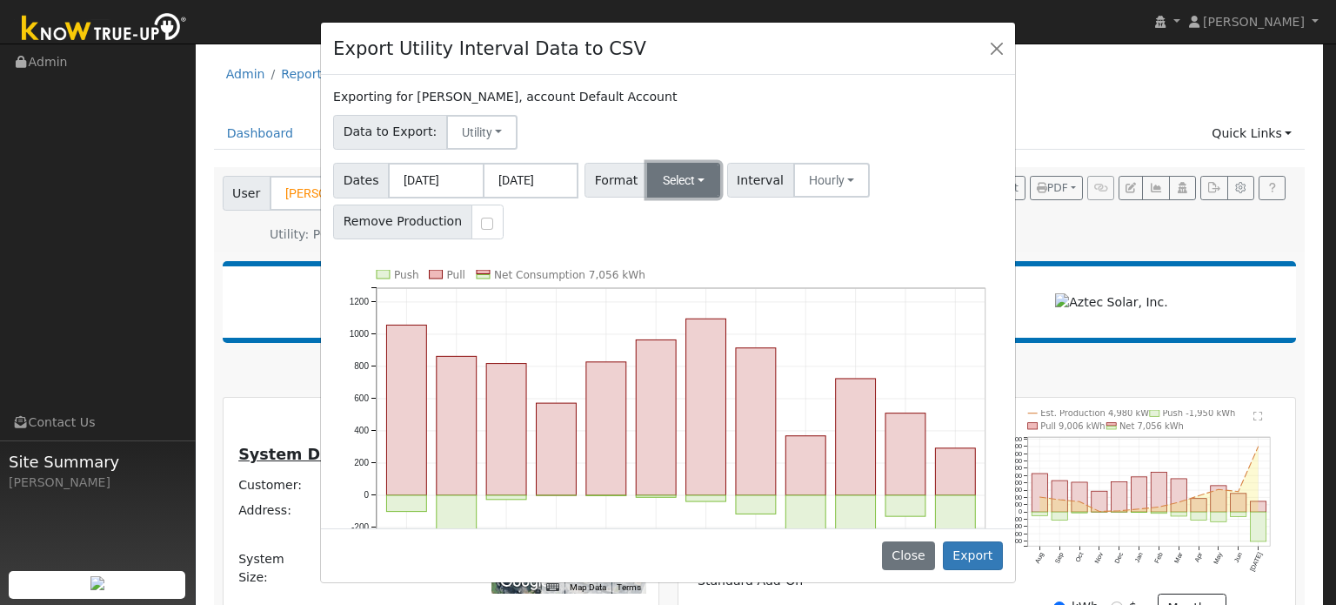
click at [685, 180] on button "Select" at bounding box center [684, 180] width 74 height 35
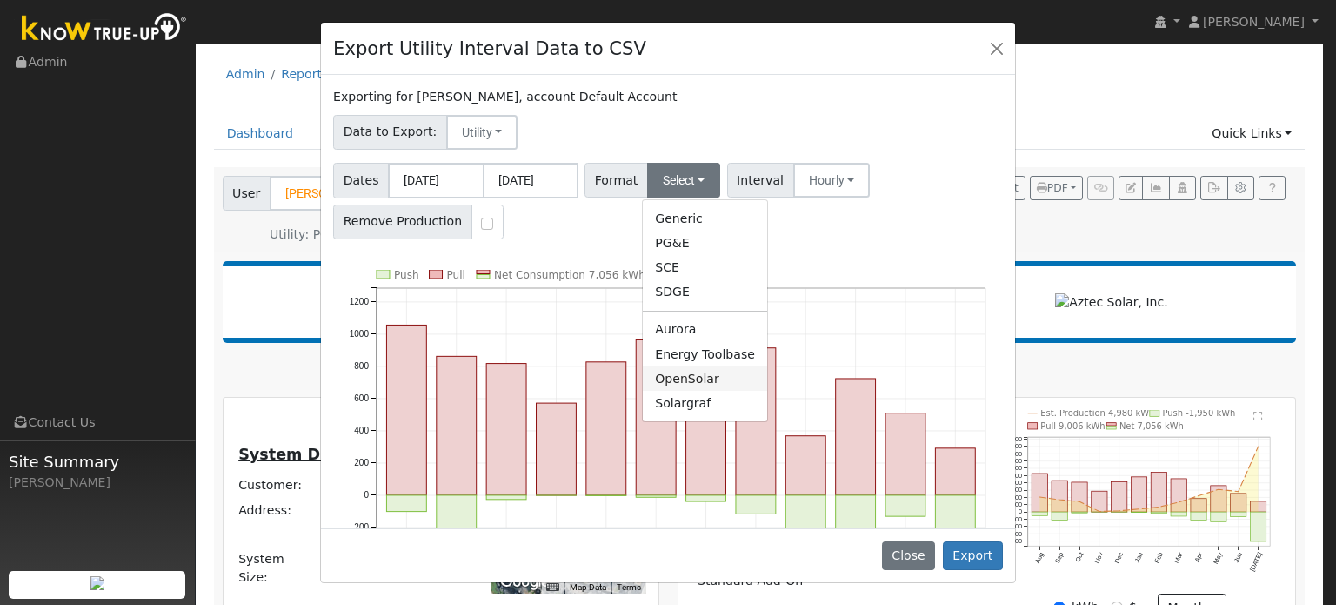
click at [683, 371] on link "OpenSolar" at bounding box center [705, 378] width 124 height 24
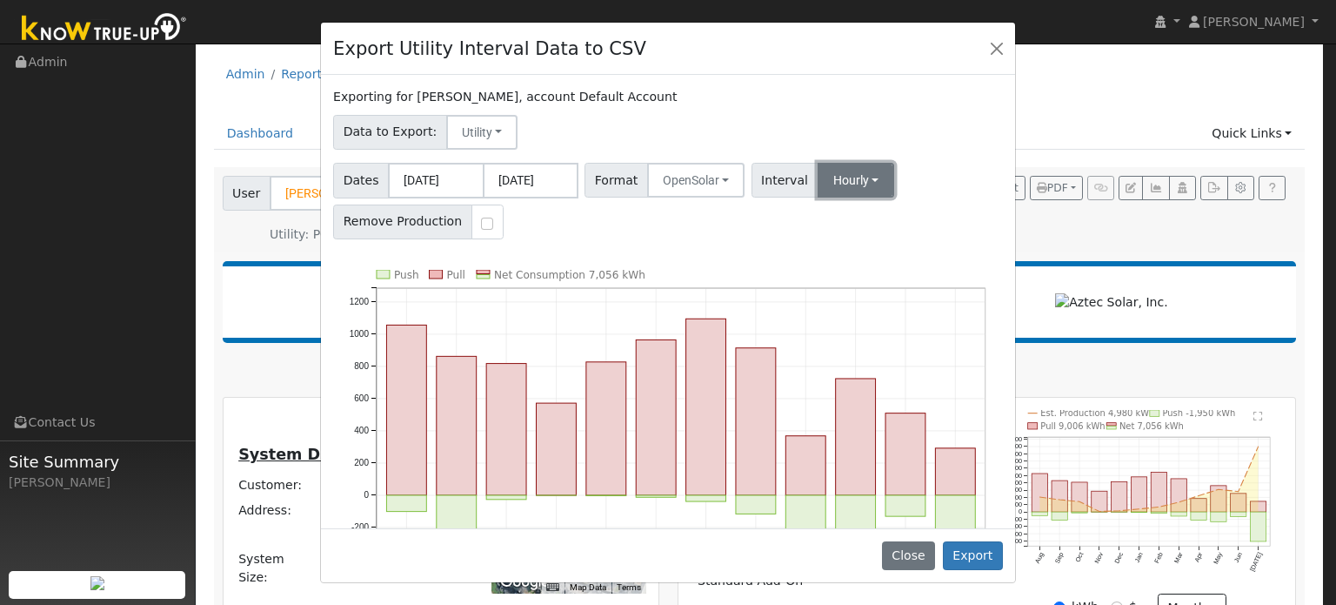
click at [832, 184] on button "Hourly" at bounding box center [856, 180] width 77 height 35
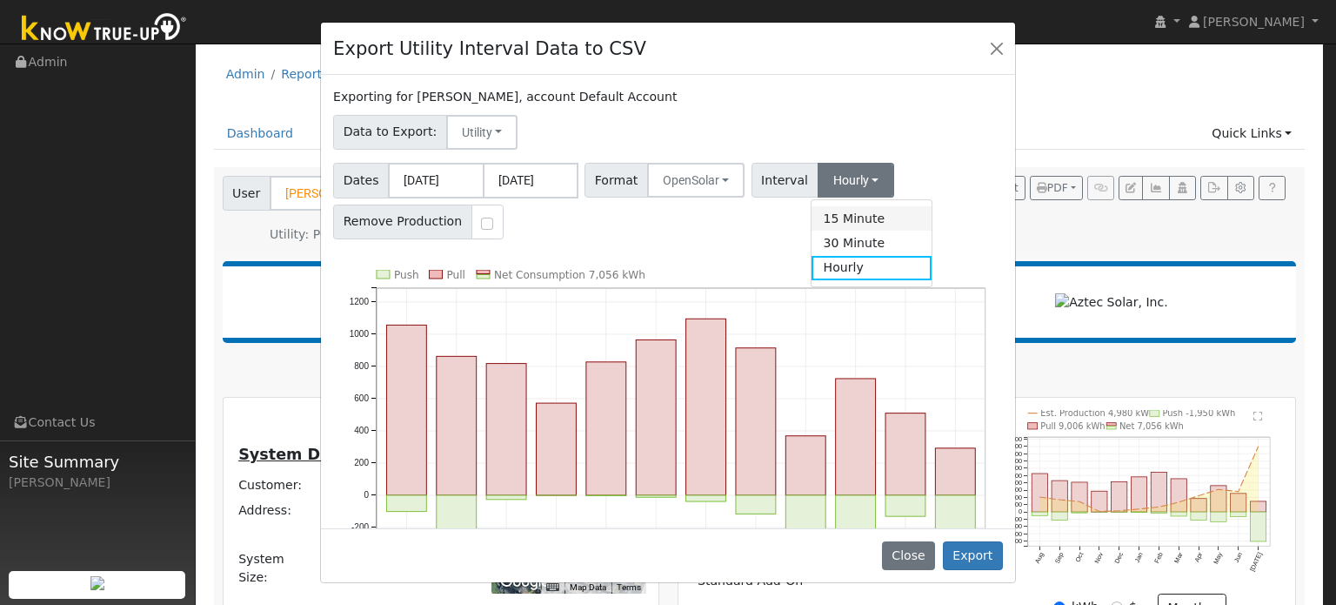
click at [836, 209] on link "15 Minute" at bounding box center [872, 218] width 121 height 24
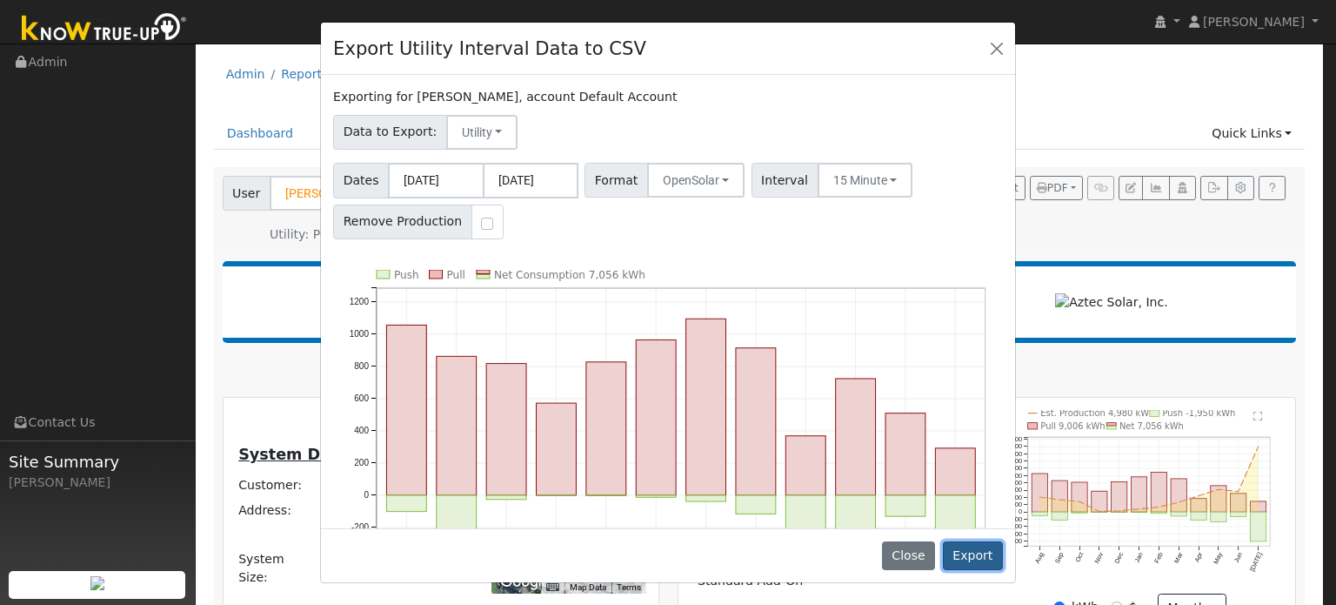
click at [974, 550] on button "Export" at bounding box center [973, 556] width 60 height 30
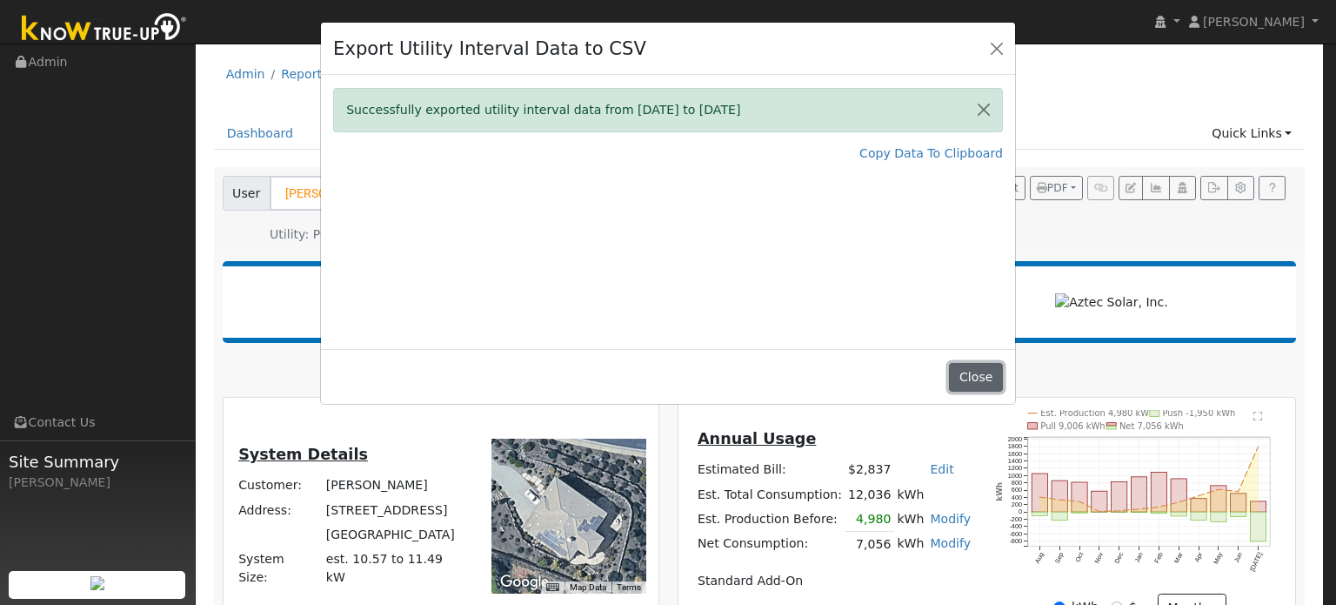
click at [962, 376] on button "Close" at bounding box center [975, 378] width 53 height 30
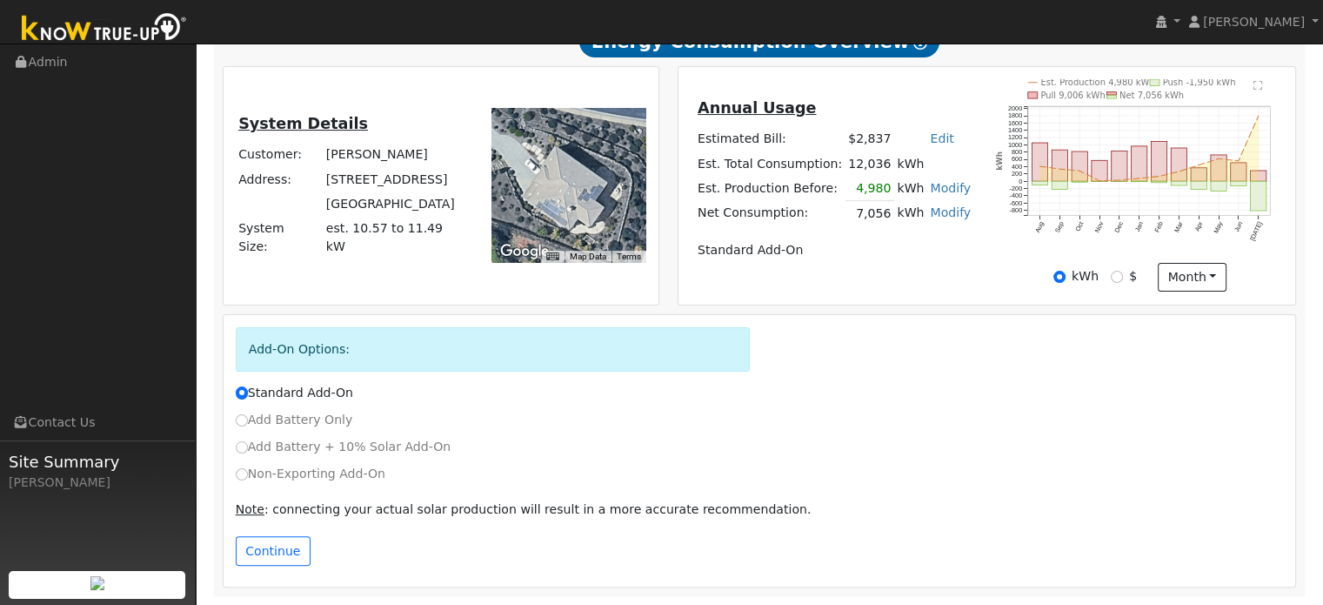
scroll to position [335, 0]
click at [237, 421] on input "Add Battery Only" at bounding box center [242, 420] width 12 height 12
radio input "true"
click at [254, 546] on button "Continue" at bounding box center [273, 551] width 75 height 30
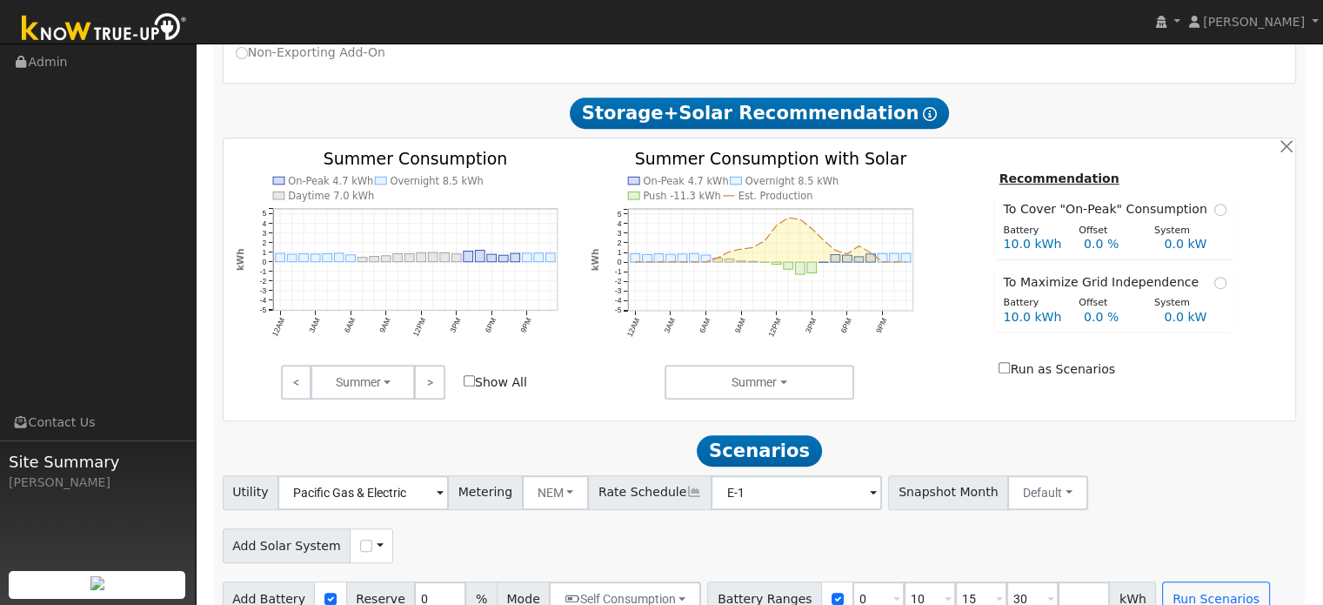
scroll to position [786, 0]
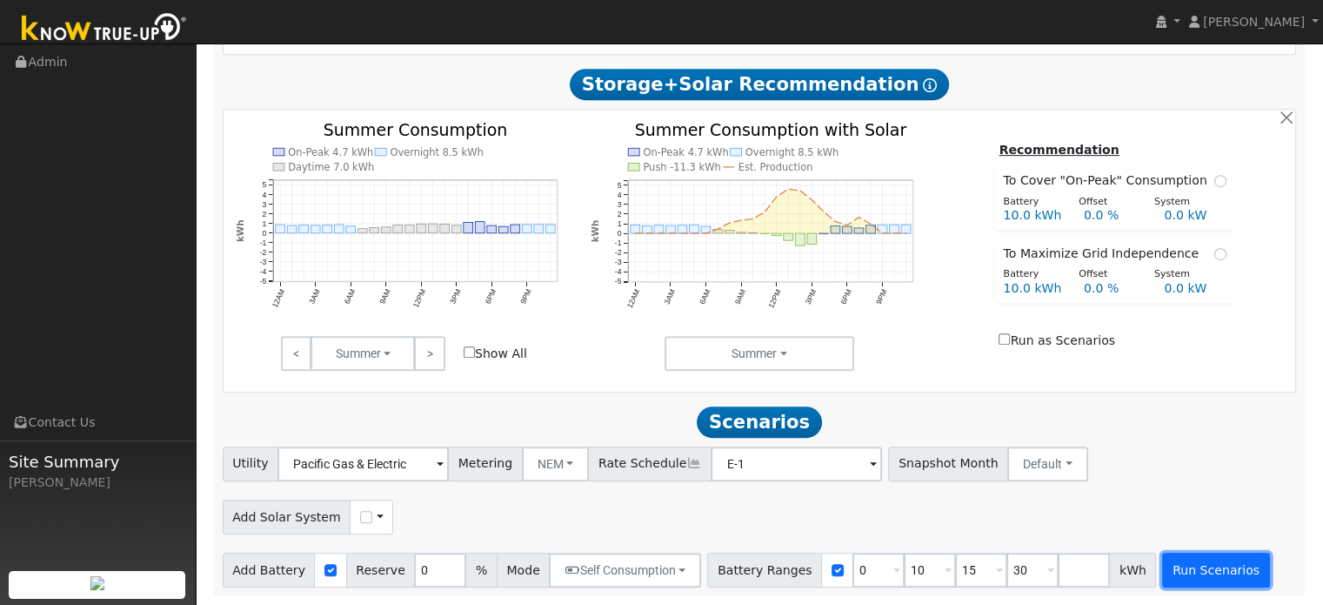
click at [1162, 578] on button "Run Scenarios" at bounding box center [1215, 569] width 107 height 35
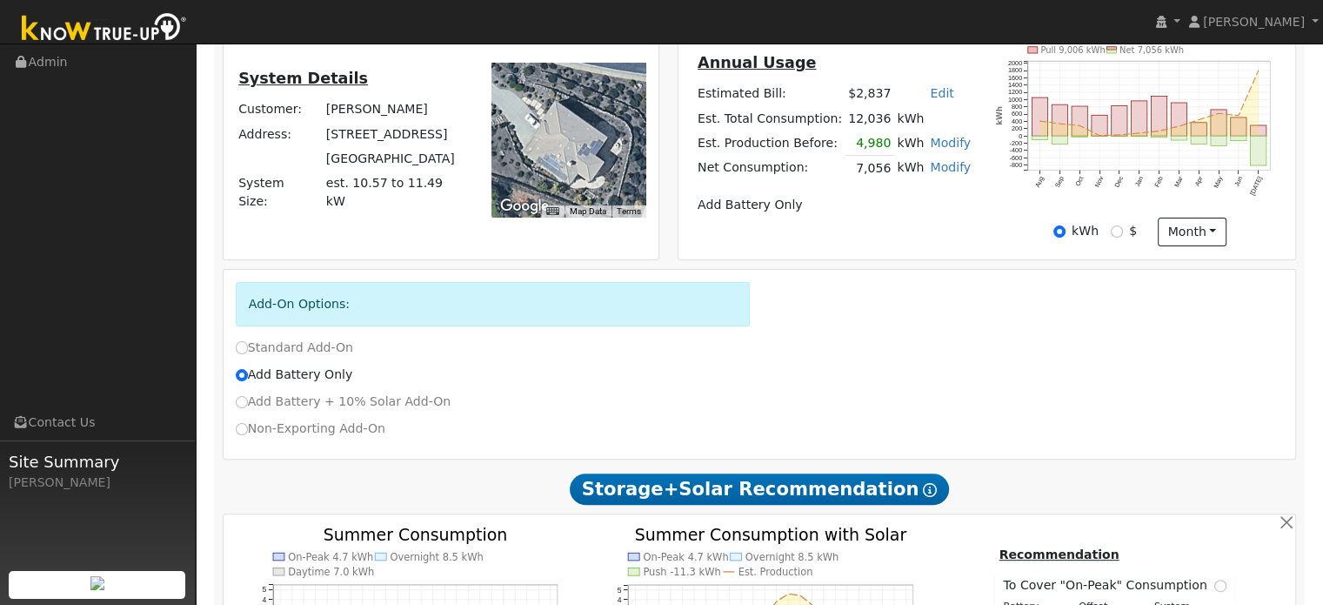
scroll to position [269, 0]
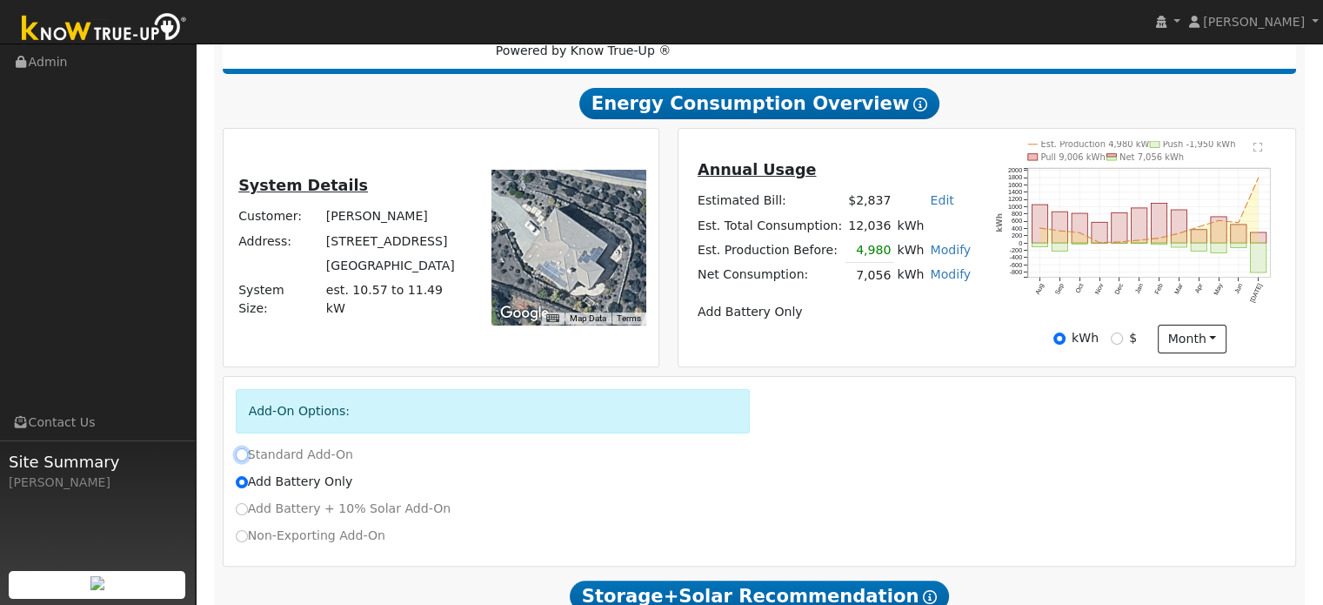
click at [243, 455] on input "Standard Add-On" at bounding box center [242, 454] width 12 height 12
radio input "true"
radio input "false"
type input "E-ELEC"
checkbox input "true"
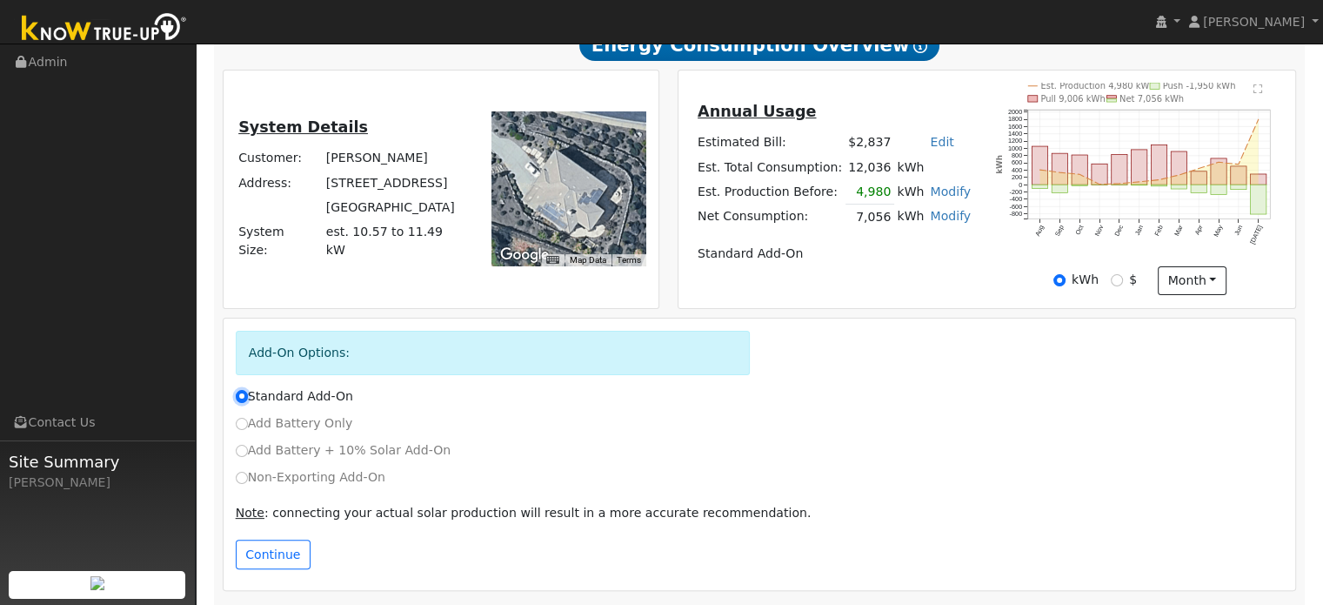
scroll to position [356, 0]
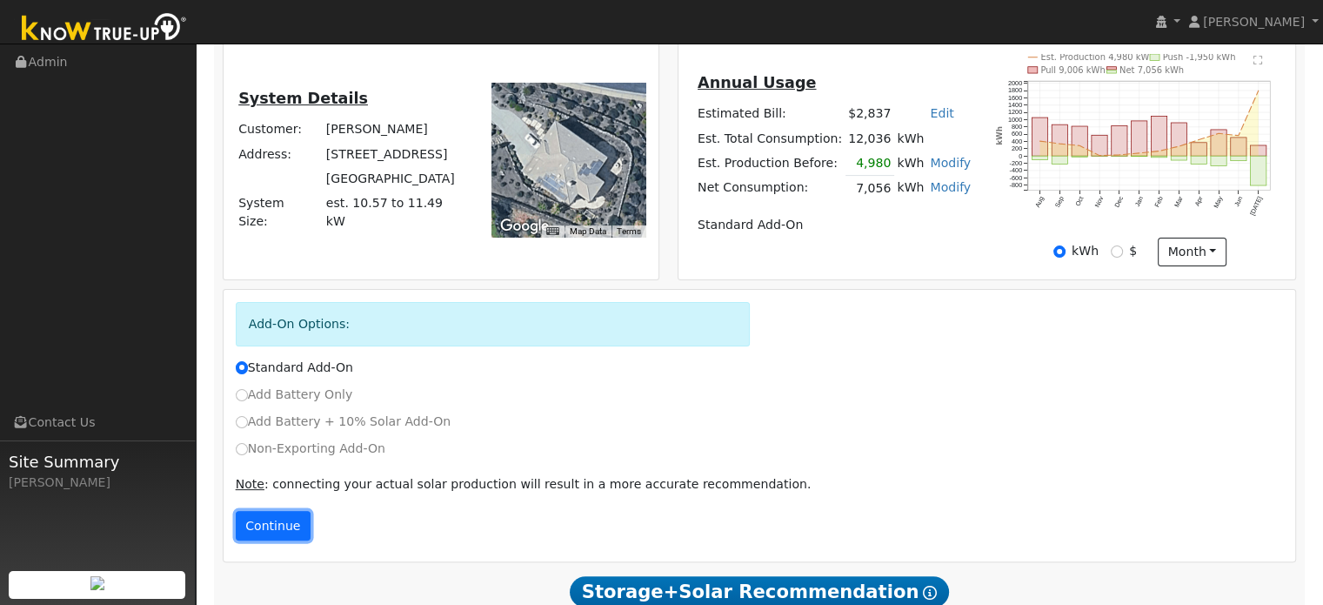
click at [288, 525] on button "Continue" at bounding box center [273, 526] width 75 height 30
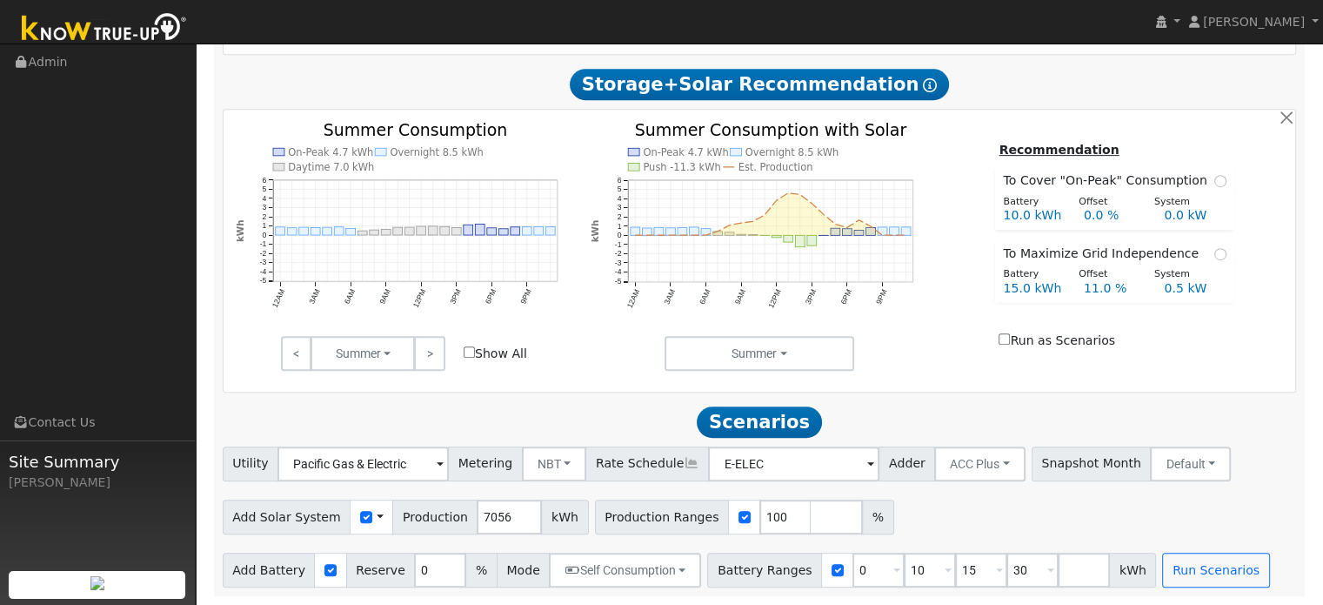
scroll to position [786, 0]
click at [1162, 569] on button "Run Scenarios" at bounding box center [1215, 569] width 107 height 35
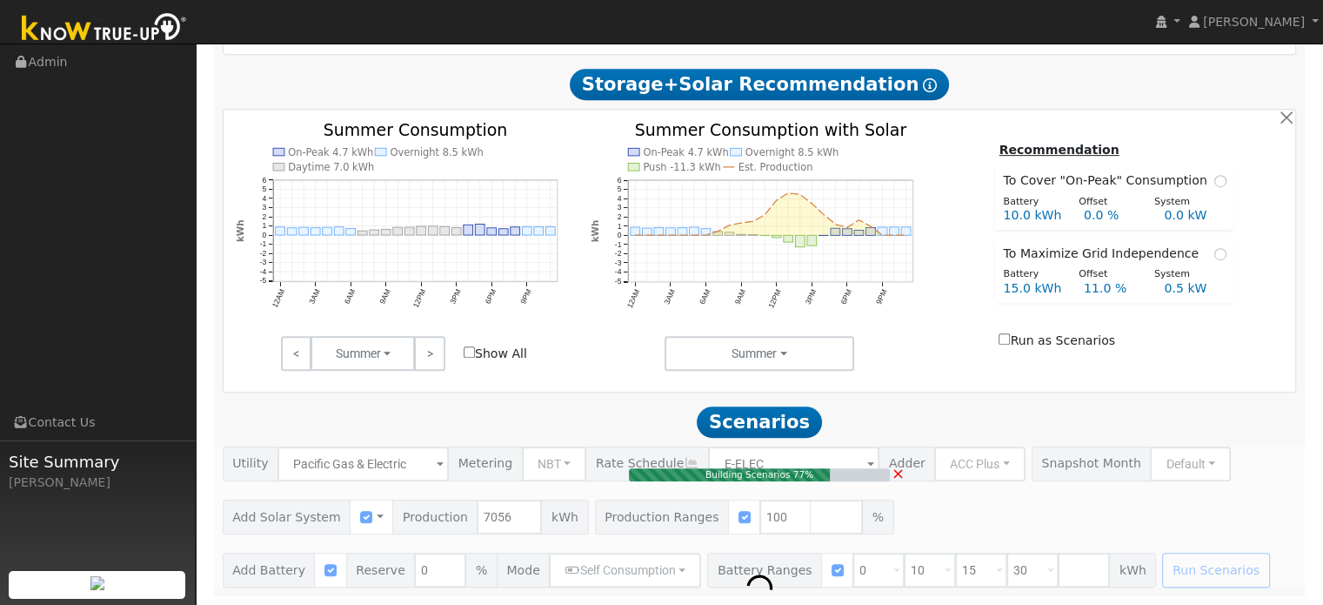
type input "4.7"
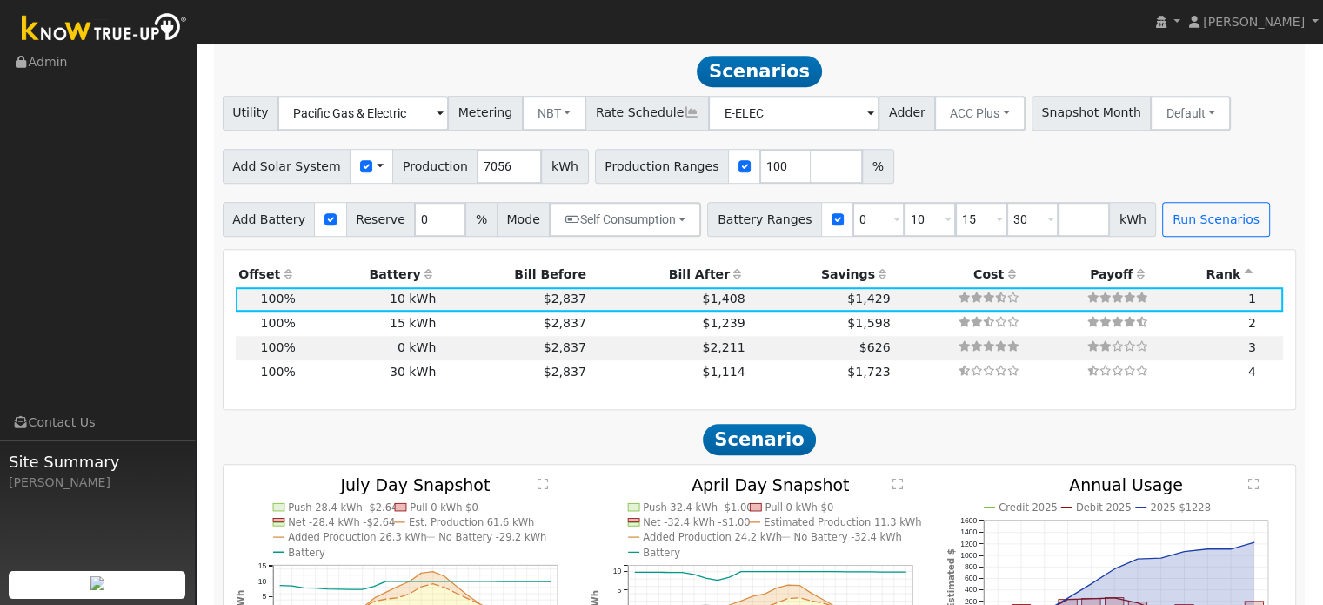
scroll to position [1139, 0]
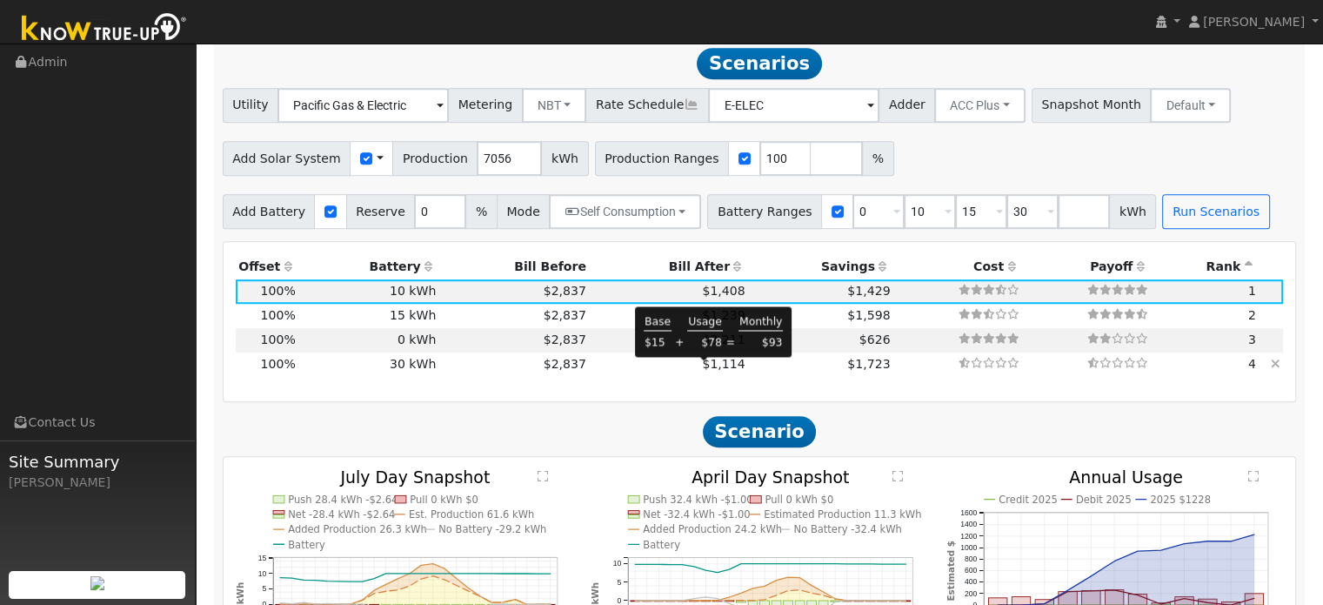
click at [706, 368] on span "$1,114" at bounding box center [723, 364] width 43 height 14
type input "$15,739"
type input "$36,000"
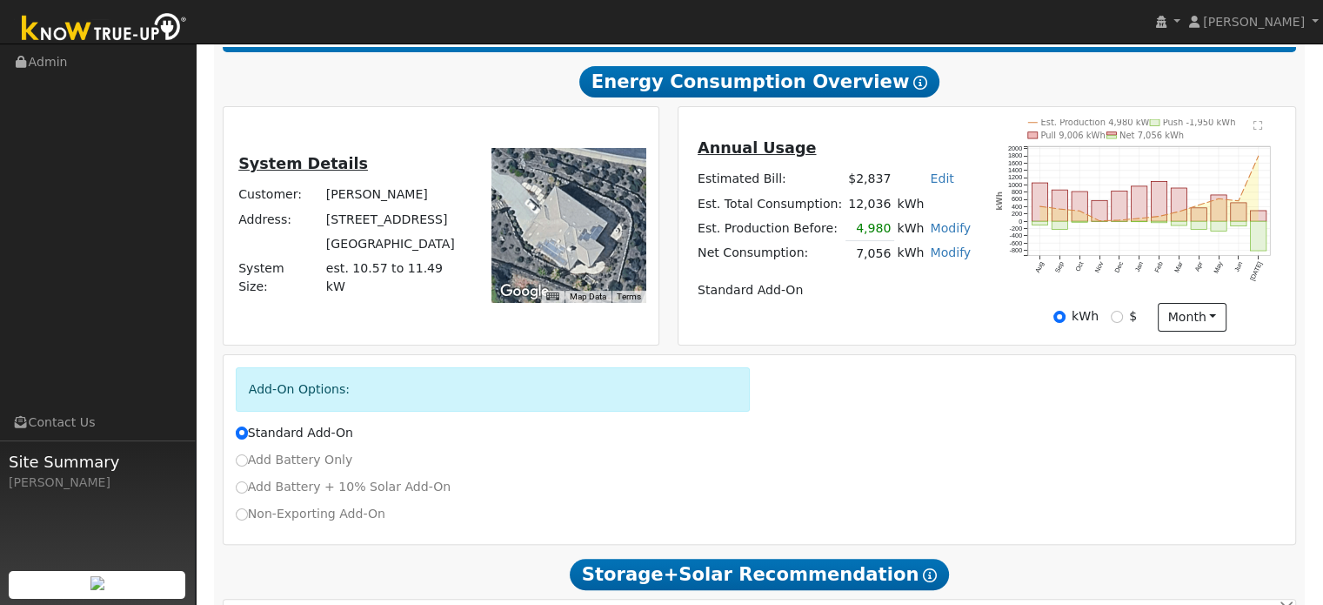
scroll to position [95, 0]
